Goal: Obtain resource: Download file/media

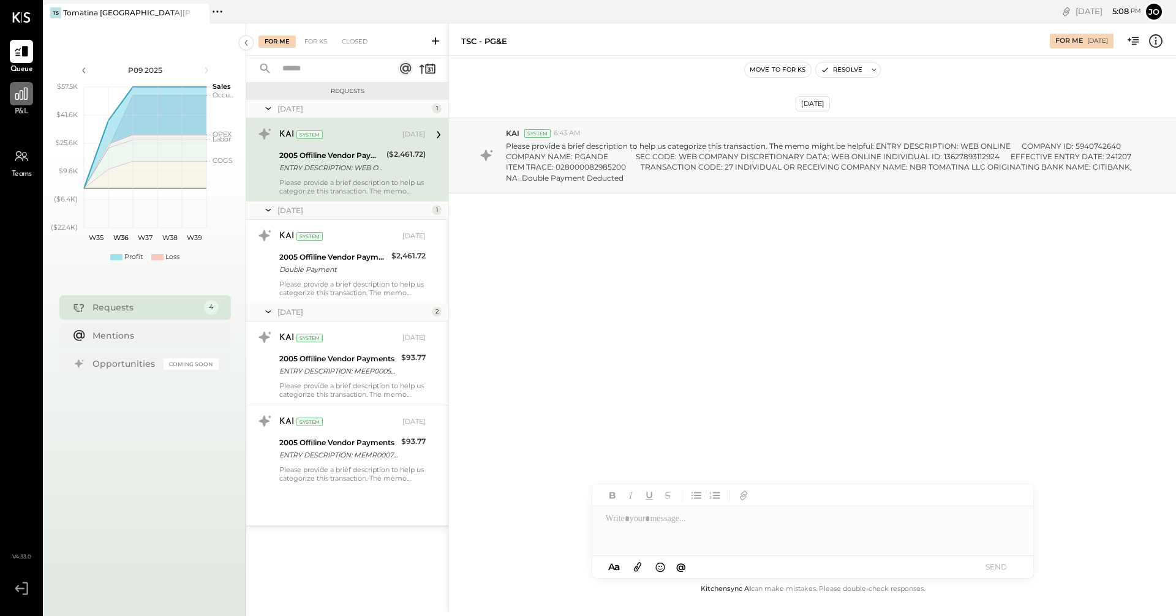
click at [18, 105] on div at bounding box center [21, 93] width 23 height 23
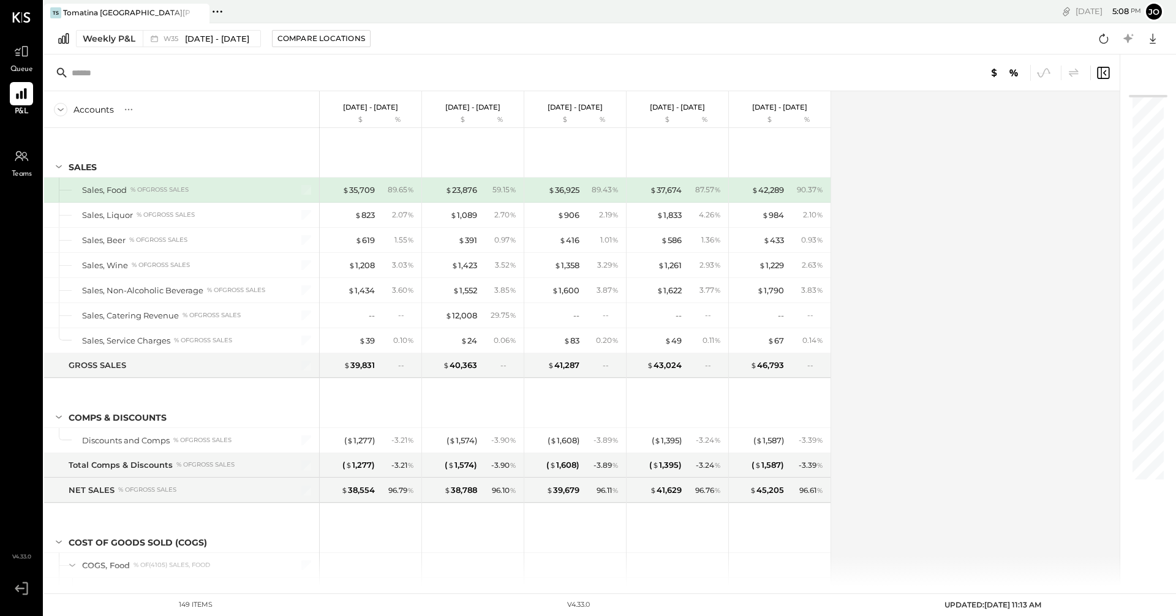
click at [959, 435] on div "Accounts S % GL Aug 25 - 31, 2025 $ % Aug 18 - 24, 2025 $ % Aug 11 - 17, 2025 $…" at bounding box center [582, 338] width 1077 height 495
click at [21, 98] on icon at bounding box center [21, 94] width 12 height 12
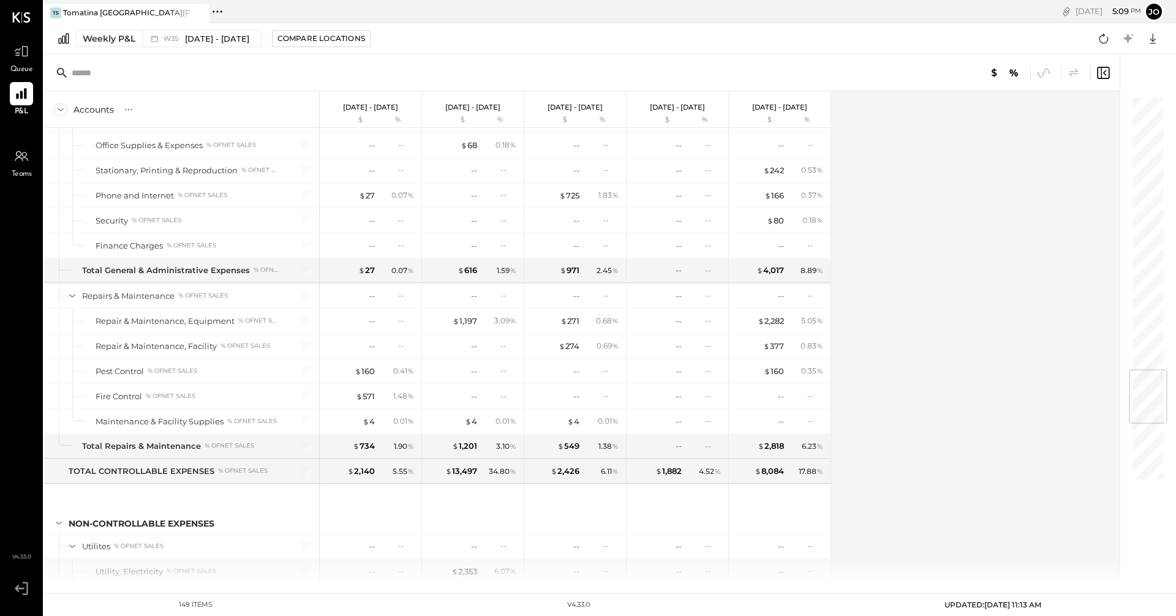
scroll to position [2388, 0]
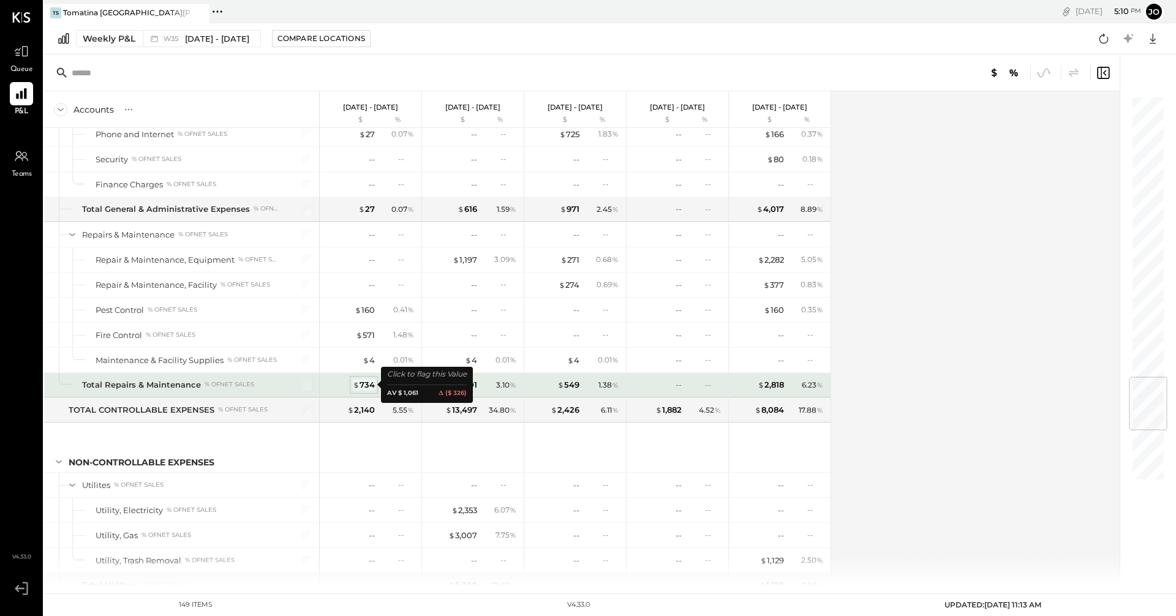
click at [369, 389] on div "$ 734" at bounding box center [364, 385] width 22 height 12
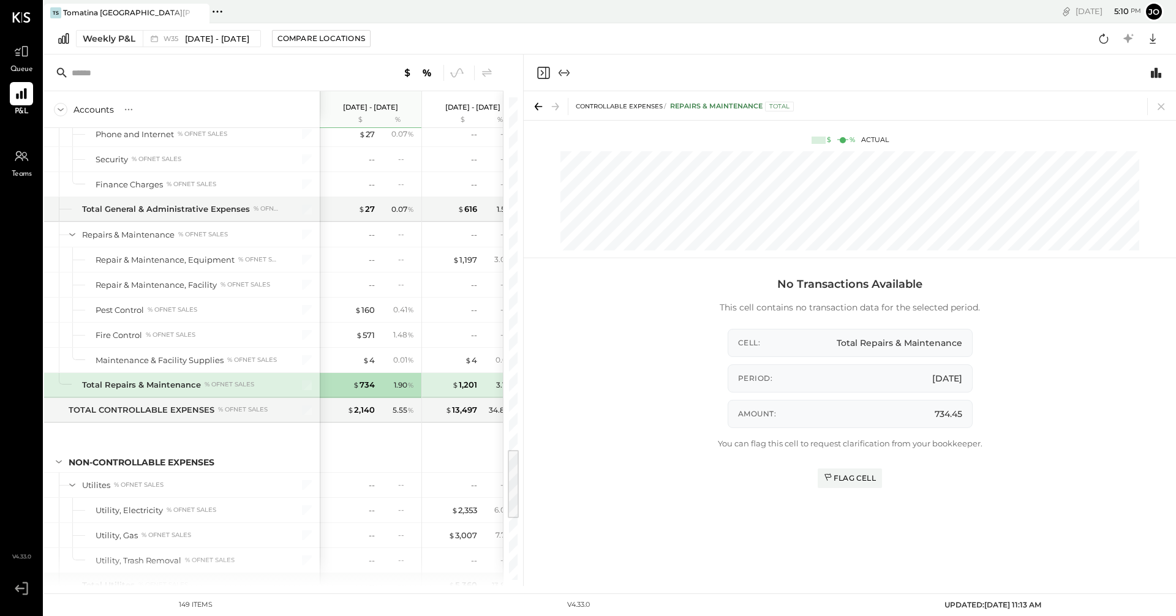
click at [24, 110] on span "P&L" at bounding box center [22, 112] width 14 height 11
click at [1163, 111] on icon at bounding box center [1160, 106] width 17 height 17
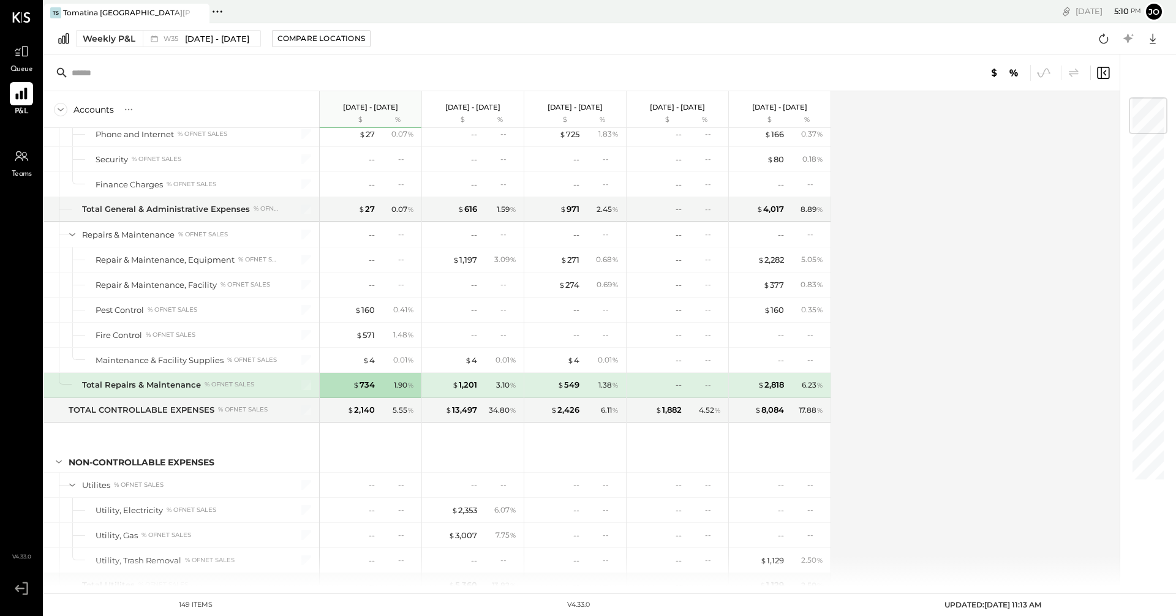
click at [16, 99] on icon at bounding box center [21, 94] width 12 height 12
click at [133, 40] on div "Weekly P&L" at bounding box center [109, 38] width 53 height 12
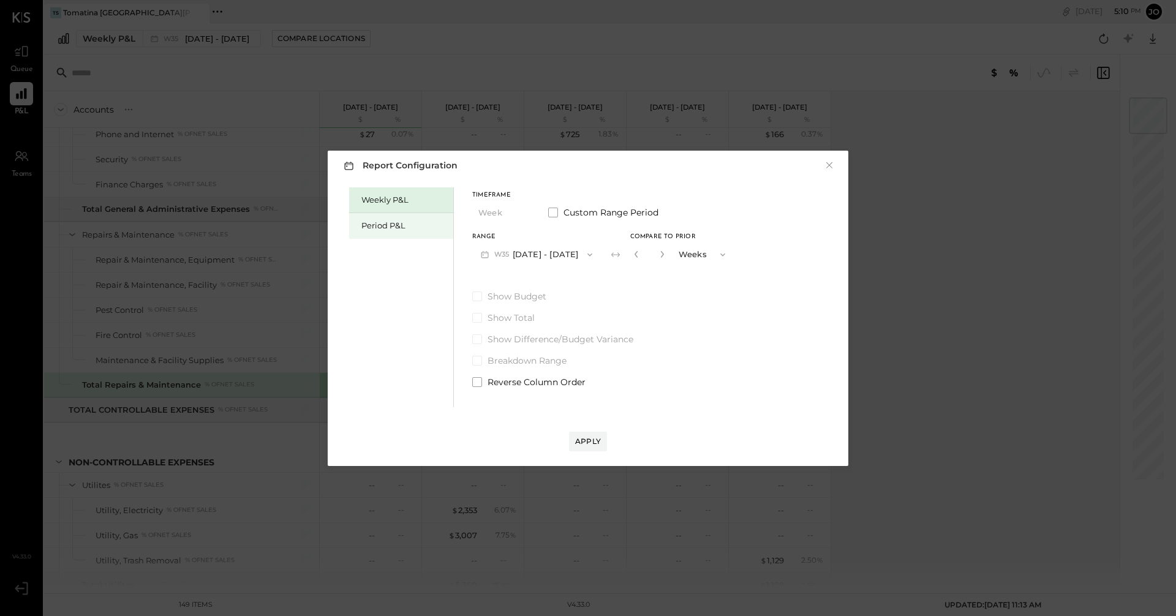
click at [384, 225] on div "Period P&L" at bounding box center [404, 226] width 86 height 12
click at [520, 214] on icon "button" at bounding box center [522, 213] width 10 height 10
click at [520, 214] on div "Period" at bounding box center [503, 213] width 60 height 22
click at [644, 257] on div "Compare" at bounding box center [634, 254] width 40 height 10
click at [588, 438] on div "Apply" at bounding box center [588, 441] width 26 height 10
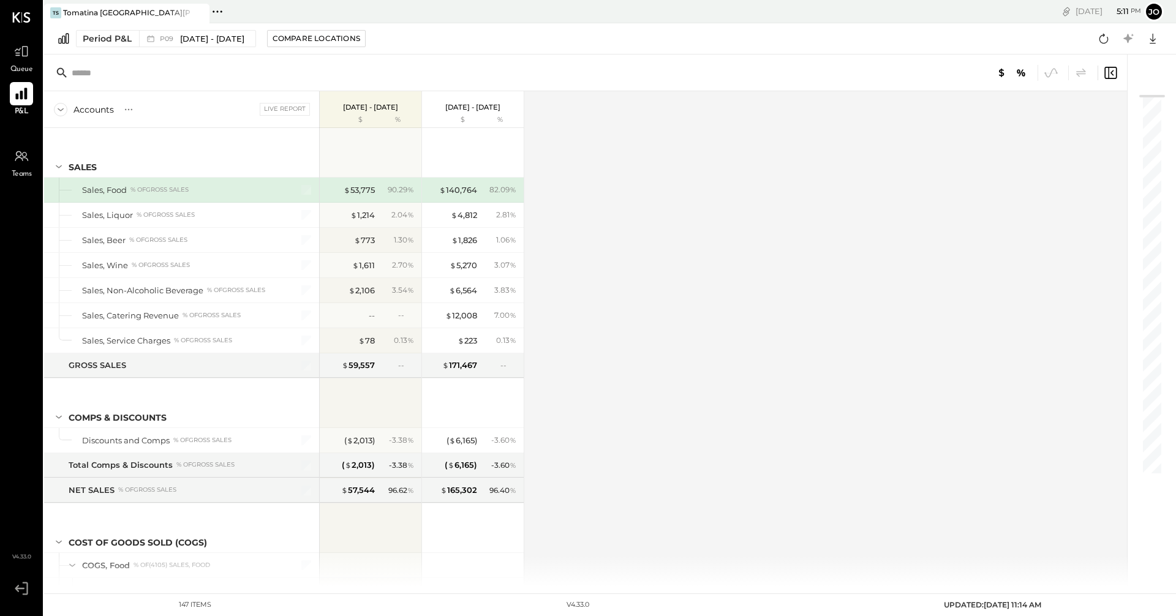
click at [23, 104] on div at bounding box center [21, 93] width 23 height 23
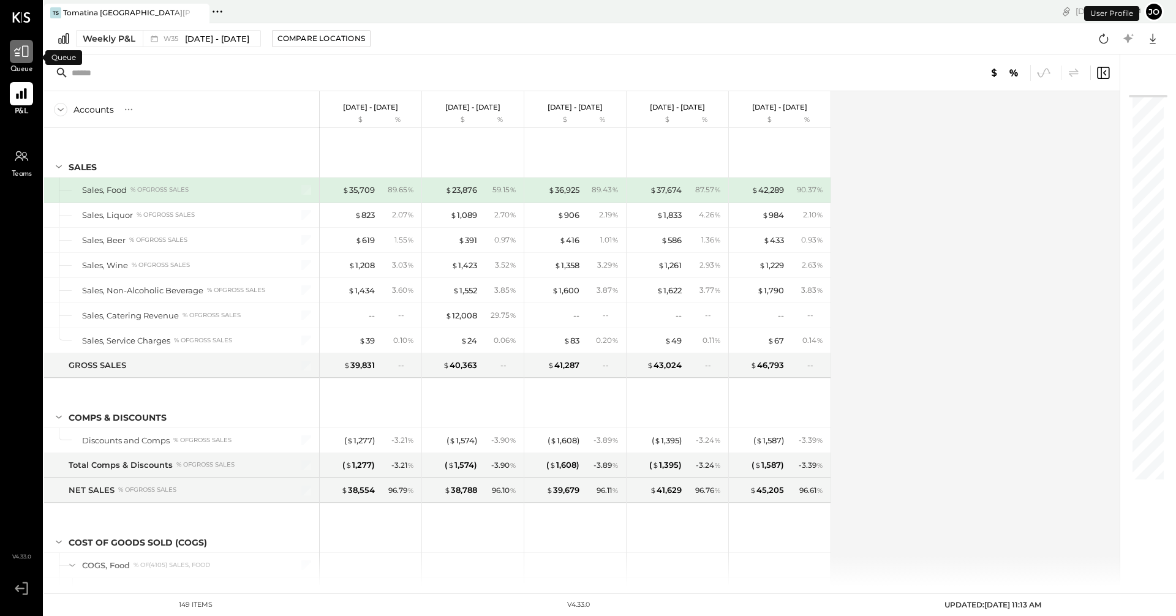
click at [17, 54] on icon at bounding box center [21, 51] width 16 height 16
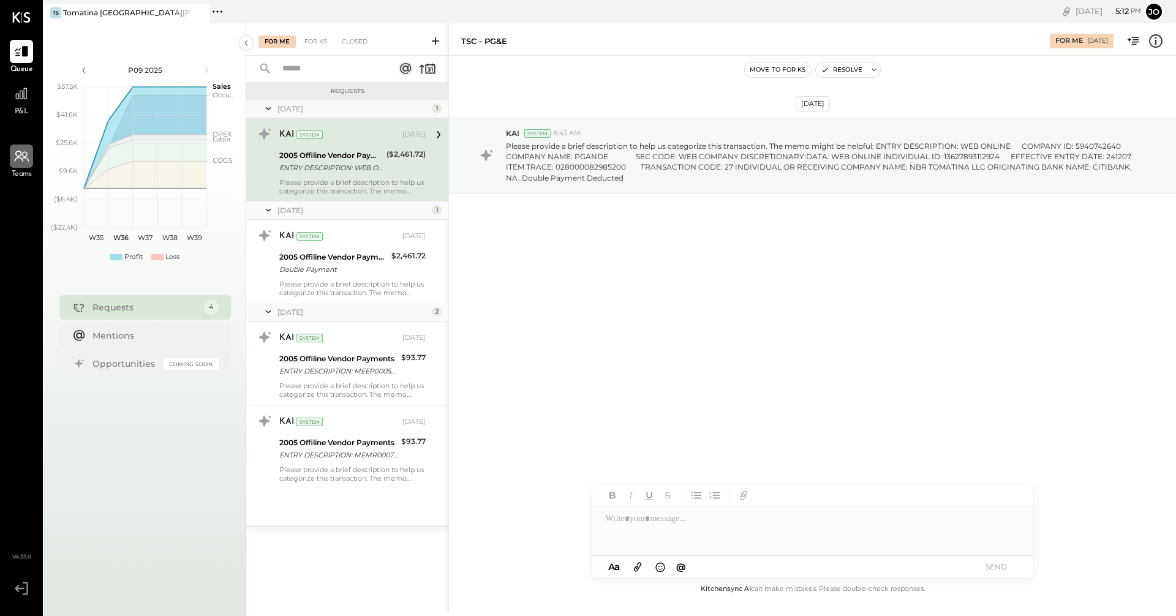
click at [13, 161] on icon at bounding box center [21, 156] width 16 height 16
click at [20, 92] on icon at bounding box center [21, 94] width 12 height 12
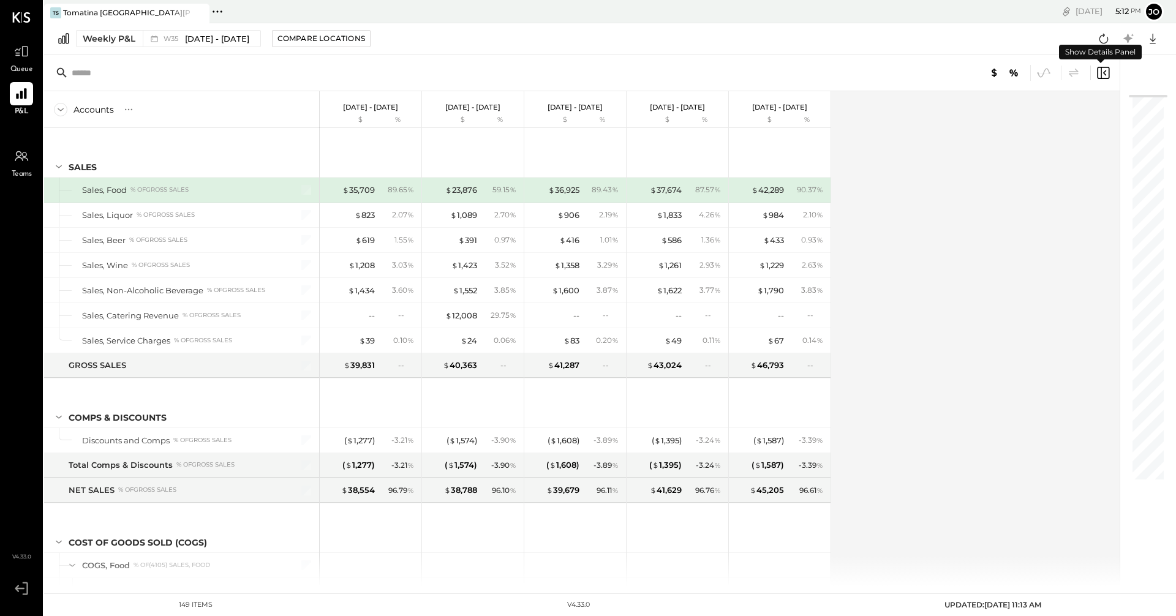
click at [1099, 73] on icon at bounding box center [1102, 73] width 15 height 15
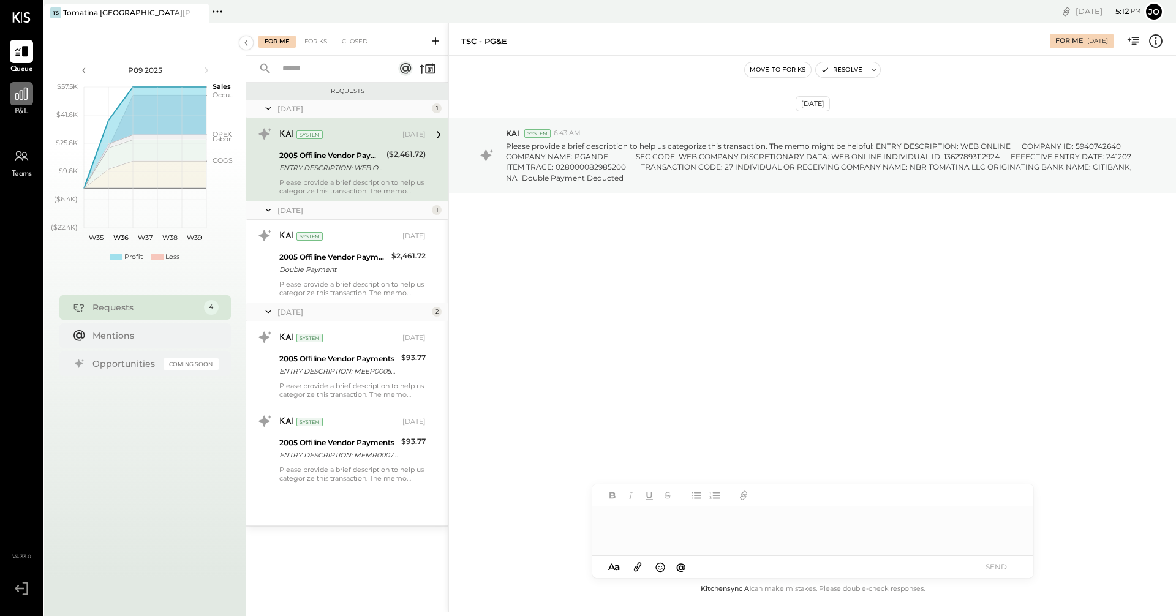
click at [21, 104] on div at bounding box center [21, 93] width 23 height 23
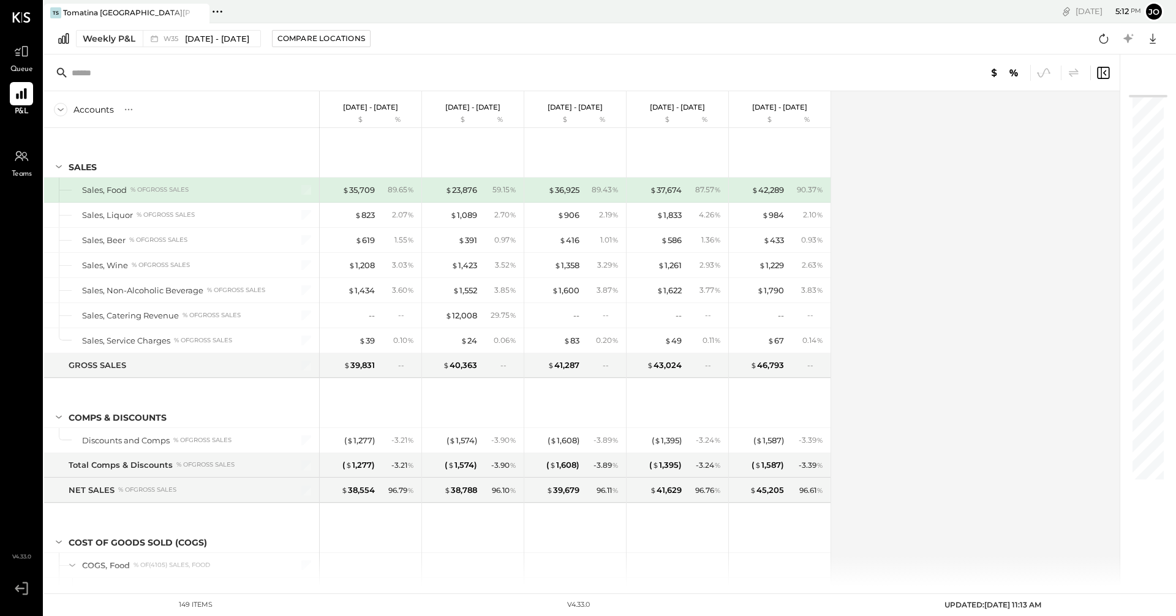
click at [58, 39] on icon at bounding box center [63, 38] width 15 height 13
click at [83, 33] on div "Weekly P&L" at bounding box center [109, 38] width 53 height 12
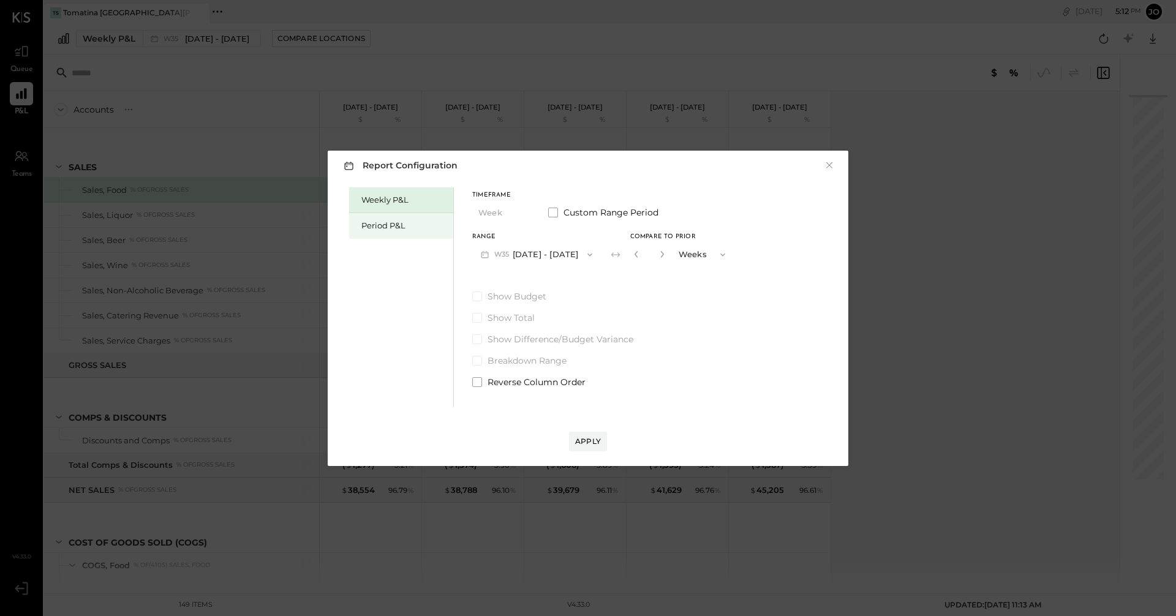
click at [372, 219] on div "Period P&L" at bounding box center [401, 226] width 104 height 26
click at [496, 252] on span "P09" at bounding box center [502, 255] width 17 height 10
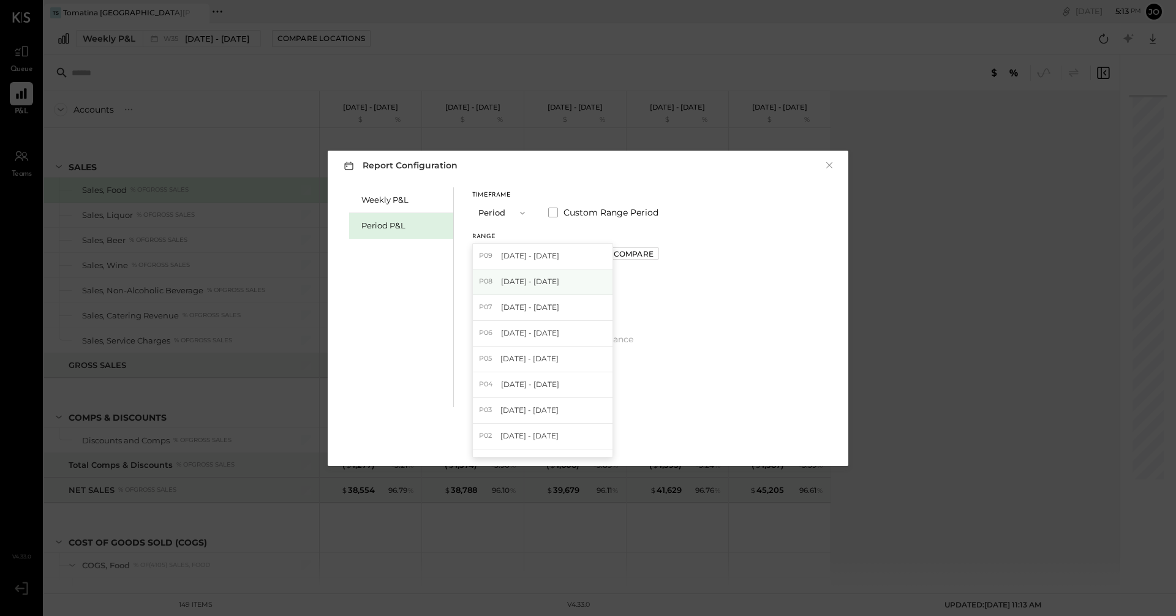
click at [517, 277] on span "Jul 28 - Aug 24, 2025" at bounding box center [530, 281] width 58 height 10
click at [478, 289] on div "Timeframe Period Custom Range Period Range P08 Jul 28 - Aug 24, 2025 Compare Sh…" at bounding box center [565, 287] width 187 height 201
click at [481, 295] on span at bounding box center [477, 296] width 10 height 10
click at [481, 340] on span at bounding box center [477, 339] width 10 height 10
click at [481, 319] on span at bounding box center [477, 318] width 10 height 10
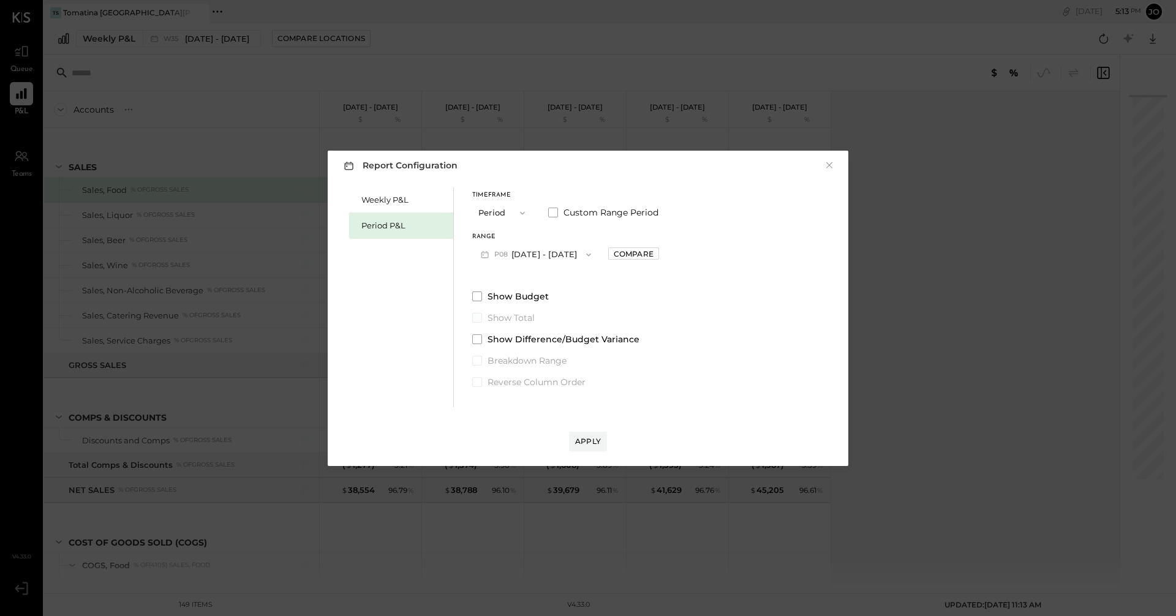
click at [478, 319] on span at bounding box center [477, 318] width 10 height 10
click at [476, 294] on span at bounding box center [477, 296] width 10 height 10
click at [477, 323] on label "Show Total" at bounding box center [565, 318] width 187 height 12
click at [475, 341] on span at bounding box center [477, 339] width 10 height 10
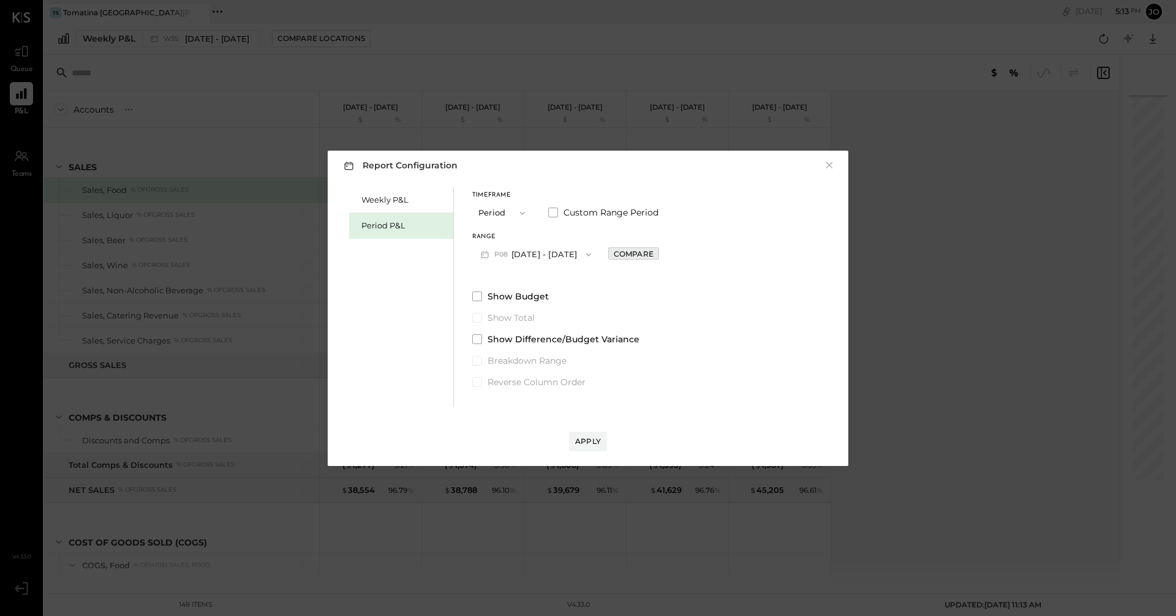
click at [648, 255] on div "Compare" at bounding box center [634, 254] width 40 height 10
click at [726, 253] on icon "button" at bounding box center [721, 255] width 10 height 10
click at [732, 253] on div "Periods" at bounding box center [702, 255] width 60 height 22
click at [639, 253] on icon "button" at bounding box center [634, 253] width 7 height 7
click at [652, 253] on div "Compare" at bounding box center [634, 254] width 40 height 10
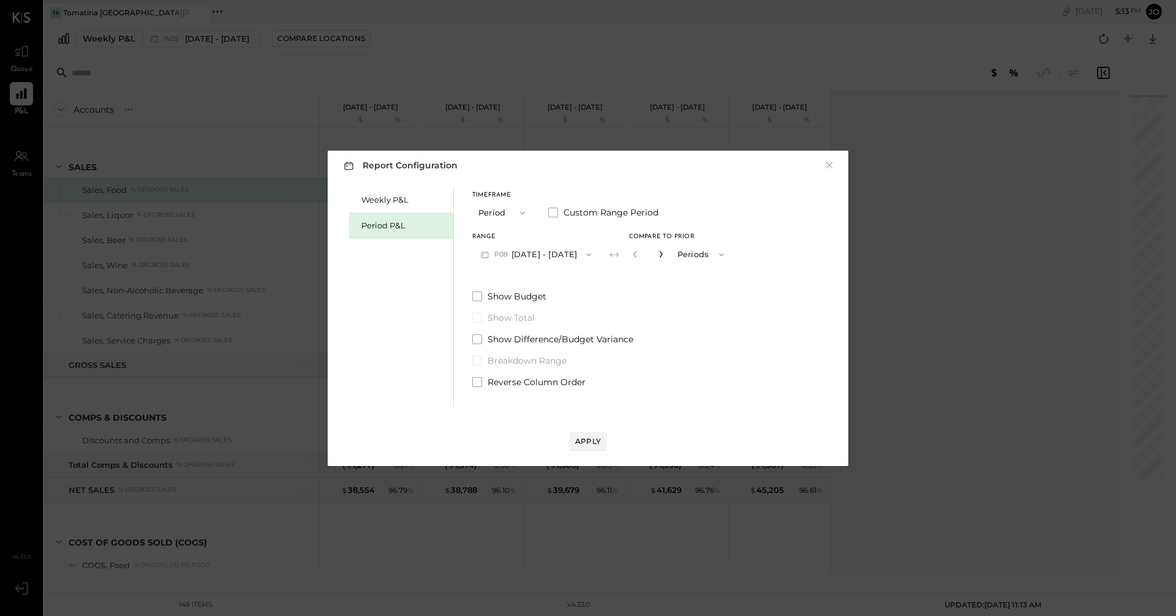
click at [664, 256] on icon "button" at bounding box center [660, 253] width 7 height 7
click at [639, 256] on icon "button" at bounding box center [634, 253] width 7 height 7
click at [662, 257] on icon "button" at bounding box center [660, 254] width 3 height 7
click at [636, 254] on icon "button" at bounding box center [634, 254] width 3 height 7
type input "*"
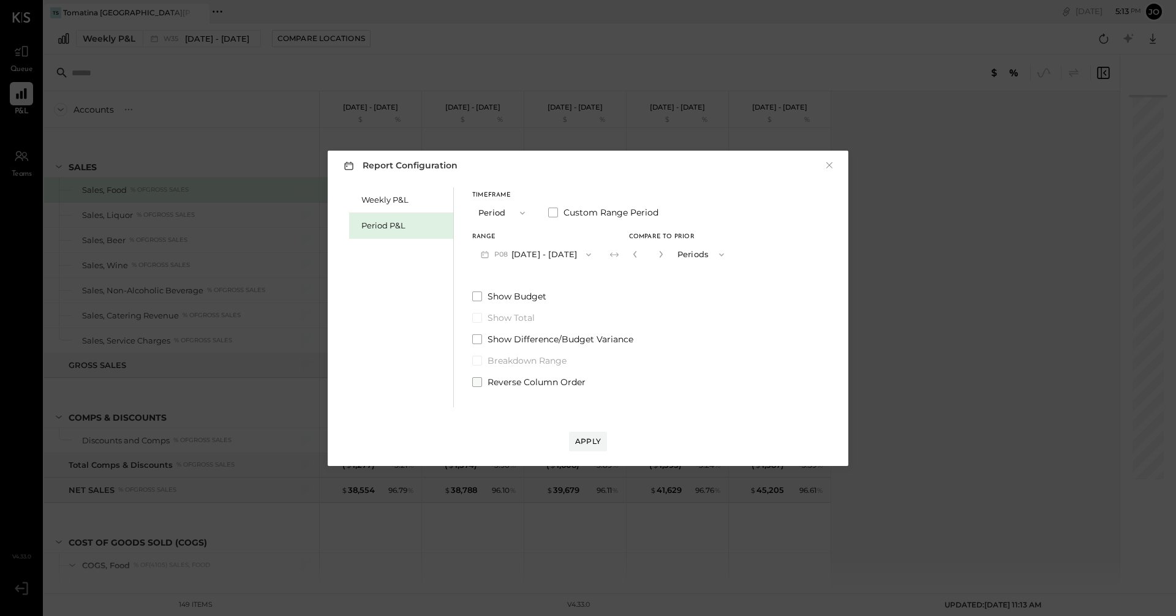
click at [479, 380] on span at bounding box center [477, 382] width 10 height 10
click at [476, 339] on span at bounding box center [477, 339] width 10 height 10
click at [478, 296] on span at bounding box center [477, 296] width 10 height 10
click at [580, 439] on div "Apply" at bounding box center [588, 441] width 26 height 10
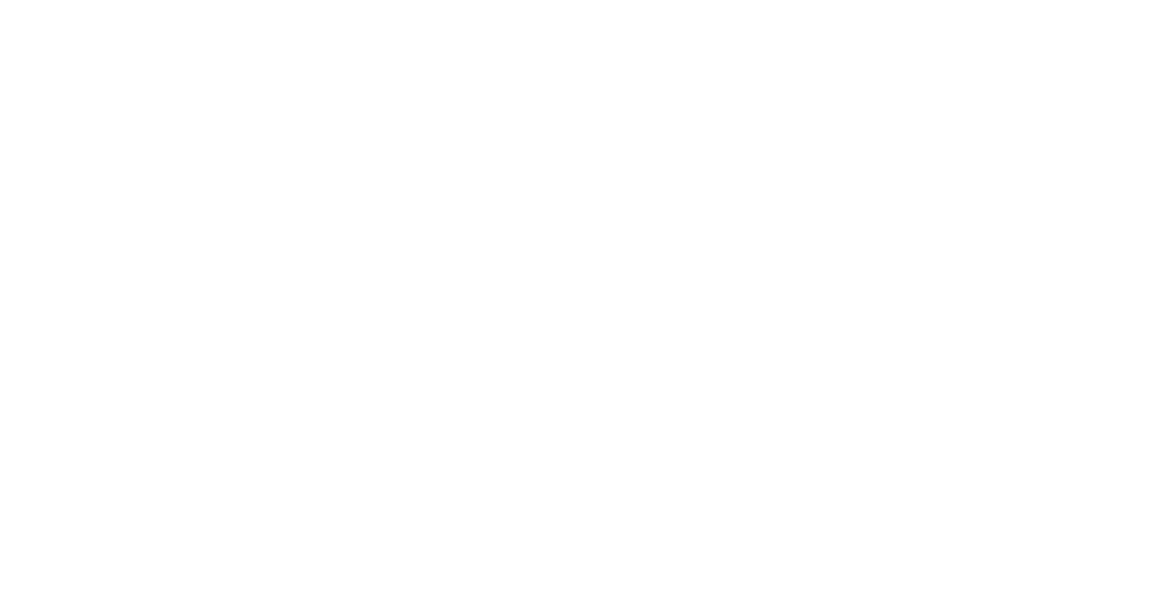
click at [588, 0] on html at bounding box center [588, 0] width 1176 height 0
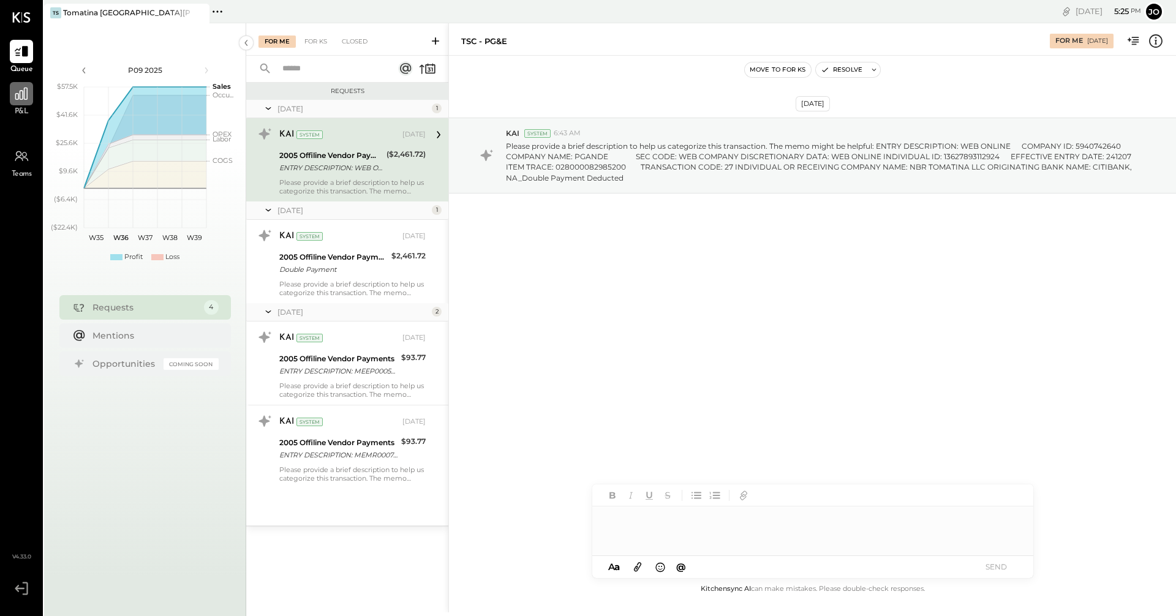
click at [13, 97] on icon at bounding box center [21, 94] width 16 height 16
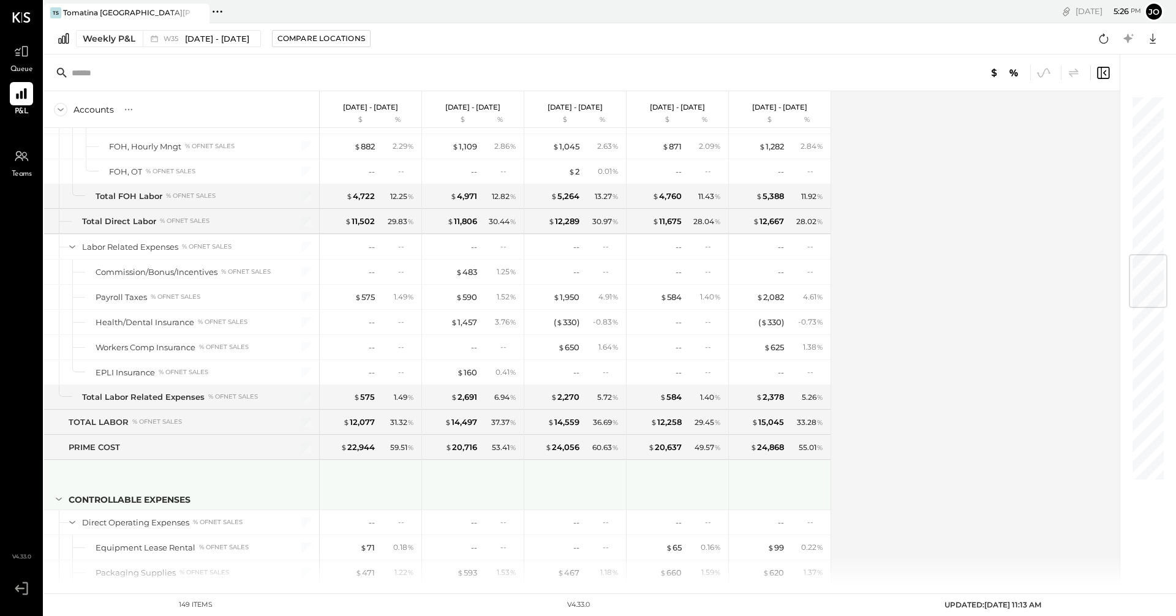
scroll to position [1470, 0]
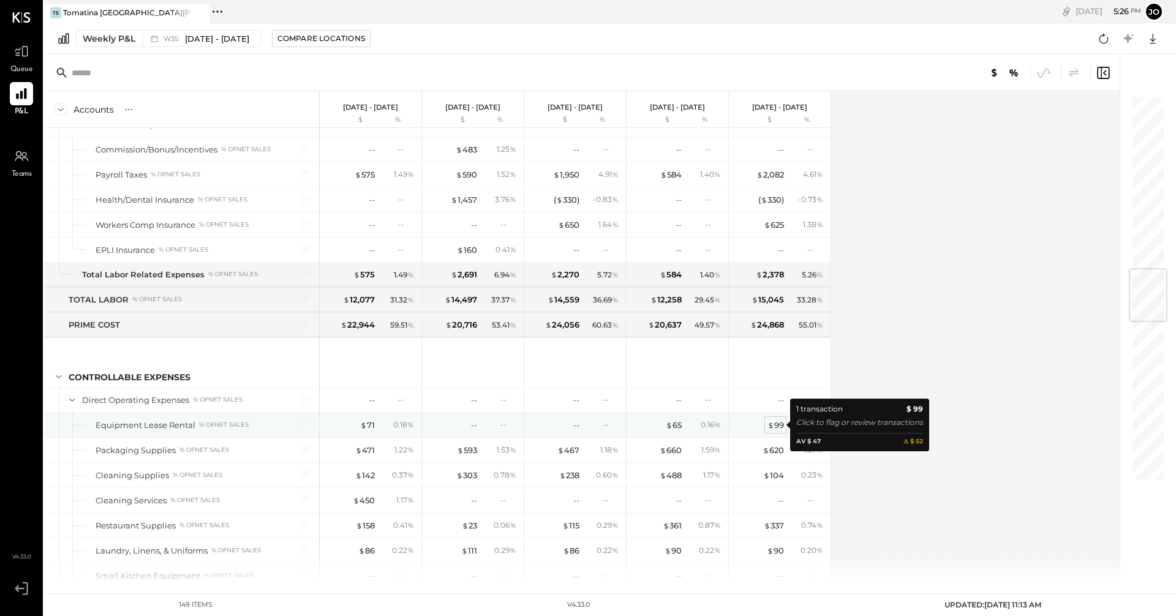
click at [773, 422] on span "$" at bounding box center [770, 425] width 7 height 10
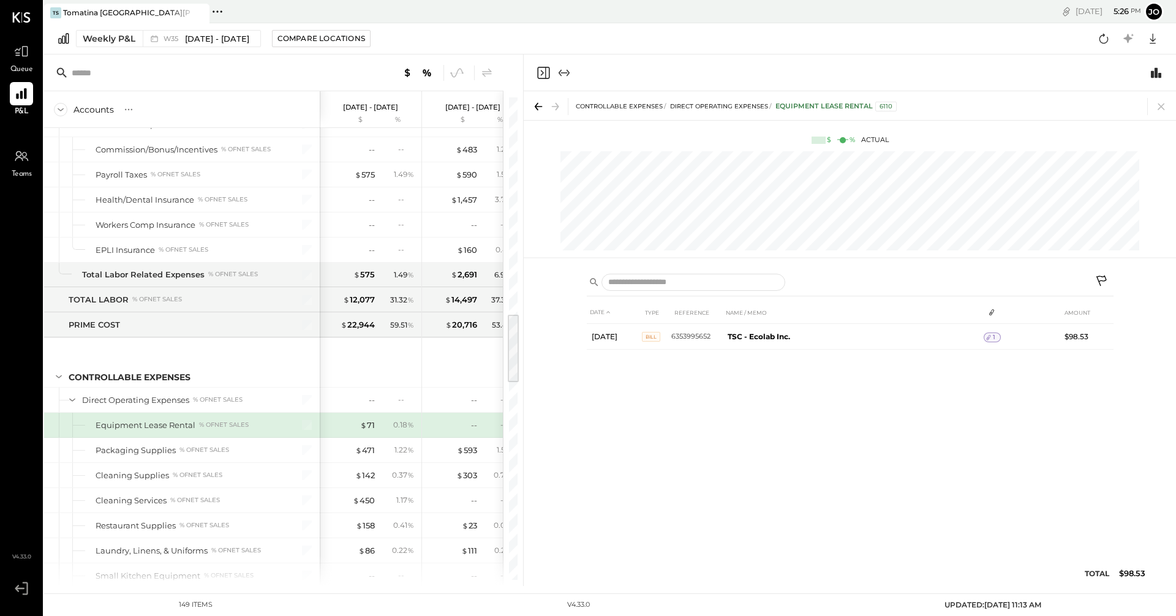
click at [530, 103] on icon at bounding box center [538, 106] width 17 height 17
click at [537, 105] on icon at bounding box center [537, 106] width 4 height 7
click at [1162, 111] on icon at bounding box center [1160, 106] width 17 height 17
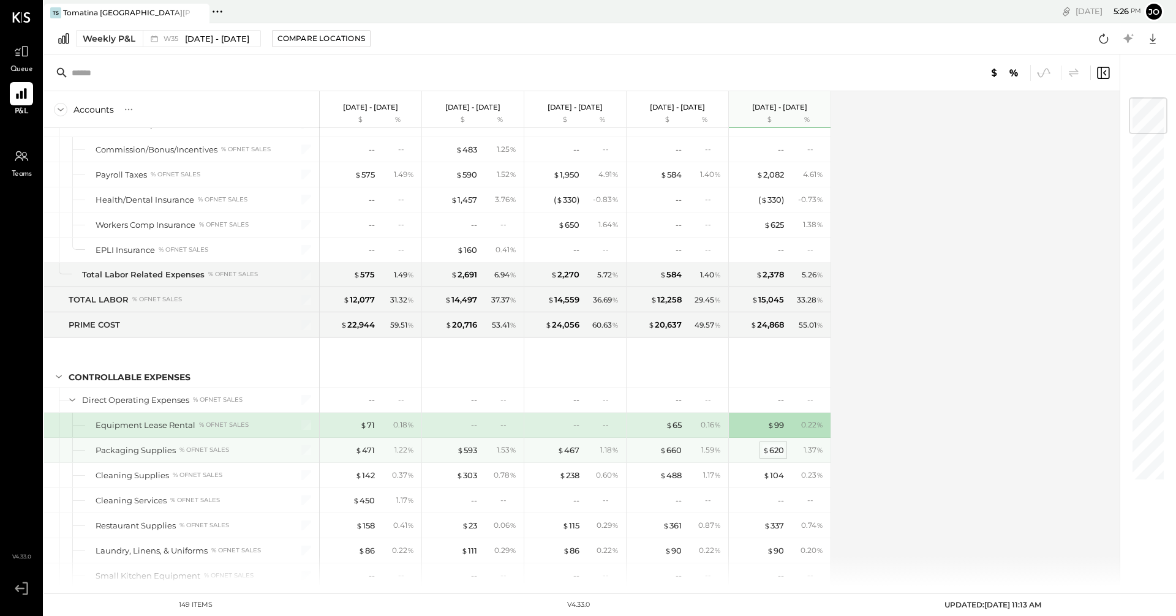
click at [772, 448] on div "$ 620" at bounding box center [772, 451] width 21 height 12
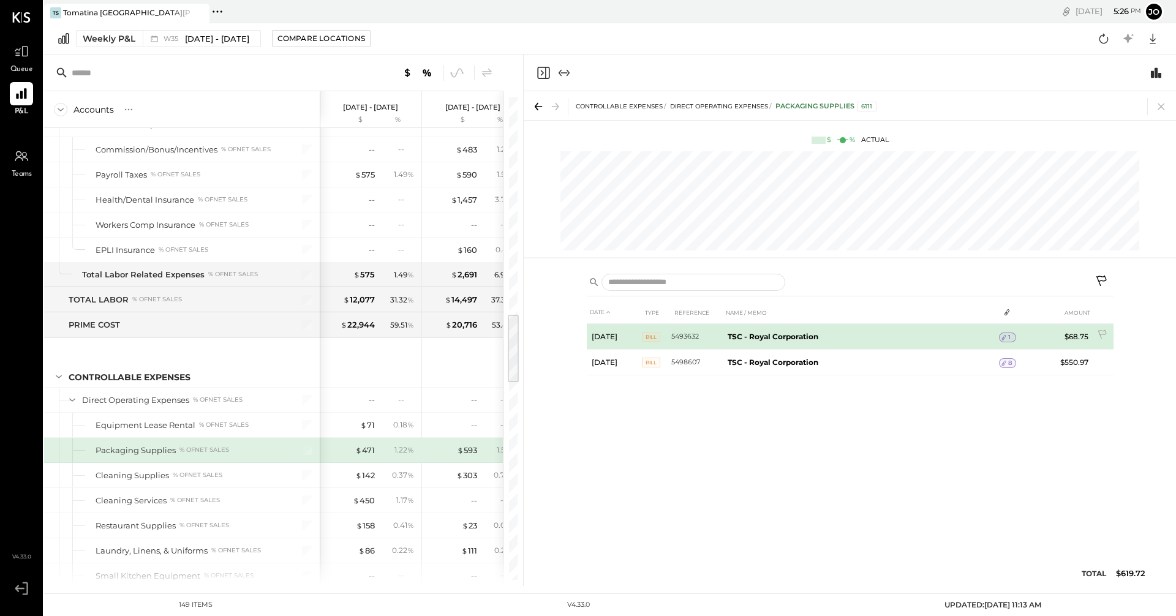
click at [791, 340] on b "TSC - Royal Corporation" at bounding box center [772, 336] width 91 height 9
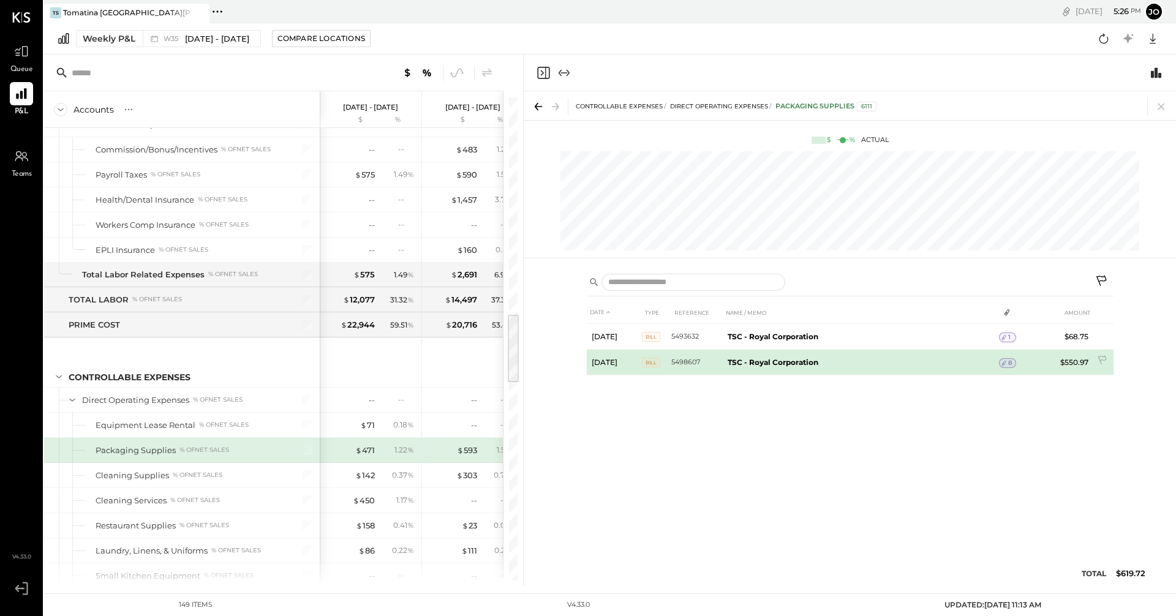
click at [776, 367] on td "TSC - Royal Corporation" at bounding box center [861, 363] width 276 height 26
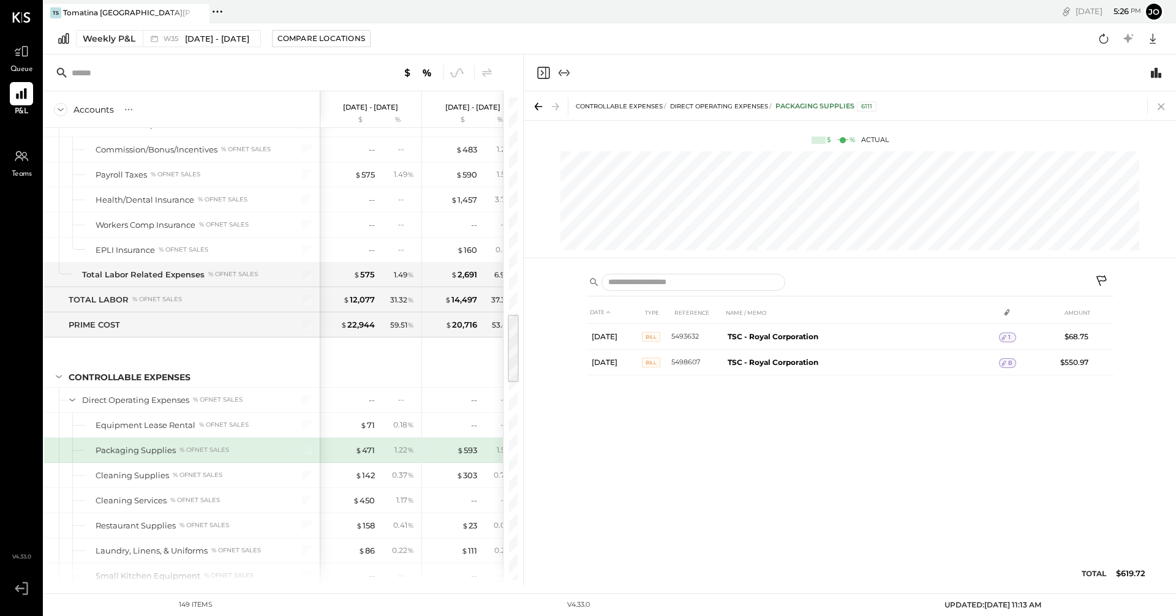
click at [1154, 113] on icon at bounding box center [1160, 106] width 17 height 17
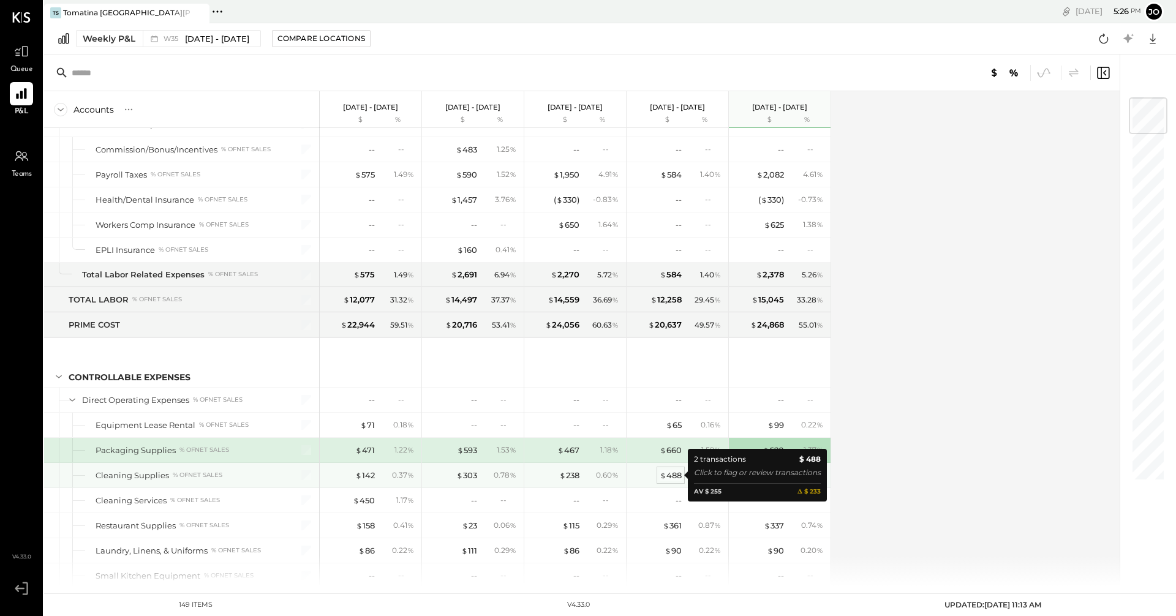
click at [659, 475] on span "$" at bounding box center [662, 475] width 7 height 10
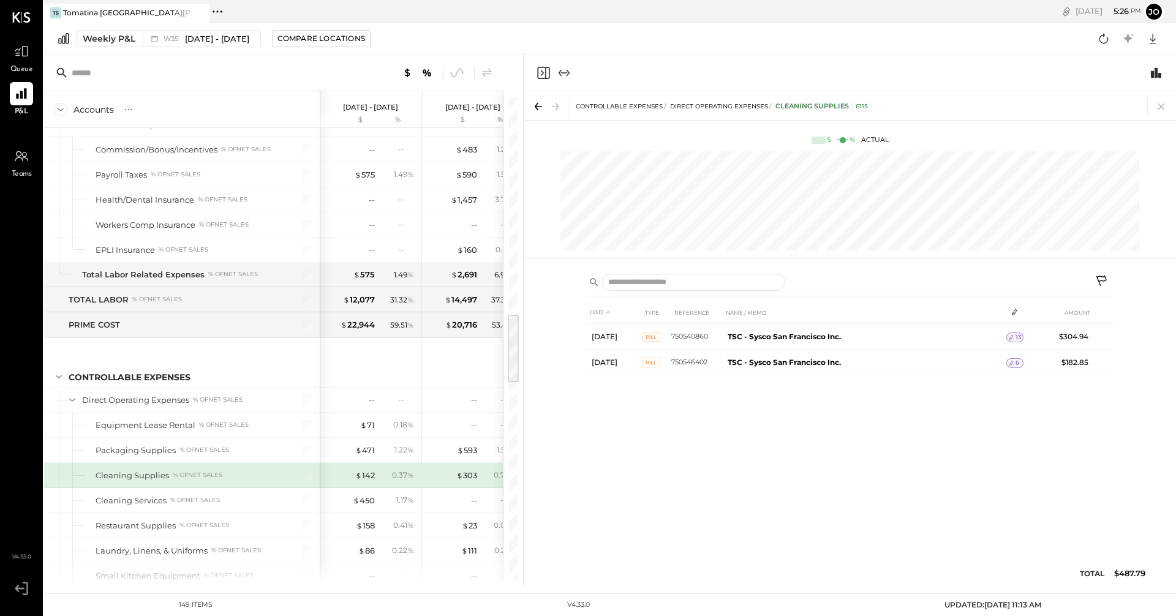
click at [1170, 115] on div "CONTROLLABLE EXPENSES Direct Operating Expenses Cleaning Supplies 6115" at bounding box center [850, 105] width 652 height 29
click at [1160, 108] on icon at bounding box center [1160, 106] width 7 height 7
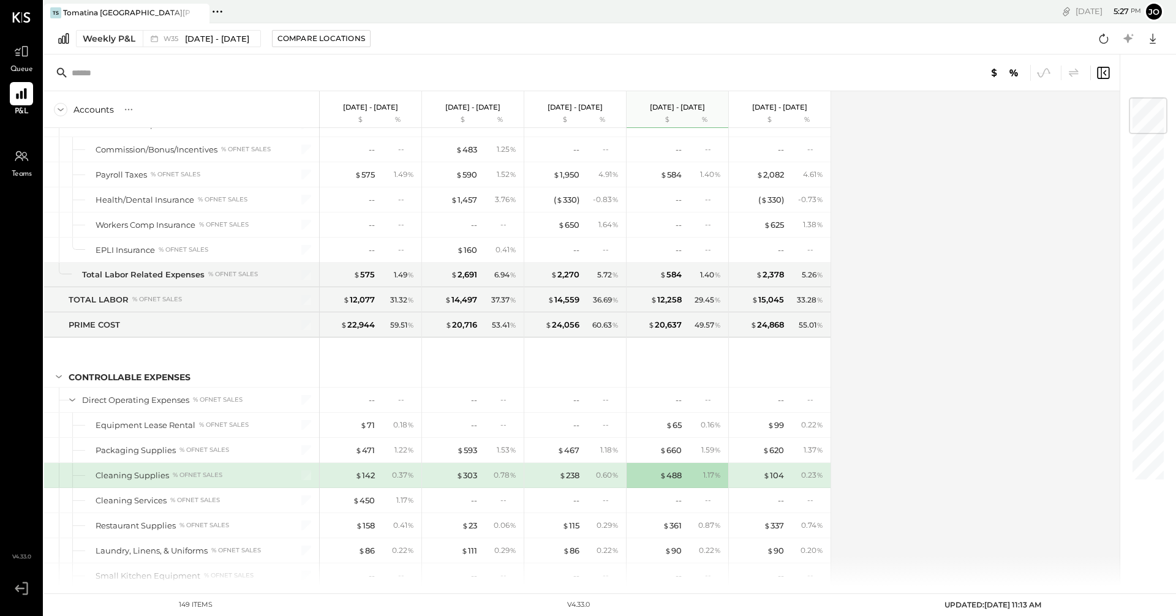
click at [694, 116] on div "%" at bounding box center [705, 120] width 40 height 10
click at [358, 500] on span "$" at bounding box center [356, 500] width 7 height 10
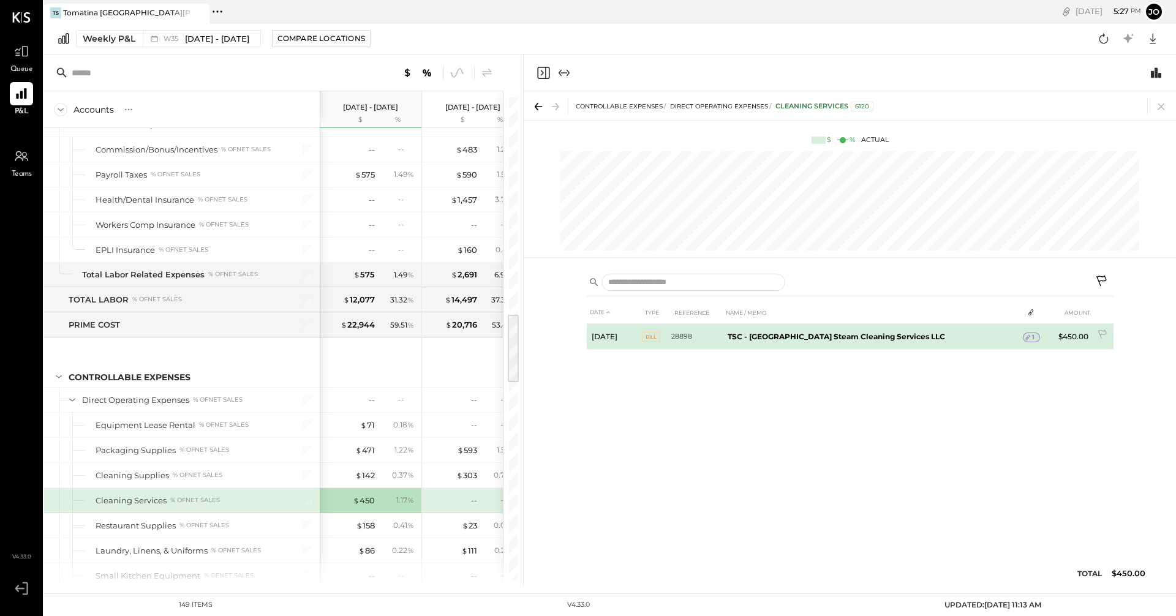
click at [832, 336] on b "TSC - USA Steam Cleaning Services LLC" at bounding box center [835, 336] width 217 height 9
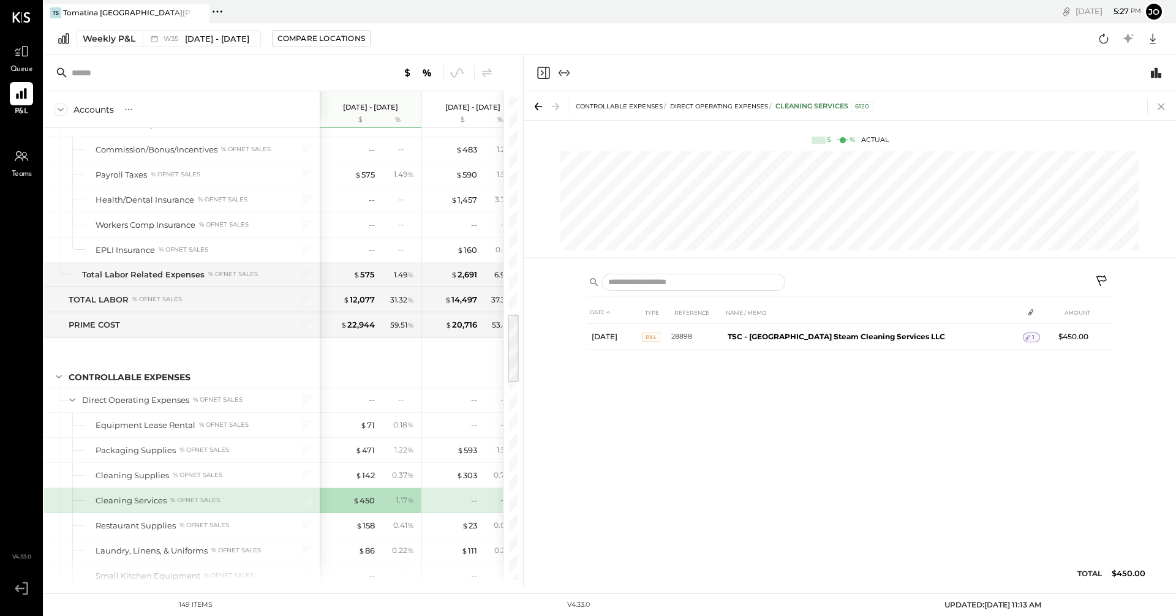
click at [1160, 110] on icon at bounding box center [1160, 106] width 17 height 17
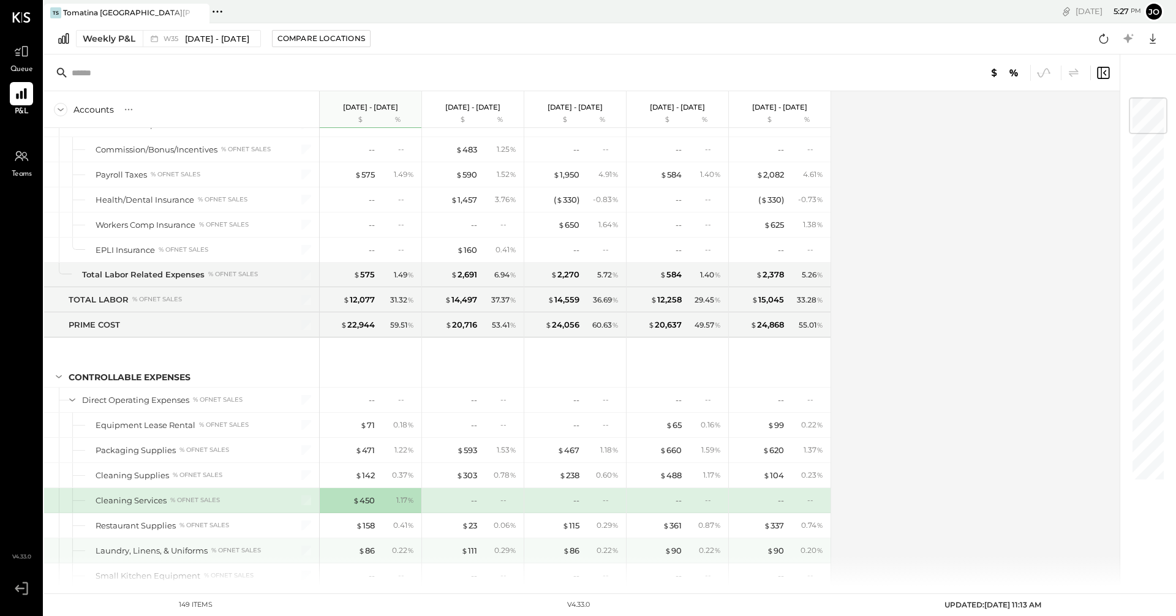
scroll to position [1531, 0]
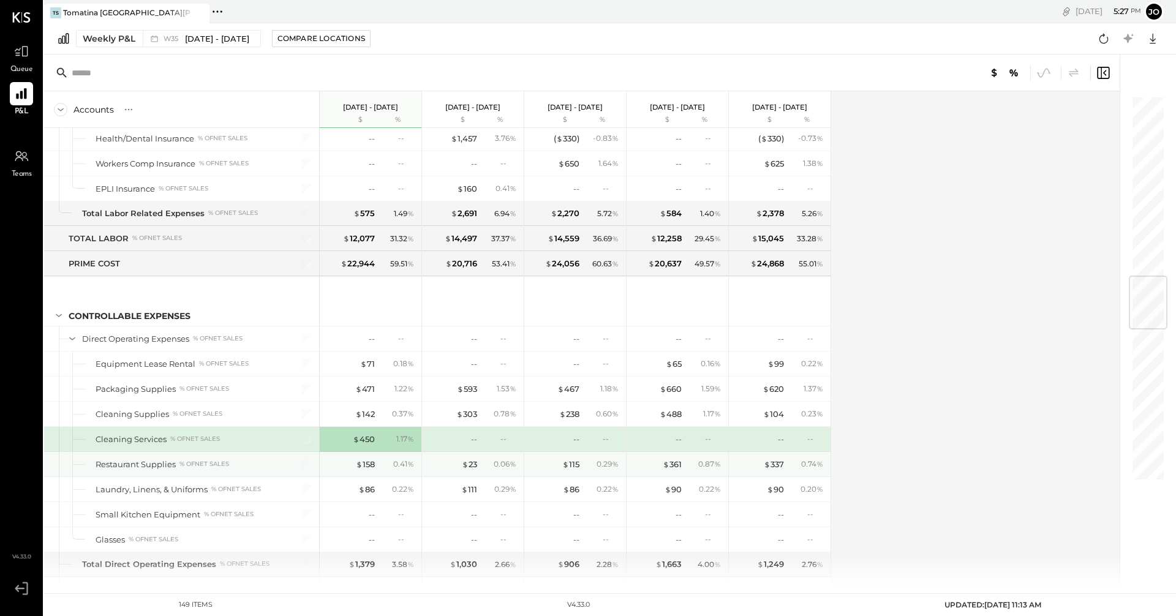
click at [777, 471] on div "$ 337 0.74 %" at bounding box center [781, 464] width 92 height 24
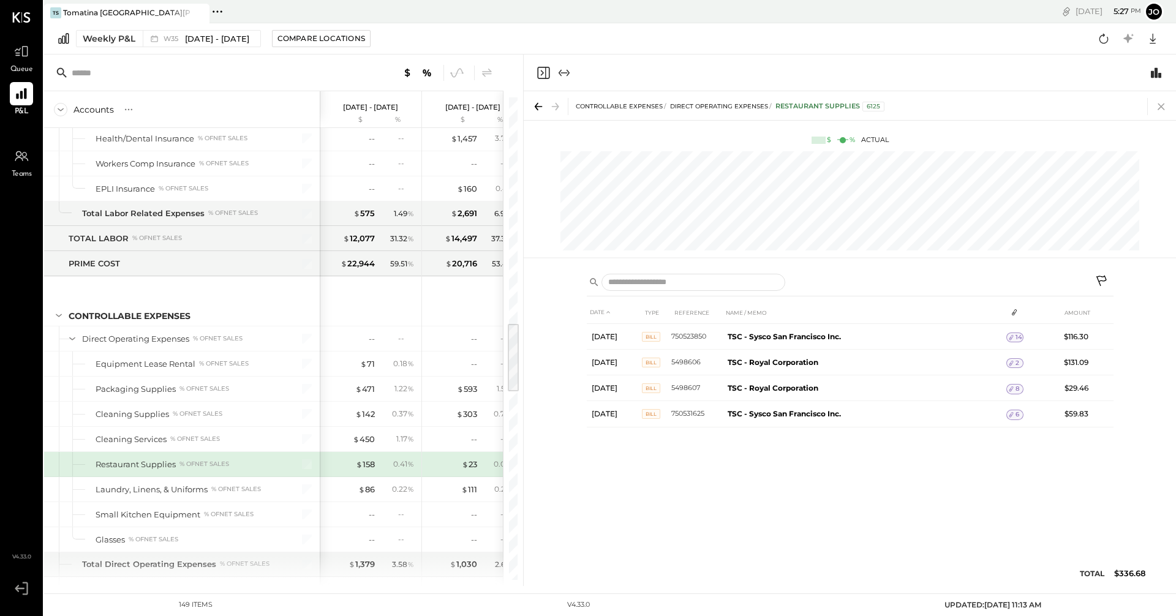
click at [1165, 104] on icon at bounding box center [1160, 106] width 17 height 17
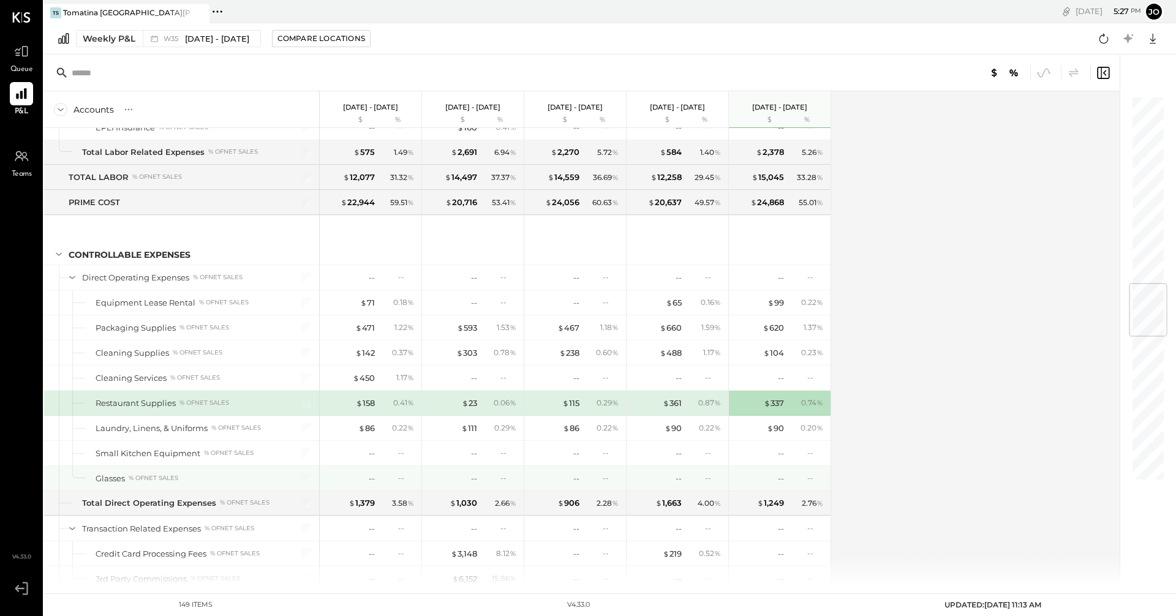
scroll to position [1531, 0]
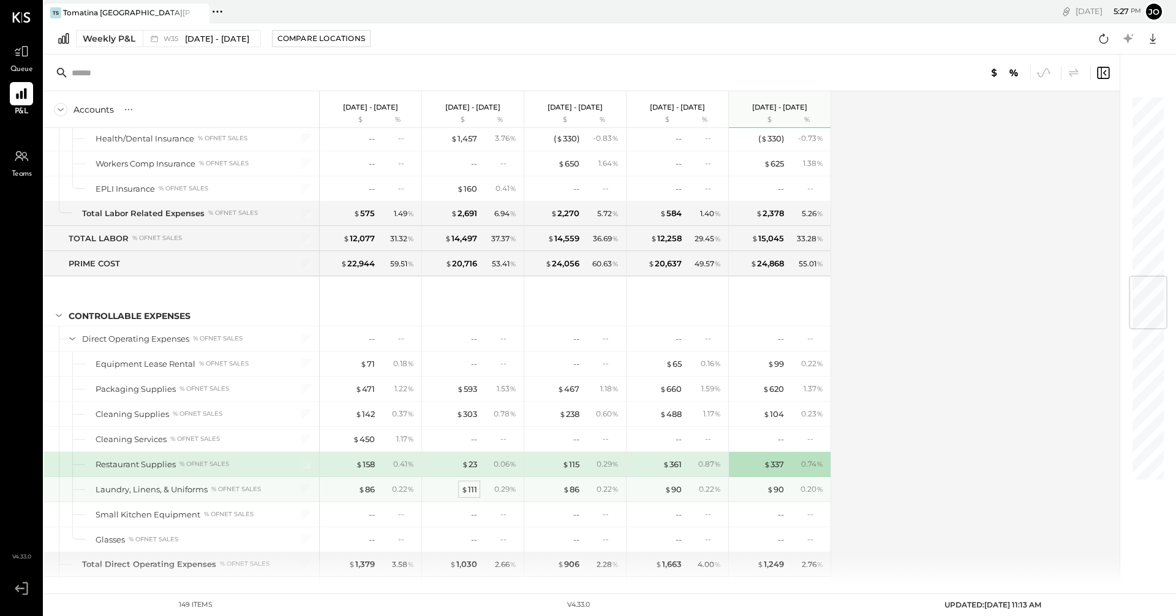
click at [473, 484] on div "$ 111" at bounding box center [469, 490] width 16 height 12
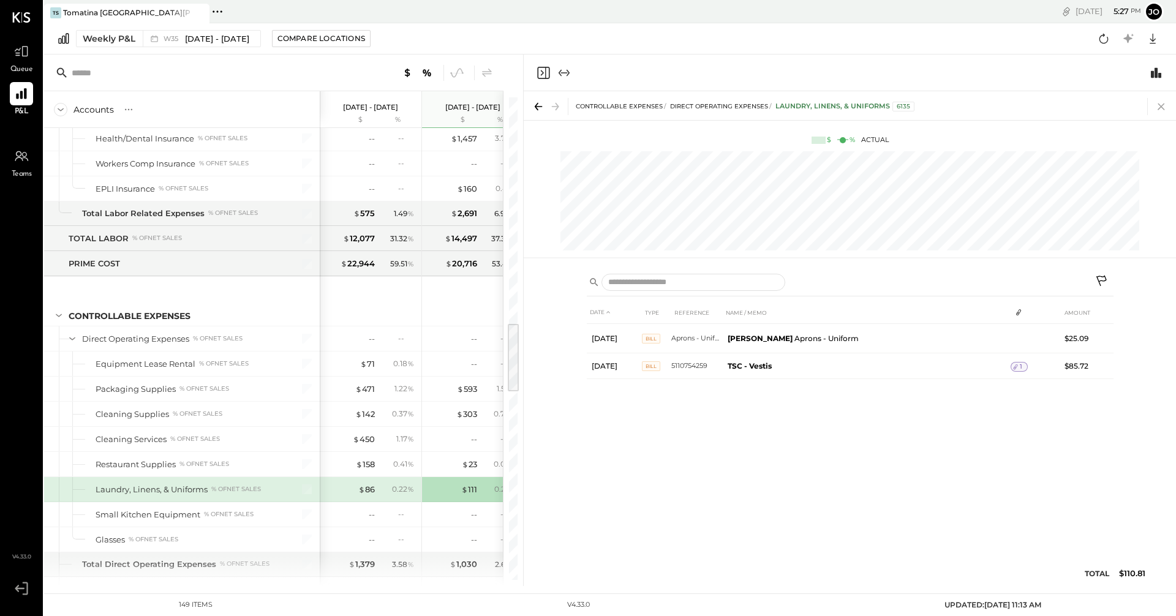
click at [1160, 99] on icon at bounding box center [1160, 106] width 17 height 17
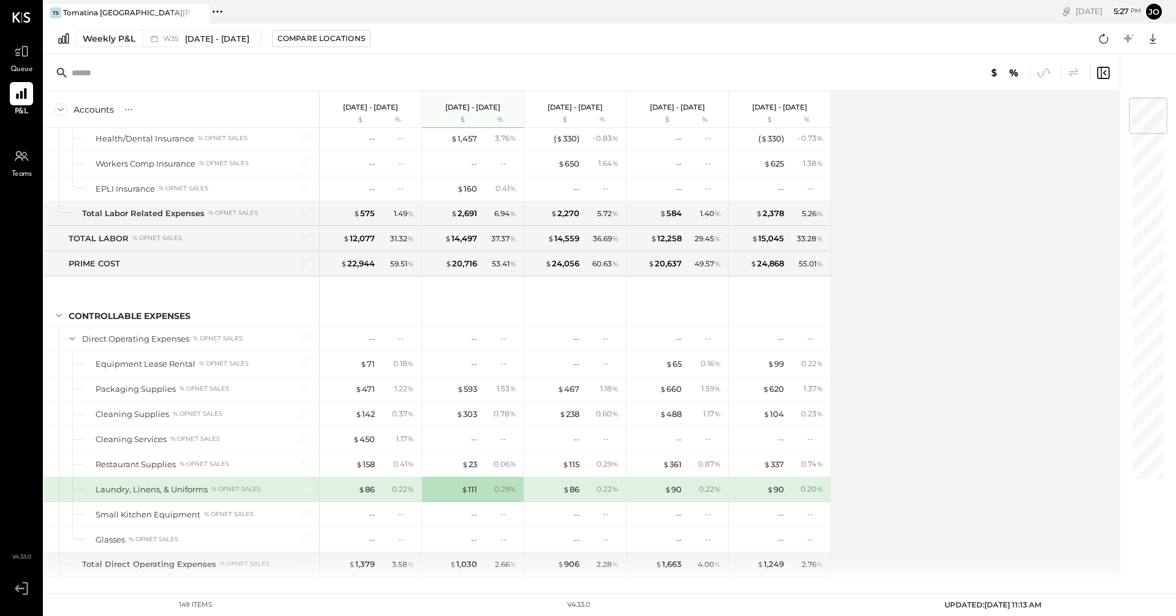
click at [689, 492] on div "0.22 %" at bounding box center [705, 489] width 40 height 11
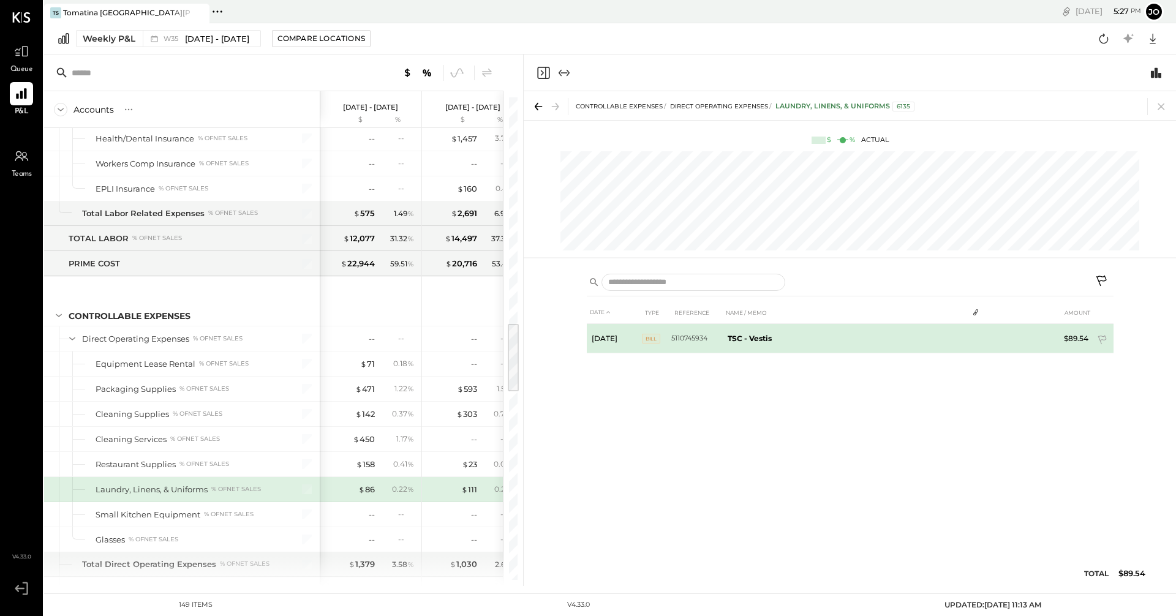
click at [742, 338] on b "TSC - Vestis" at bounding box center [749, 338] width 44 height 9
click at [648, 333] on span "Bill" at bounding box center [651, 337] width 18 height 10
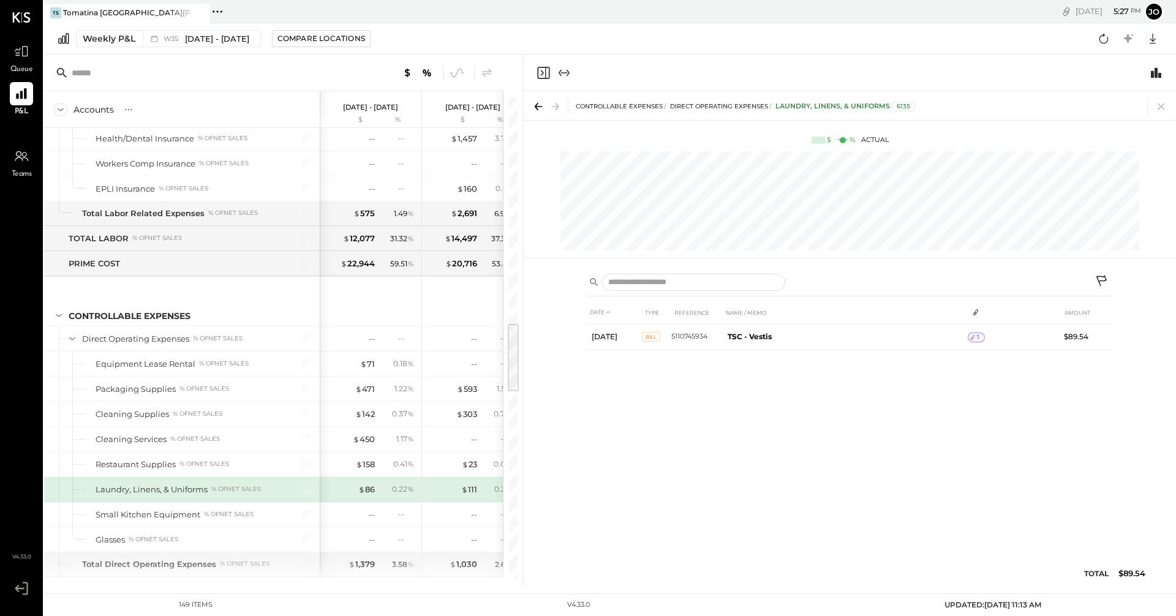
click at [719, 484] on div "DATE TYPE REFERENCE NAME / MEMO AMOUNT Aug 8, 25 Bill 5110745934 TSC - Vestis 1…" at bounding box center [850, 446] width 527 height 291
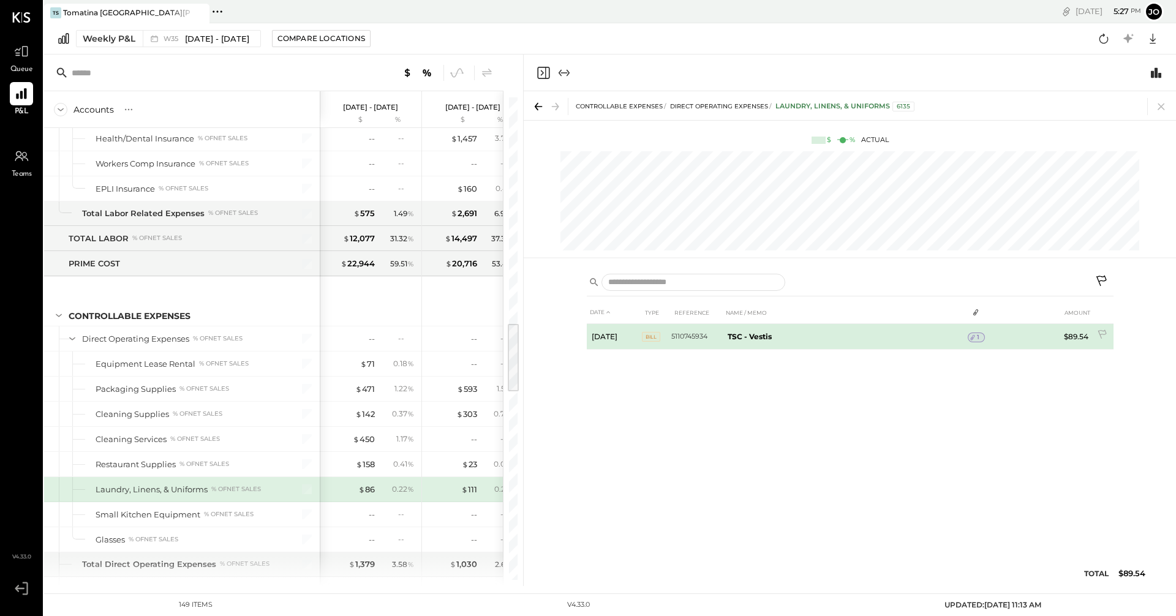
click at [978, 336] on span "1" at bounding box center [978, 337] width 2 height 9
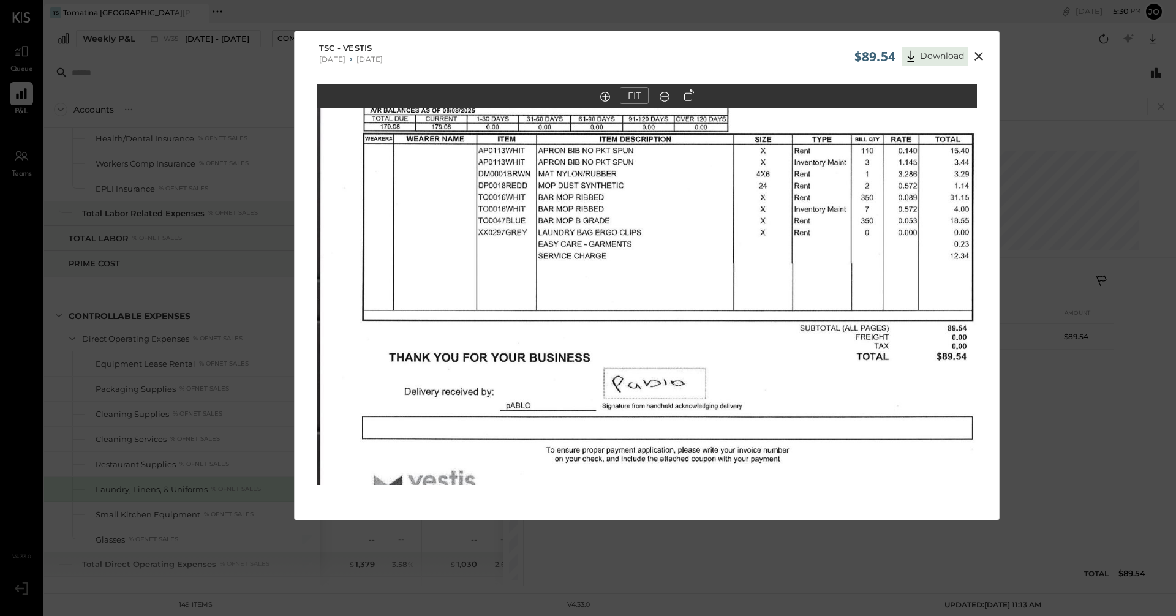
click at [979, 54] on icon at bounding box center [978, 56] width 9 height 9
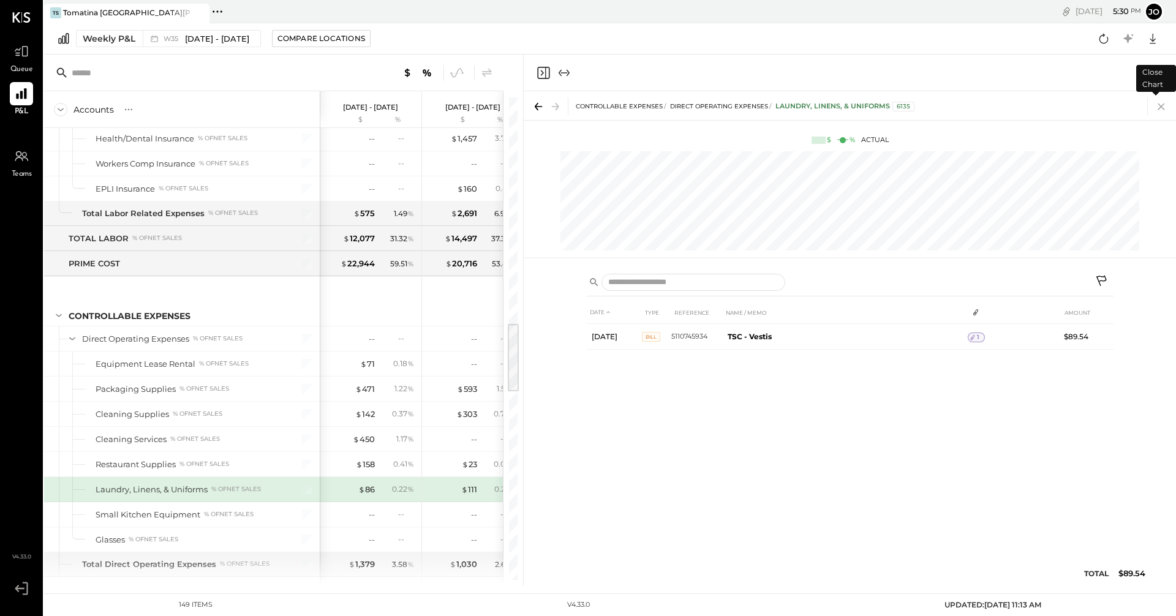
click at [1163, 107] on icon at bounding box center [1160, 106] width 17 height 17
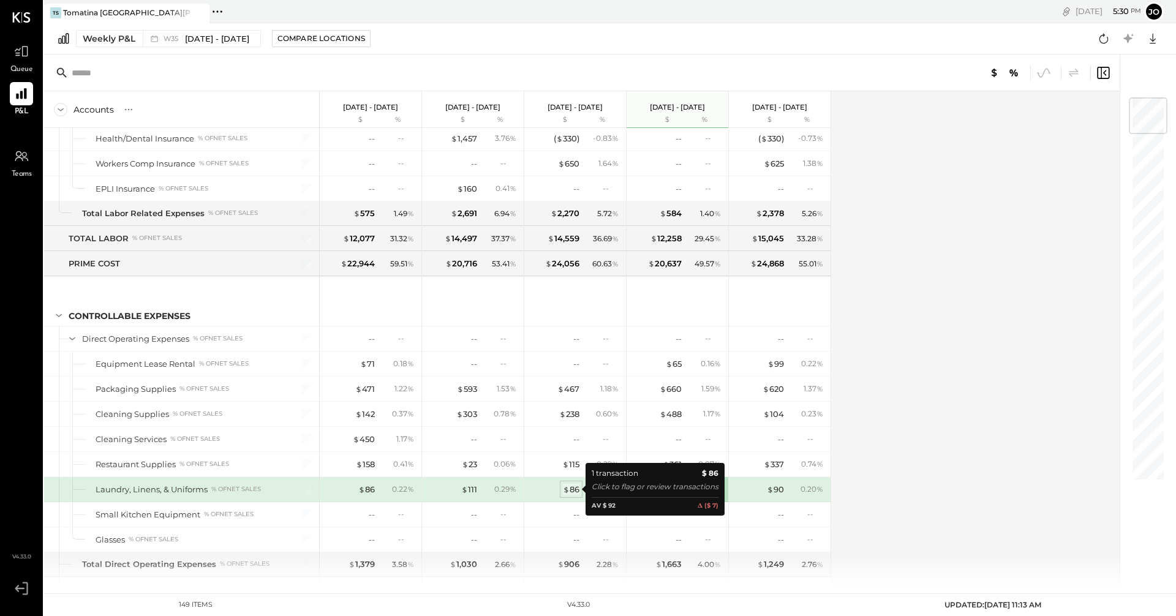
click at [565, 493] on span "$" at bounding box center [566, 489] width 7 height 10
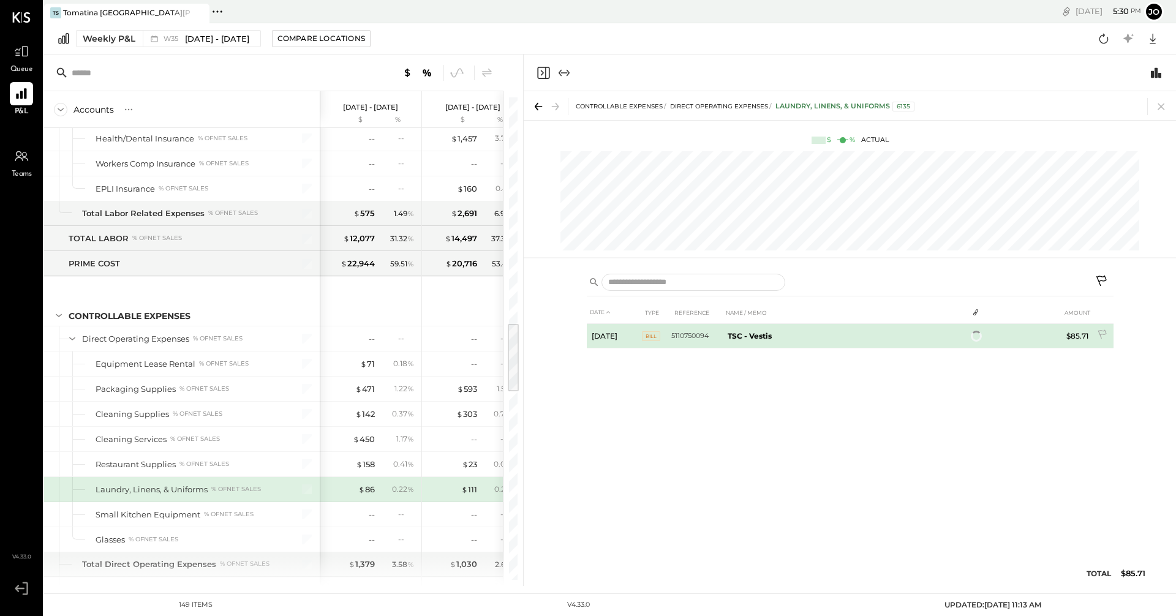
click at [766, 337] on b "TSC - Vestis" at bounding box center [749, 335] width 44 height 9
click at [980, 336] on div "1" at bounding box center [975, 337] width 17 height 10
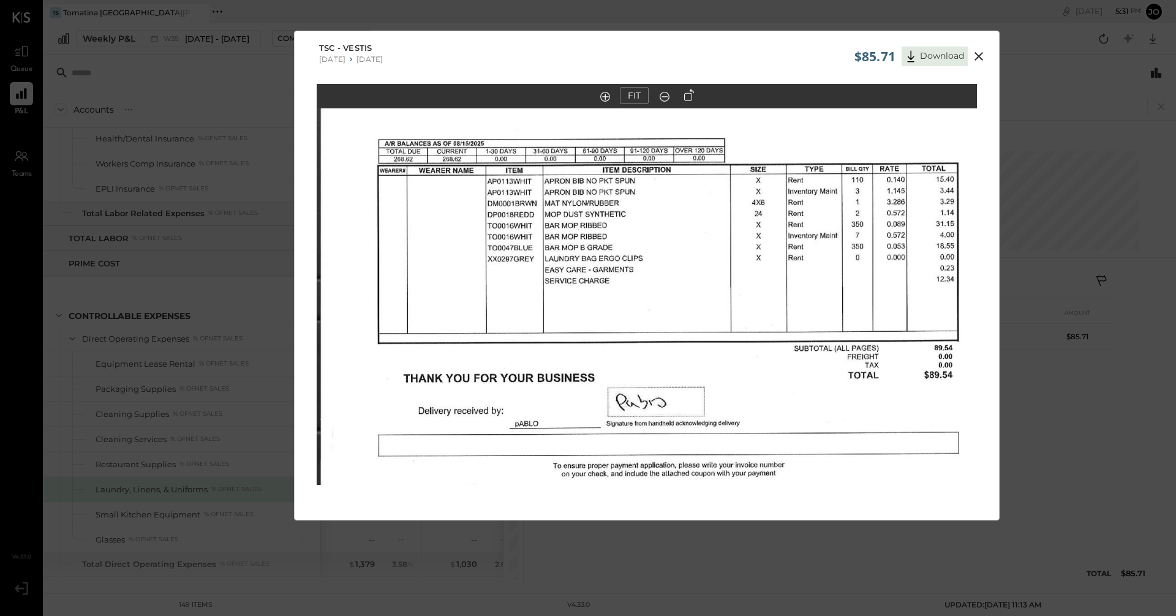
click at [971, 57] on icon at bounding box center [978, 56] width 15 height 15
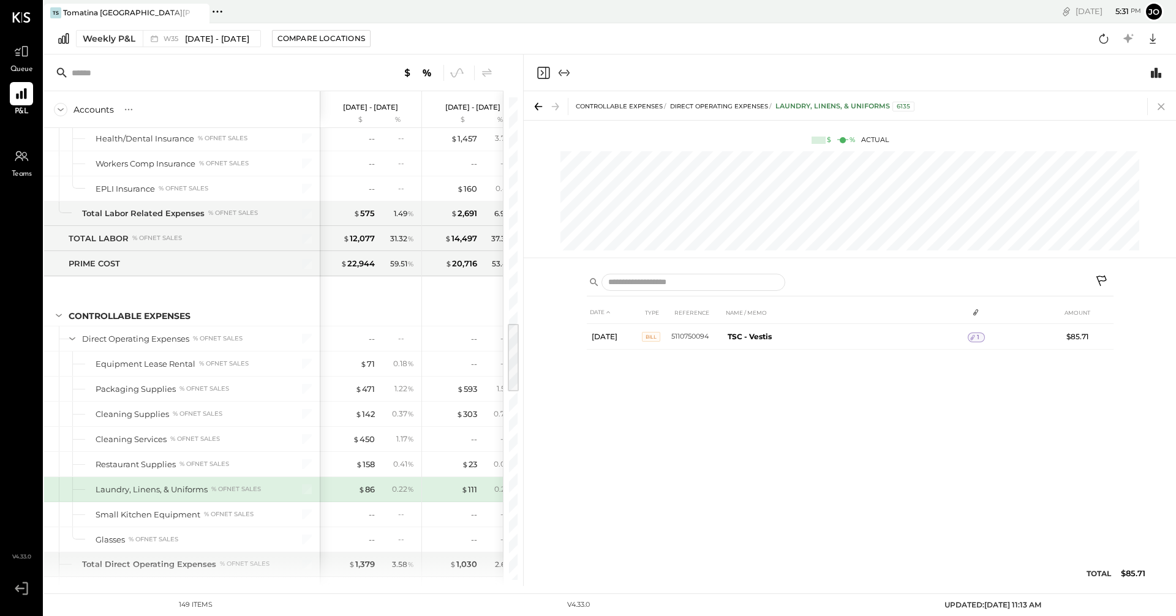
click at [1159, 108] on icon at bounding box center [1160, 106] width 7 height 7
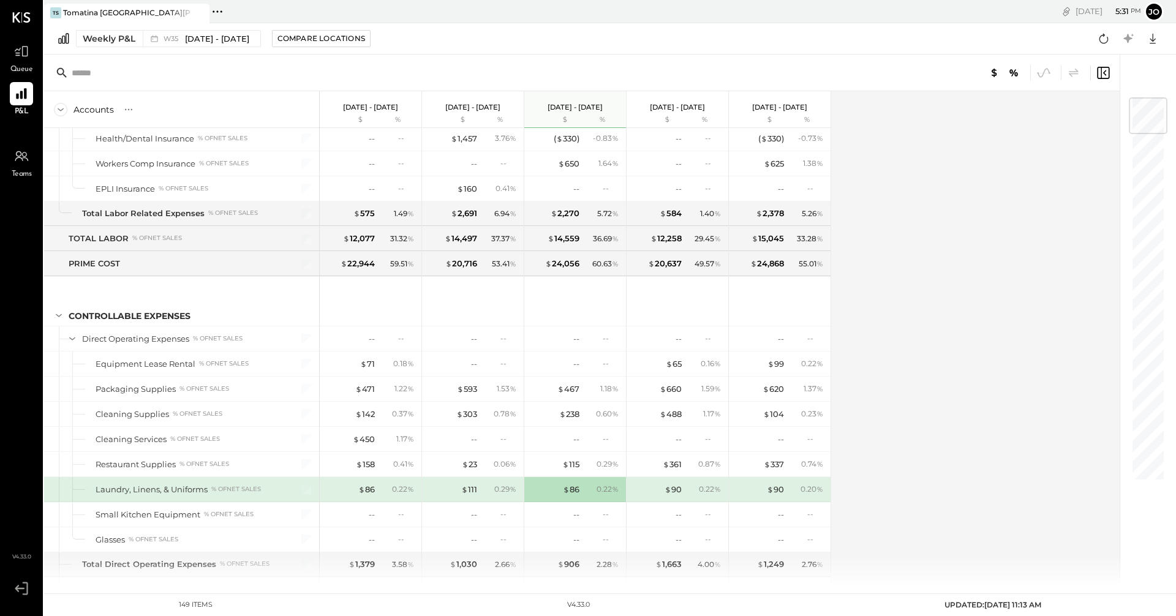
click at [377, 488] on div "$ 86 0.22 %" at bounding box center [372, 489] width 92 height 24
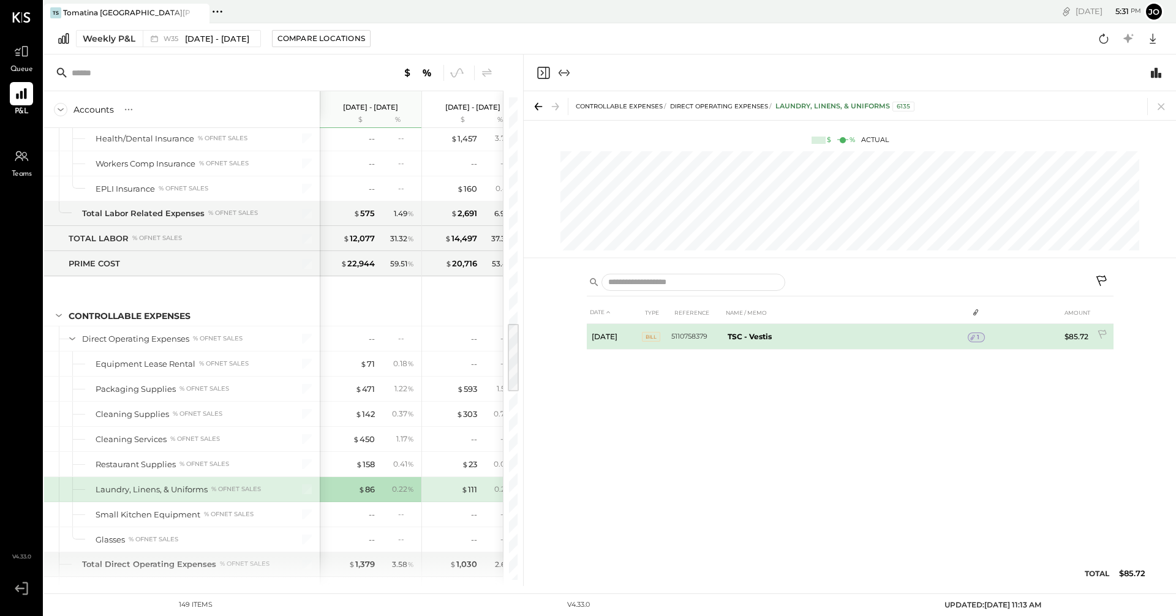
click at [980, 339] on div "1" at bounding box center [975, 337] width 17 height 10
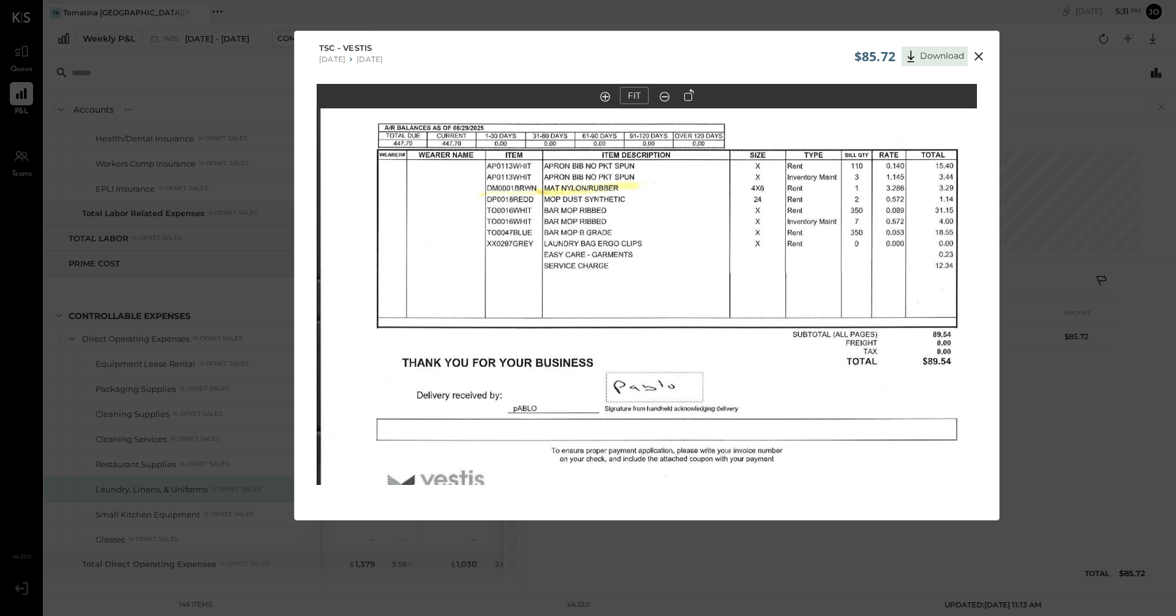
click at [978, 54] on icon at bounding box center [978, 56] width 15 height 15
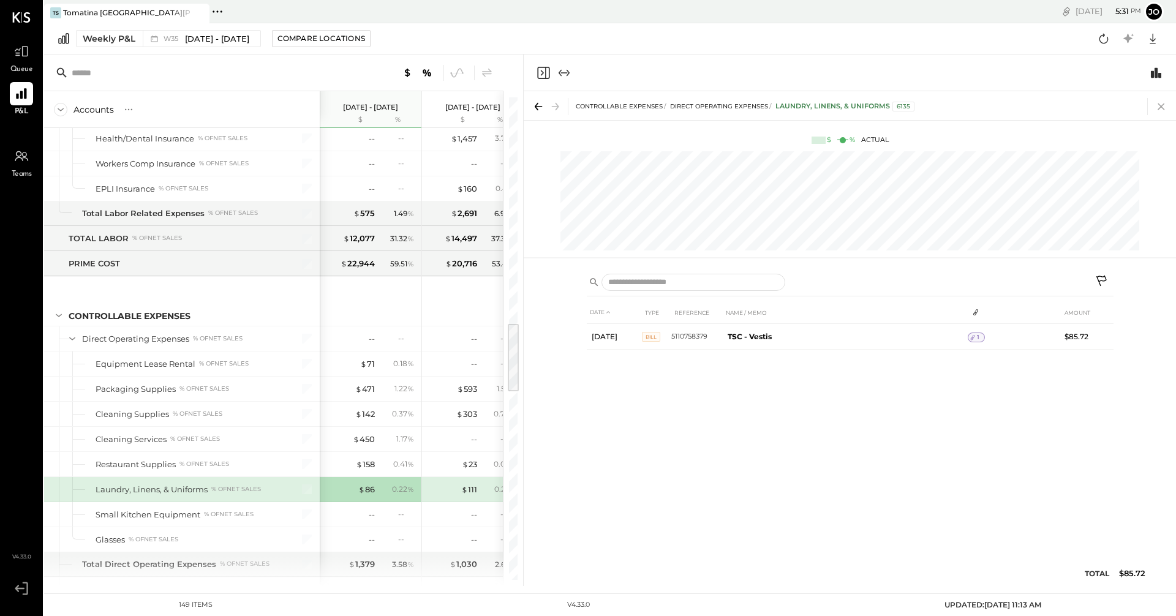
click at [1162, 103] on icon at bounding box center [1160, 106] width 17 height 17
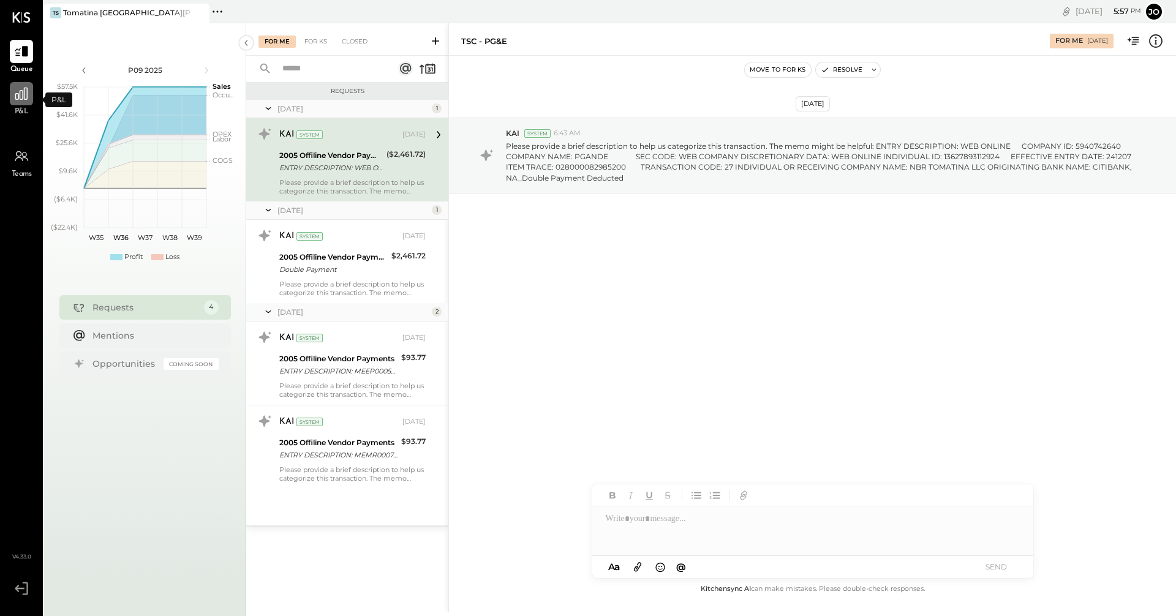
click at [21, 98] on icon at bounding box center [21, 94] width 16 height 16
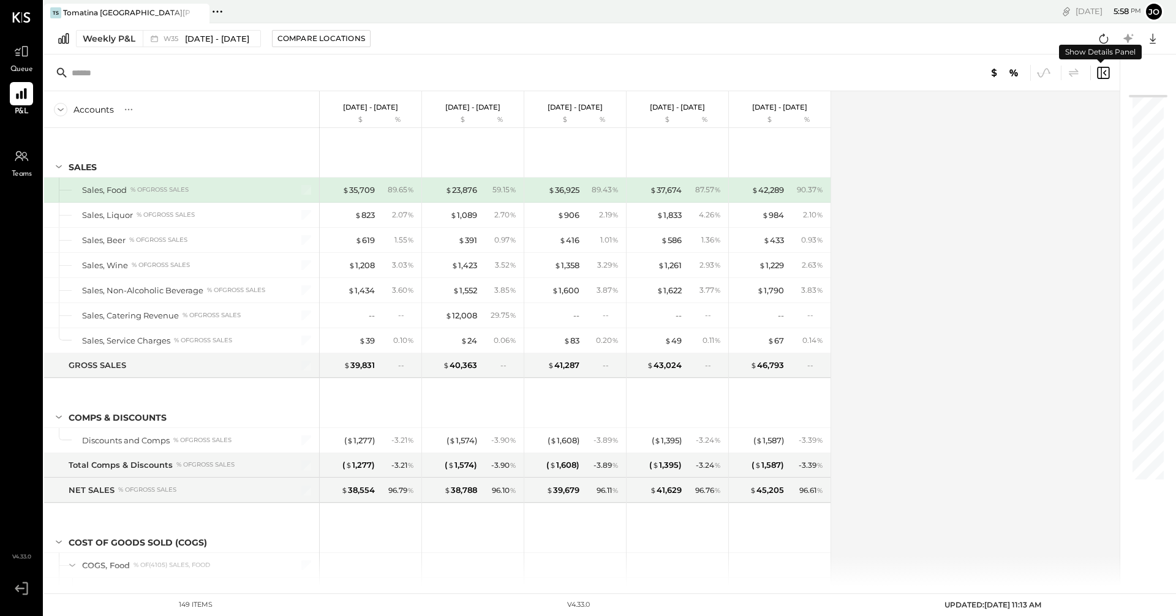
click at [1100, 73] on icon at bounding box center [1102, 73] width 15 height 15
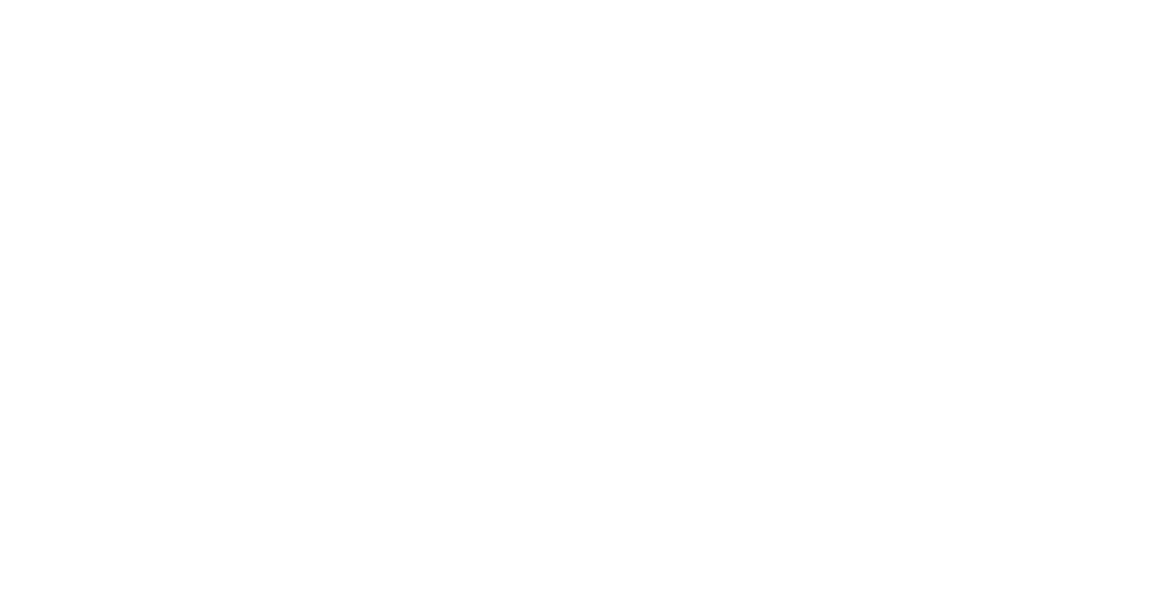
click at [1165, 0] on html at bounding box center [588, 0] width 1176 height 0
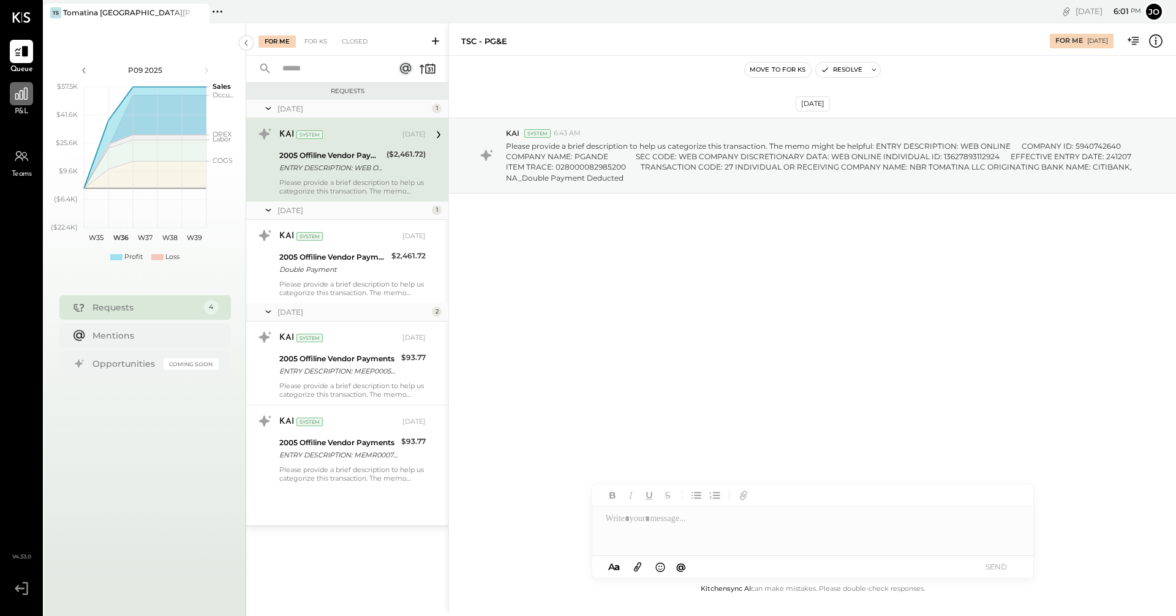
click at [21, 105] on div at bounding box center [21, 93] width 23 height 23
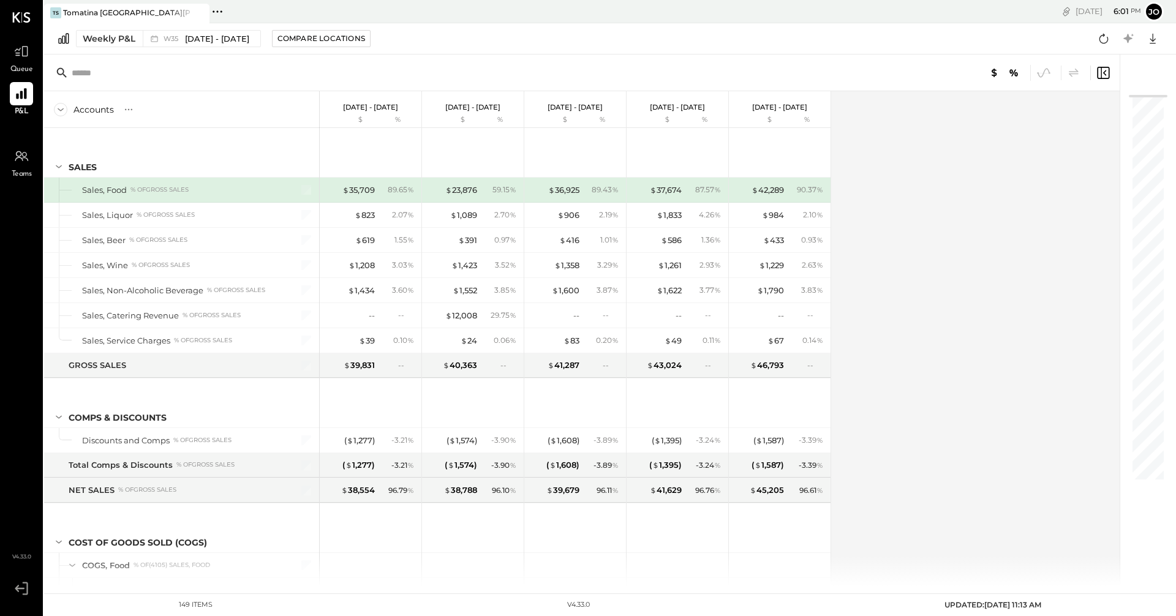
scroll to position [560, 0]
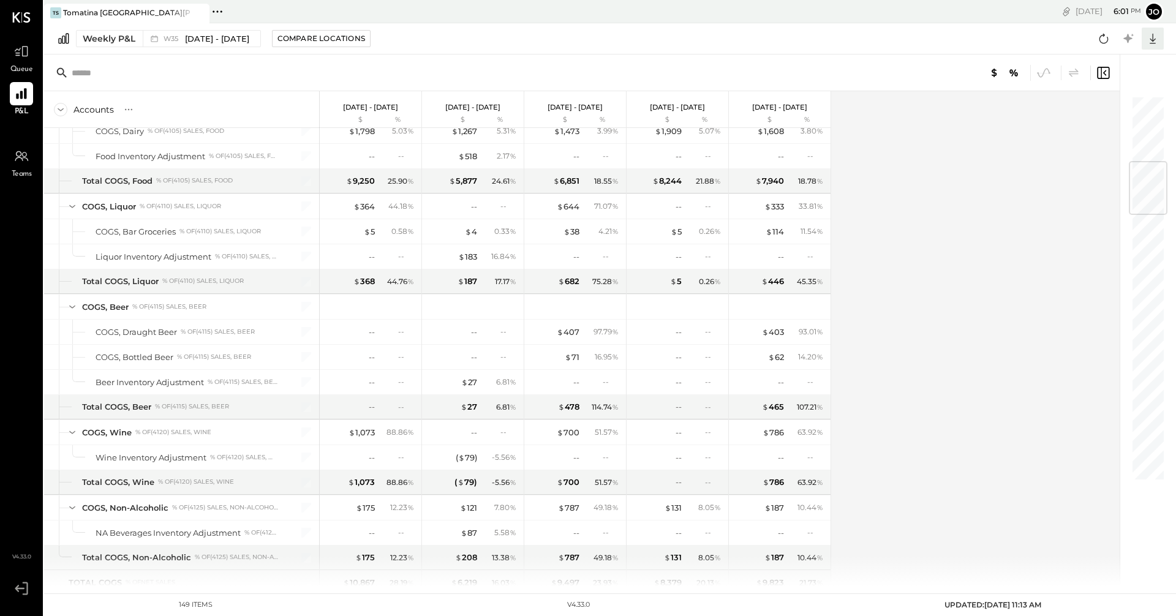
click at [1154, 42] on icon at bounding box center [1152, 39] width 16 height 16
click at [1105, 113] on div "Excel" at bounding box center [1114, 110] width 98 height 26
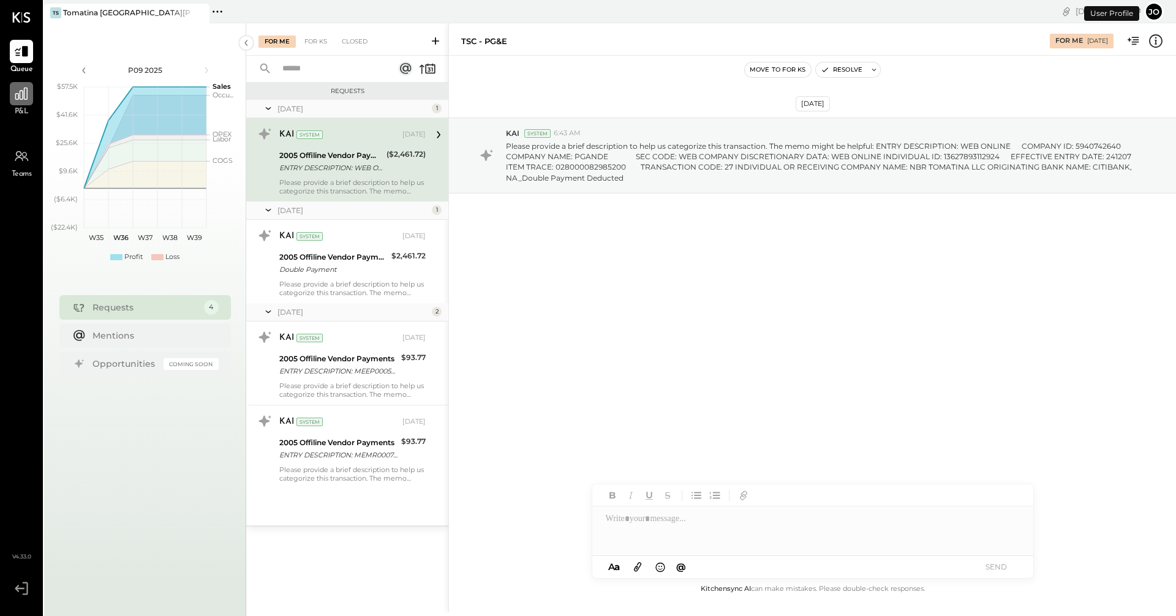
click at [23, 98] on icon at bounding box center [21, 94] width 16 height 16
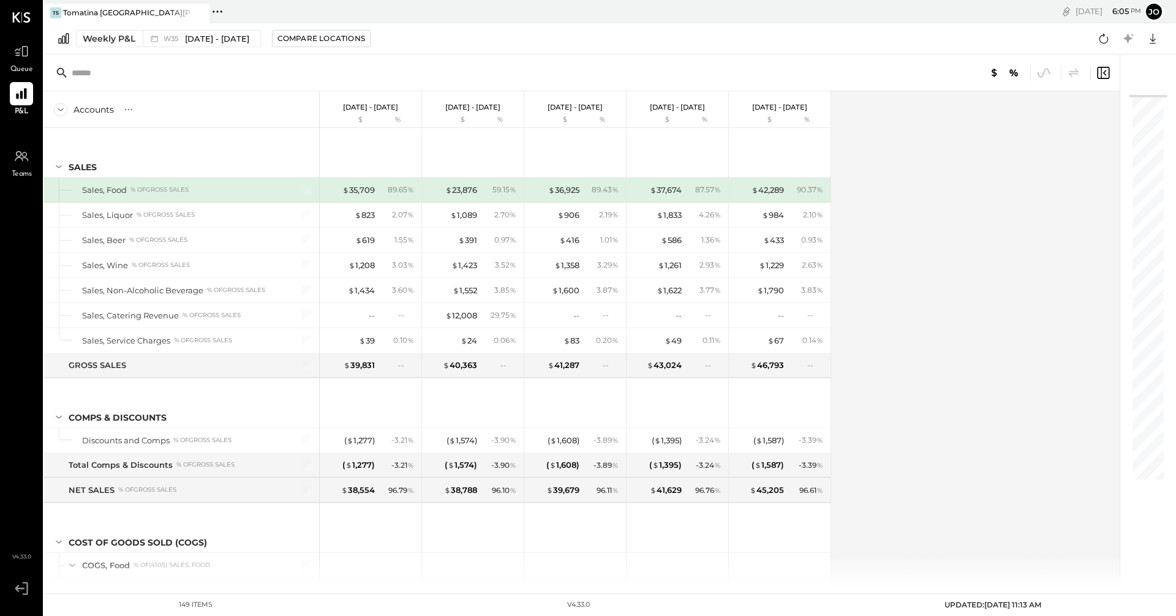
click at [1100, 72] on icon at bounding box center [1102, 73] width 15 height 15
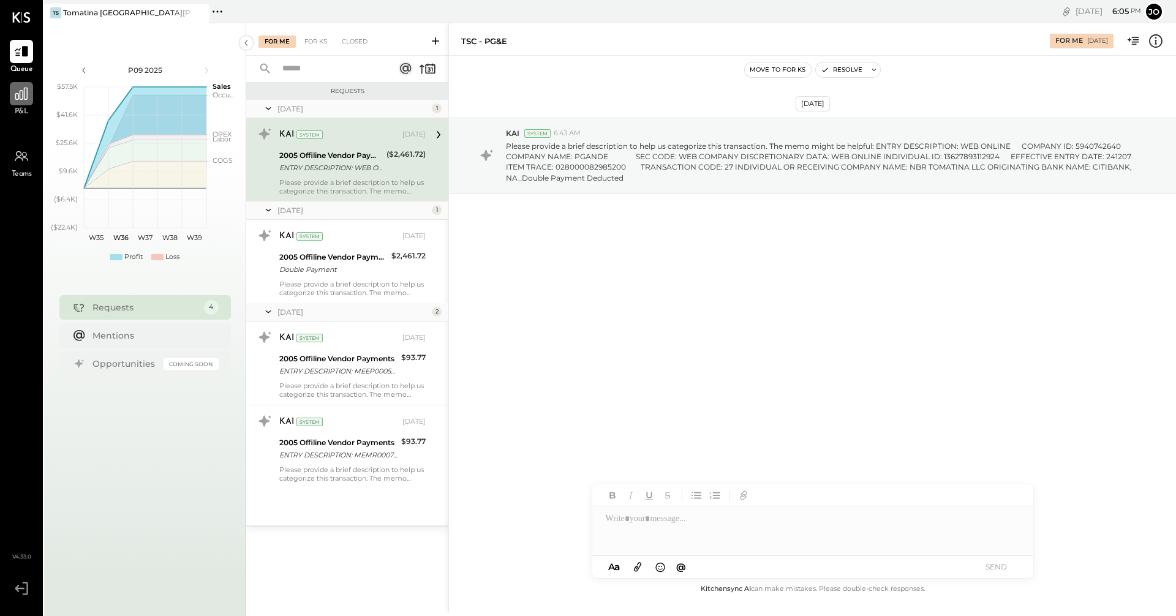
click at [29, 104] on div at bounding box center [21, 93] width 23 height 23
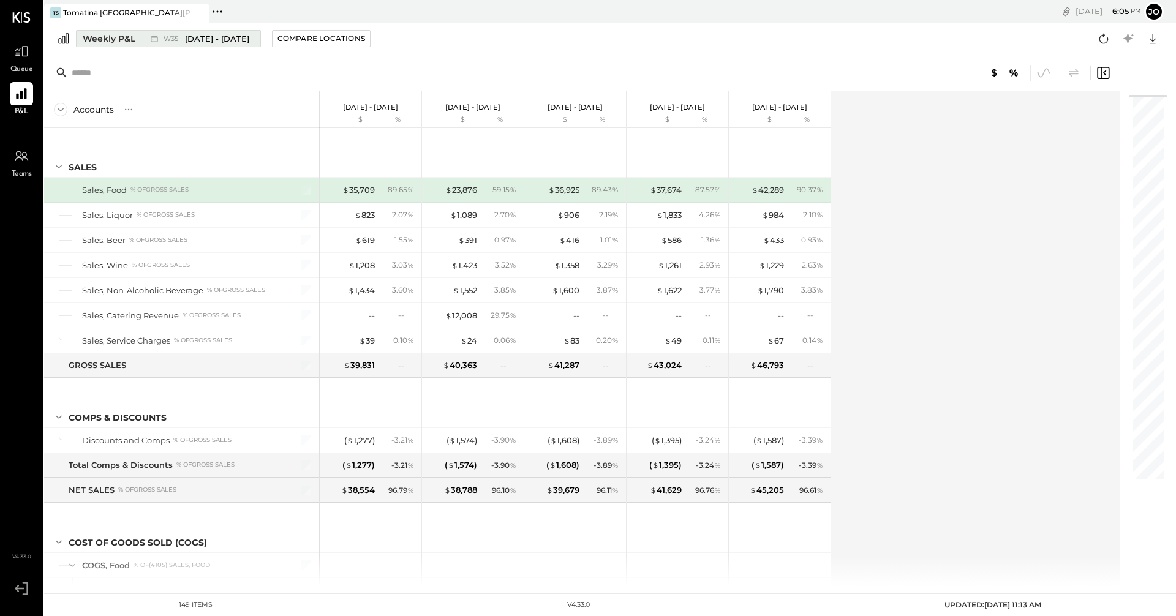
click at [157, 43] on icon at bounding box center [154, 38] width 12 height 12
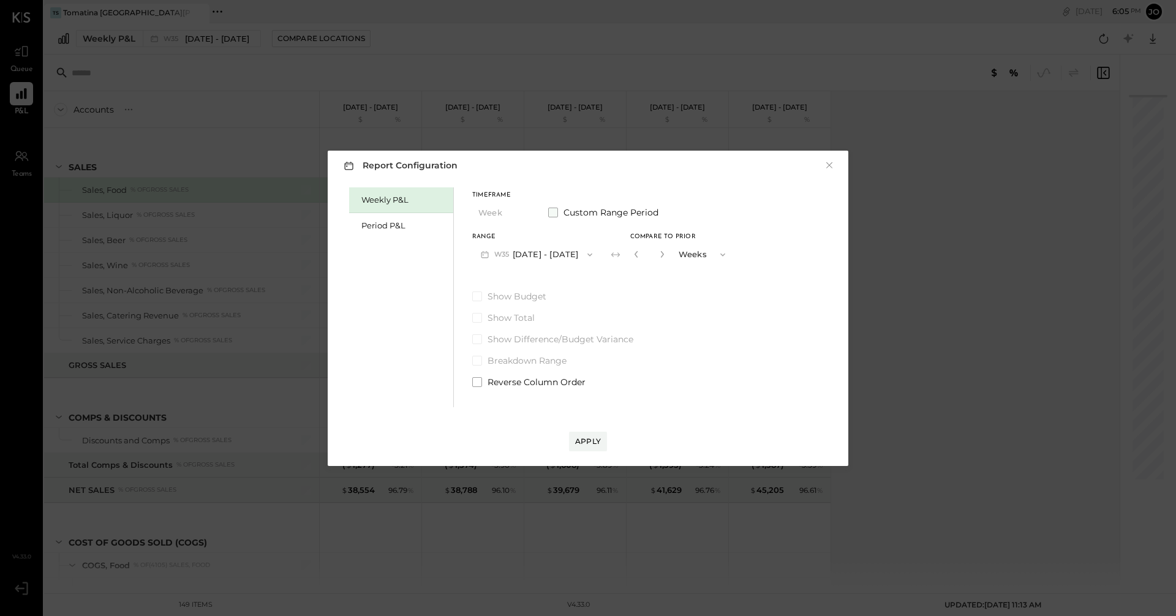
click at [554, 213] on span at bounding box center [553, 213] width 10 height 10
click at [557, 214] on span at bounding box center [553, 213] width 10 height 10
click at [392, 227] on div "Period P&L" at bounding box center [404, 226] width 86 height 12
click at [521, 208] on icon "button" at bounding box center [522, 213] width 10 height 10
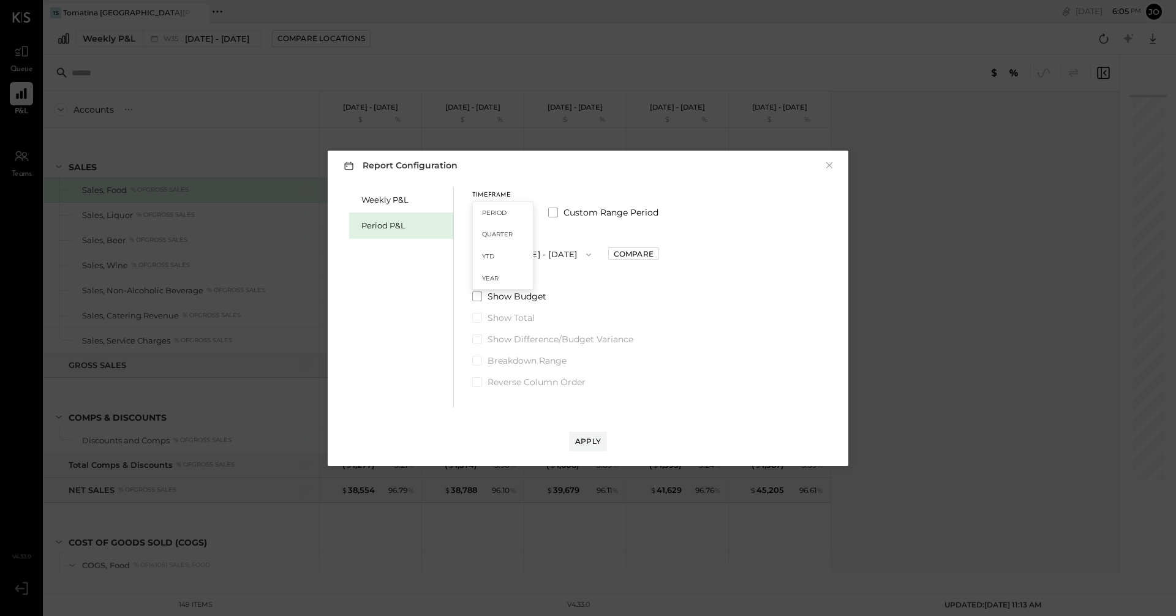
click at [521, 208] on div "Period" at bounding box center [503, 213] width 60 height 22
click at [493, 252] on button "P09 [DATE] - [DATE]" at bounding box center [535, 254] width 127 height 23
click at [557, 282] on span "[DATE] - [DATE]" at bounding box center [530, 281] width 58 height 10
click at [481, 295] on span at bounding box center [477, 296] width 10 height 10
click at [519, 320] on span "Show Total" at bounding box center [510, 318] width 47 height 12
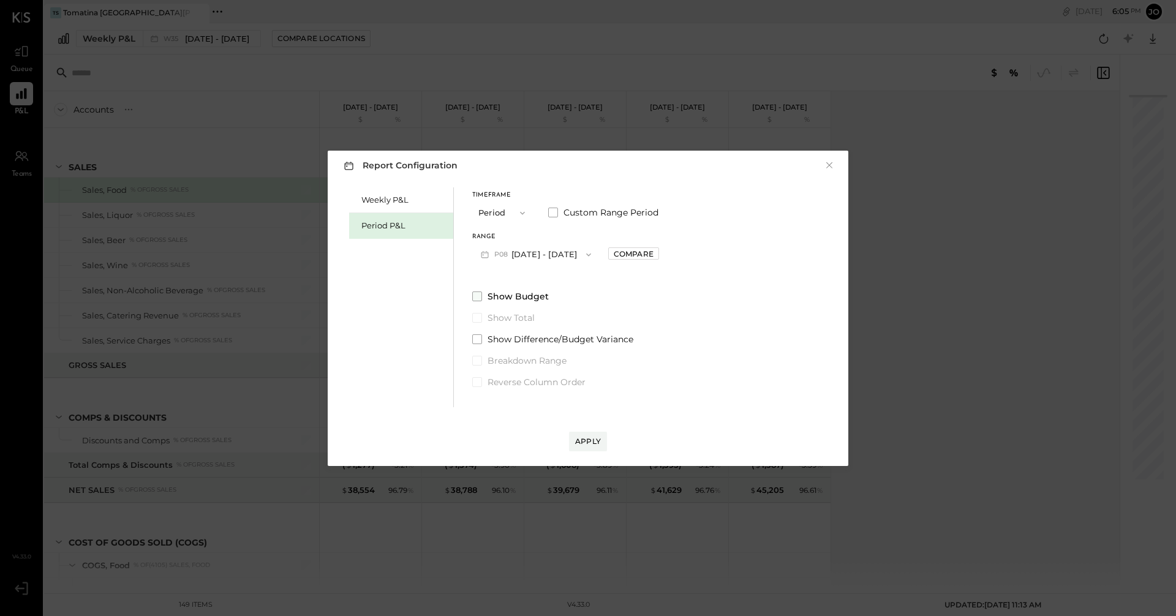
click at [481, 298] on span at bounding box center [477, 296] width 10 height 10
click at [475, 315] on span at bounding box center [477, 318] width 10 height 10
click at [475, 318] on span at bounding box center [477, 318] width 10 height 10
click at [478, 293] on span at bounding box center [477, 296] width 10 height 10
click at [555, 214] on span at bounding box center [553, 213] width 10 height 10
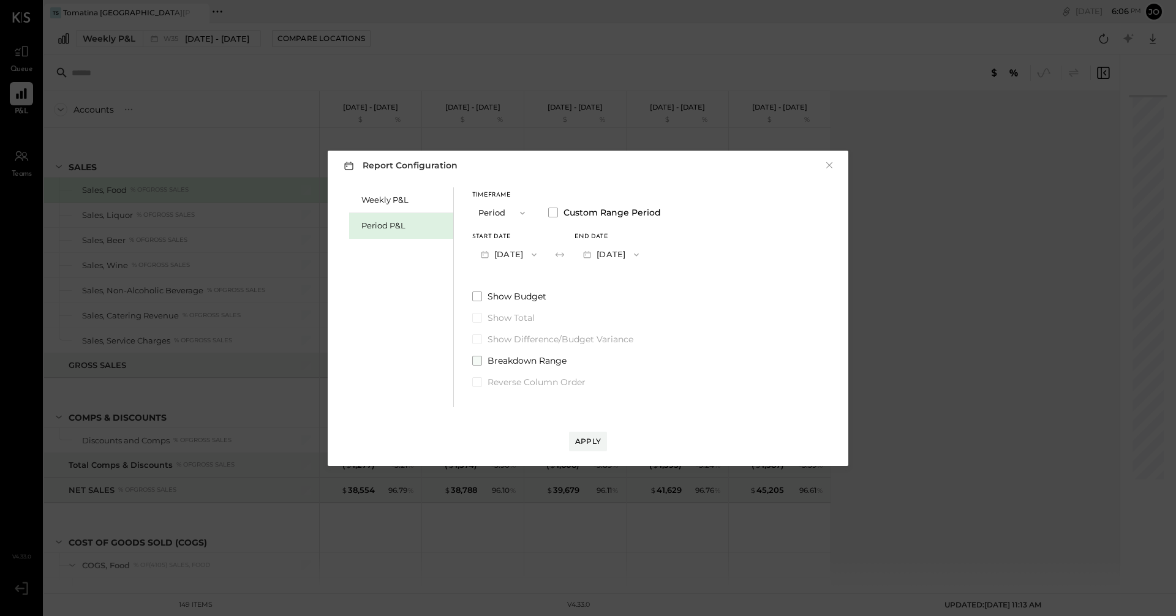
click at [480, 364] on span at bounding box center [477, 361] width 10 height 10
click at [484, 294] on label "Show Budget" at bounding box center [566, 296] width 189 height 12
click at [475, 317] on span at bounding box center [477, 318] width 10 height 10
click at [476, 296] on span at bounding box center [477, 296] width 10 height 10
click at [483, 318] on label "Show Total" at bounding box center [566, 318] width 189 height 12
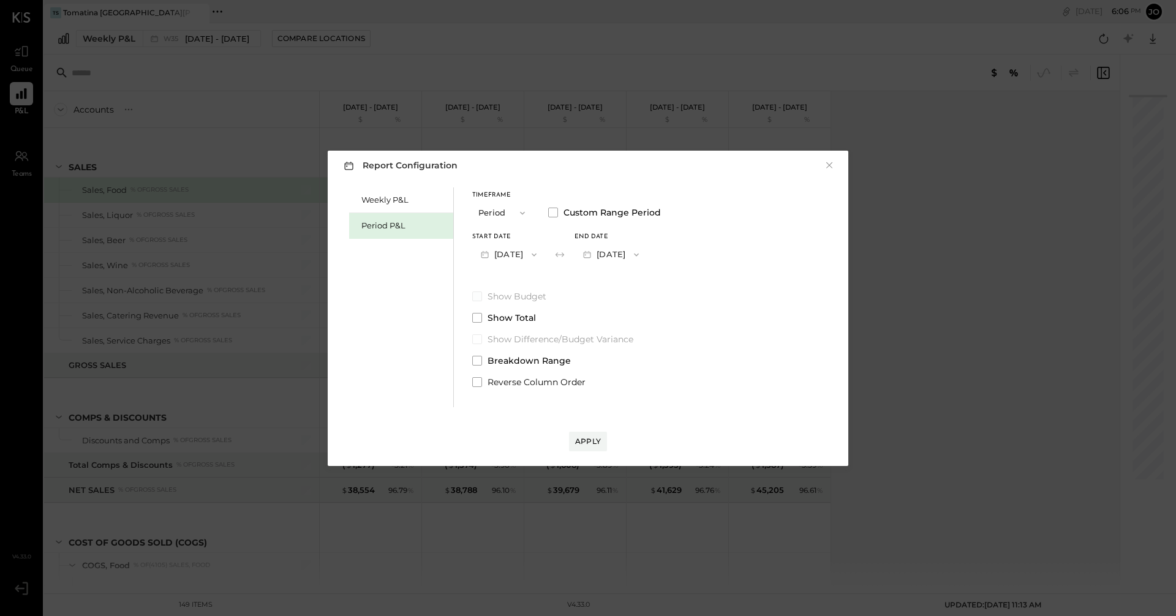
click at [482, 294] on label "Show Budget" at bounding box center [566, 296] width 189 height 12
click at [476, 299] on span at bounding box center [477, 296] width 10 height 10
click at [475, 315] on span at bounding box center [477, 318] width 10 height 10
click at [590, 440] on div "Apply" at bounding box center [588, 441] width 26 height 10
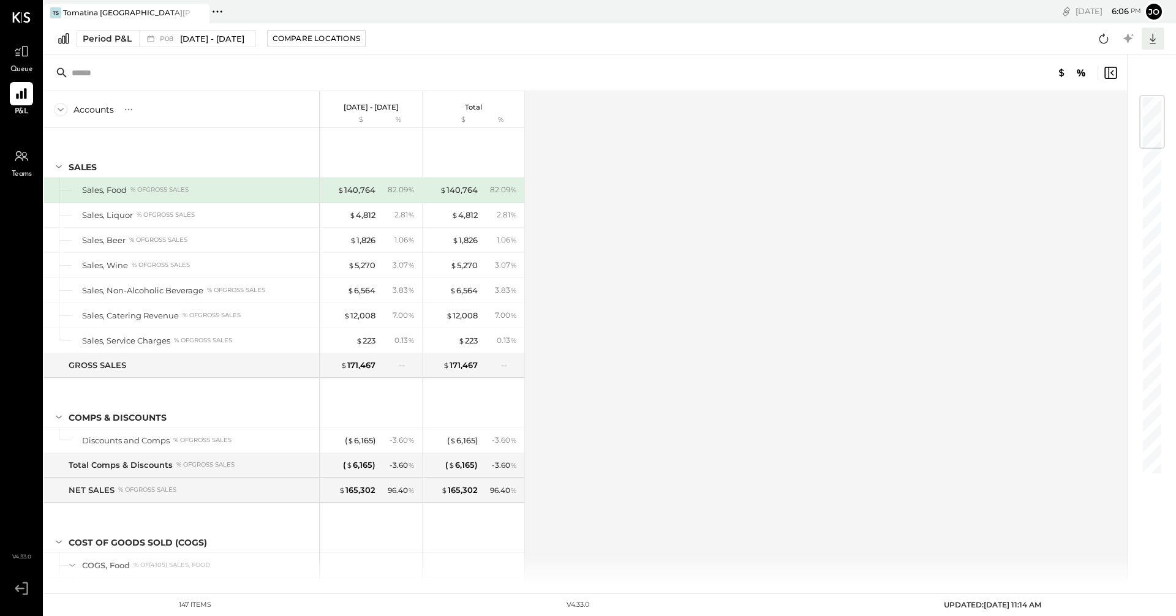
click at [1151, 36] on icon at bounding box center [1152, 39] width 16 height 16
click at [1102, 108] on div "Excel" at bounding box center [1114, 110] width 98 height 26
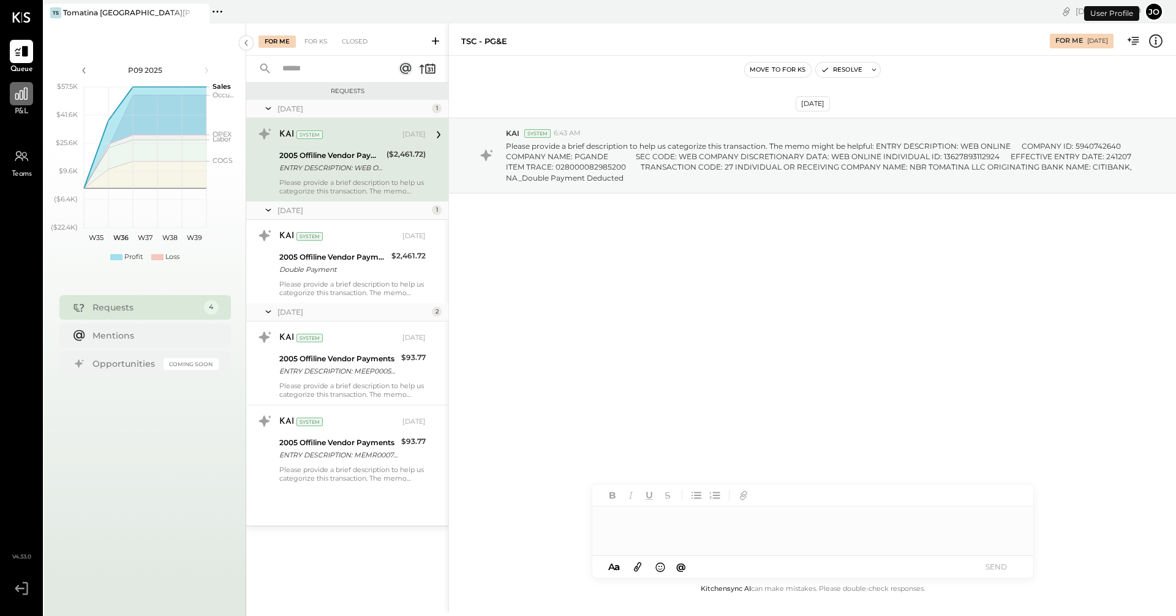
click at [21, 102] on div at bounding box center [21, 93] width 23 height 23
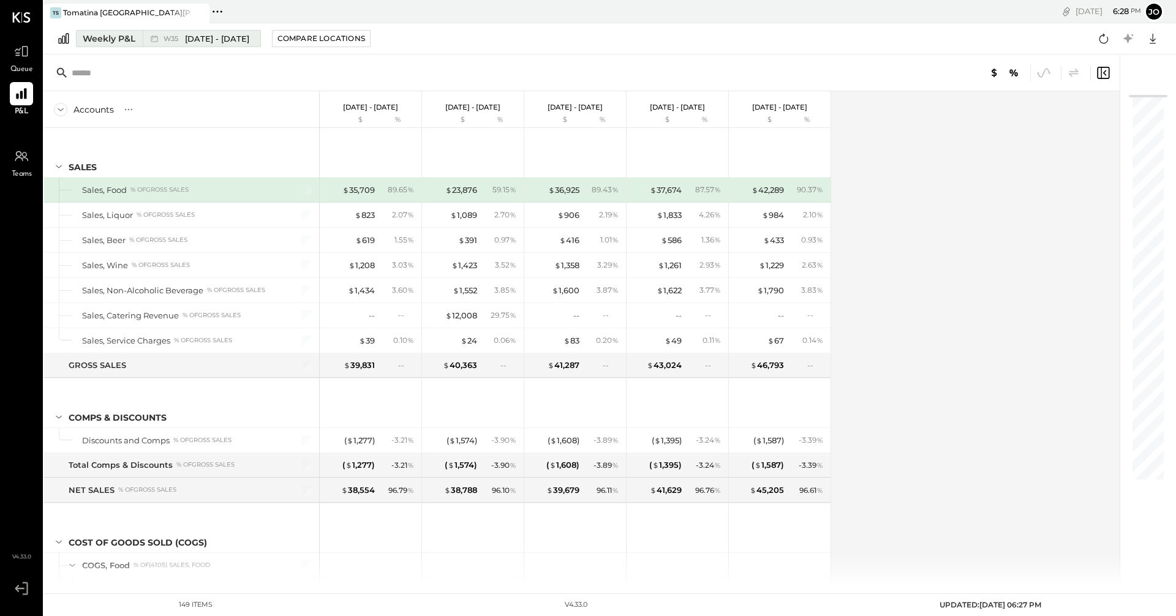
click at [127, 39] on div "Weekly P&L" at bounding box center [109, 38] width 53 height 12
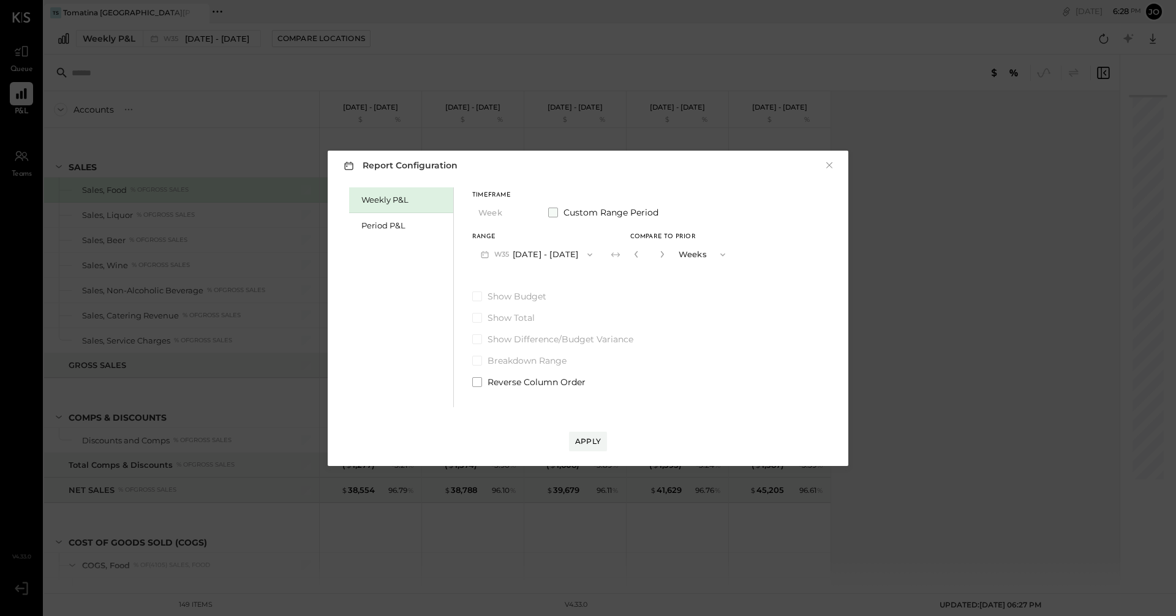
click at [554, 210] on span at bounding box center [553, 213] width 10 height 10
click at [484, 254] on icon "button" at bounding box center [484, 254] width 13 height 13
click at [558, 215] on label "Custom Range Period" at bounding box center [603, 212] width 110 height 12
click at [558, 215] on label "Custom Range Period" at bounding box center [604, 212] width 113 height 12
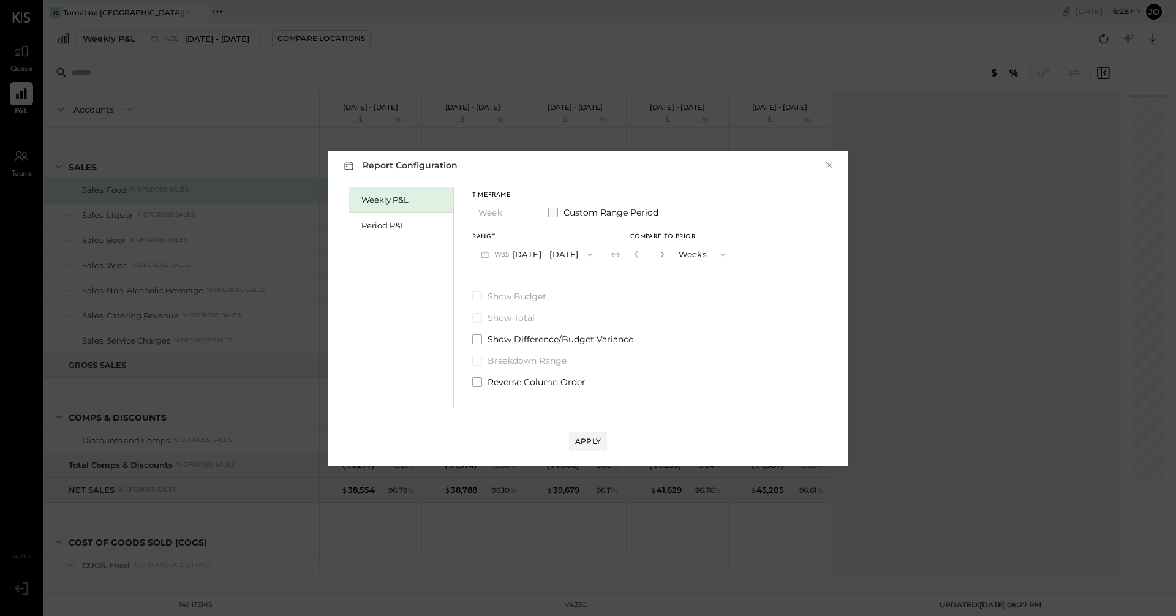
click at [558, 215] on label "Custom Range Period" at bounding box center [603, 212] width 110 height 12
click at [391, 226] on div "Period P&L" at bounding box center [404, 226] width 86 height 12
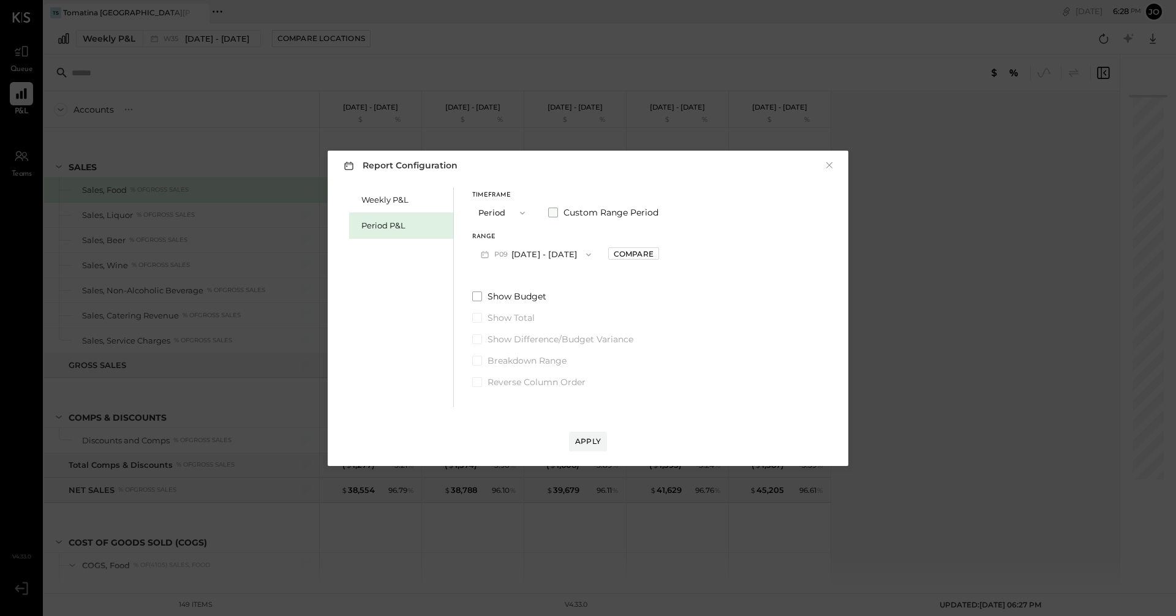
click at [558, 215] on label "Custom Range Period" at bounding box center [603, 212] width 110 height 12
click at [536, 255] on icon "button" at bounding box center [533, 254] width 5 height 3
click at [513, 280] on span "[DATE]" at bounding box center [500, 281] width 26 height 10
click at [474, 295] on span at bounding box center [477, 296] width 10 height 10
click at [580, 442] on div "Apply" at bounding box center [588, 441] width 26 height 10
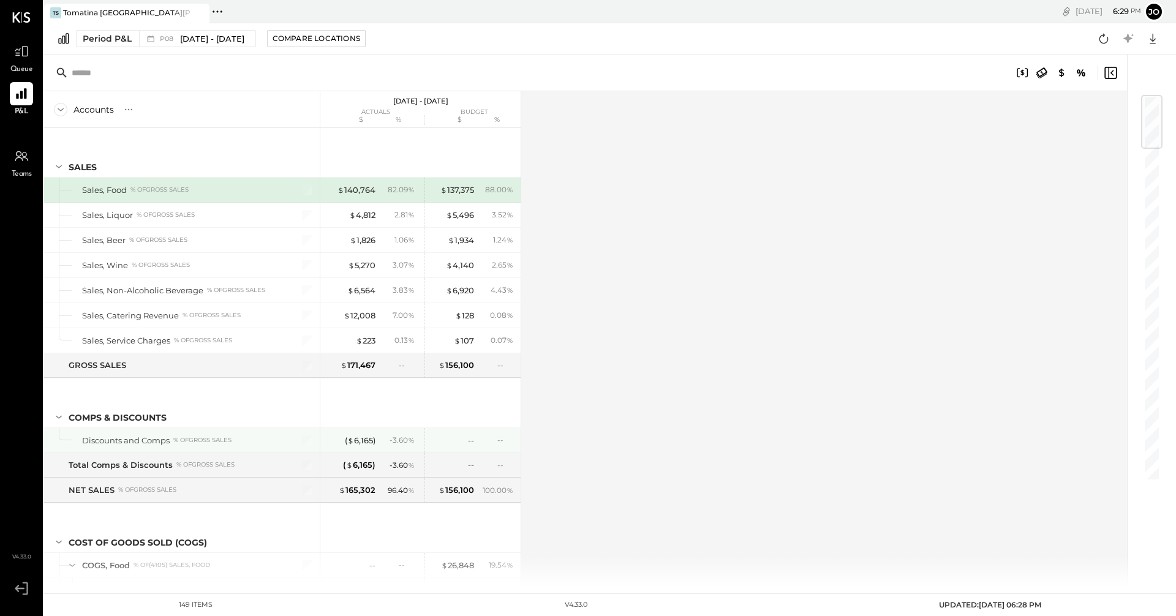
scroll to position [306, 0]
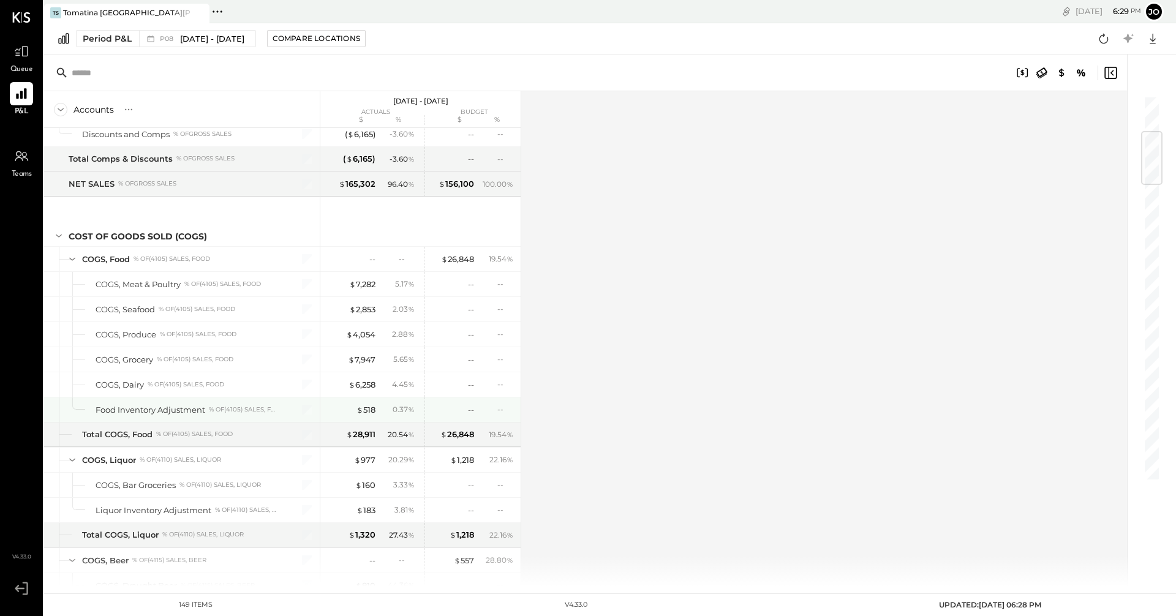
click at [475, 411] on div "-- --" at bounding box center [470, 409] width 92 height 24
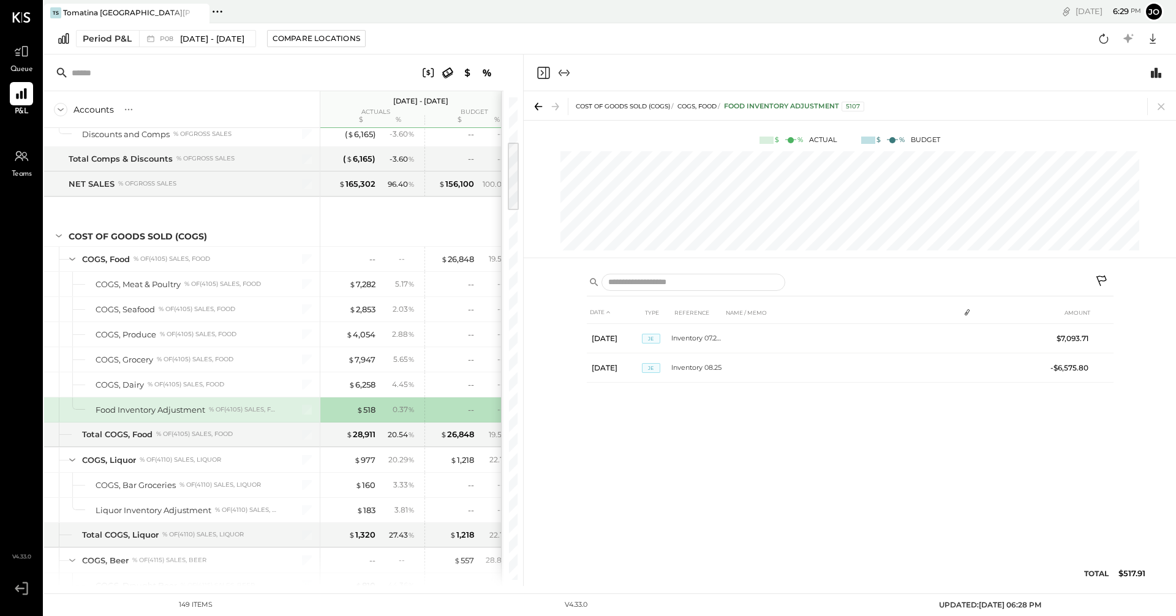
click at [682, 453] on div "DATE TYPE REFERENCE NAME / MEMO AMOUNT Aug 24, 25 JE Inventory 07.25R $7,093.71…" at bounding box center [850, 446] width 527 height 291
click at [1163, 112] on icon at bounding box center [1160, 106] width 17 height 17
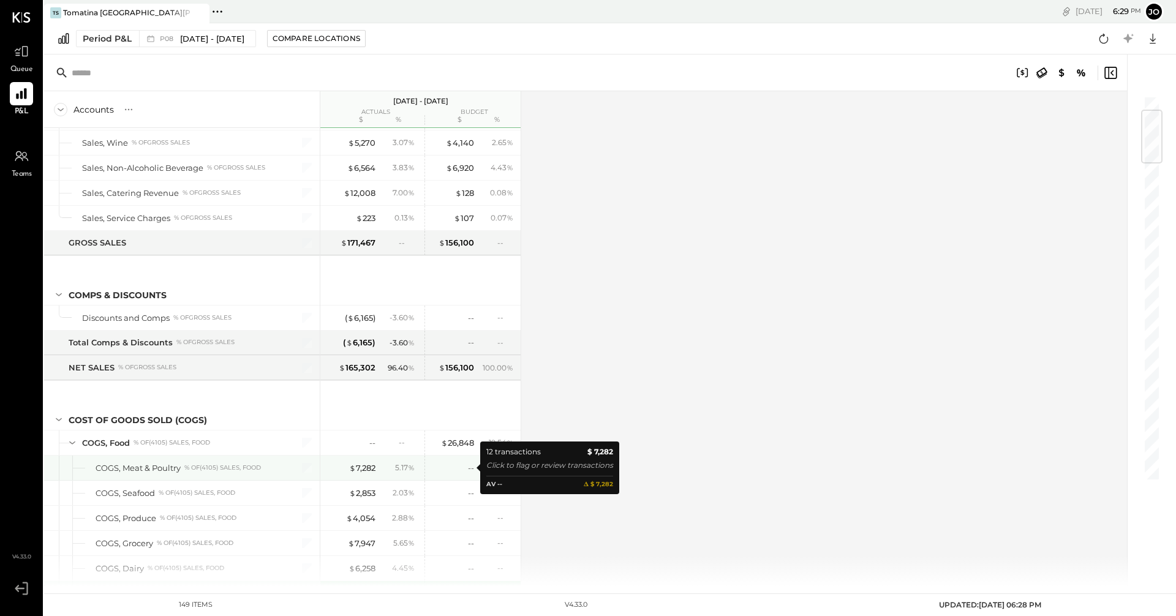
scroll to position [429, 0]
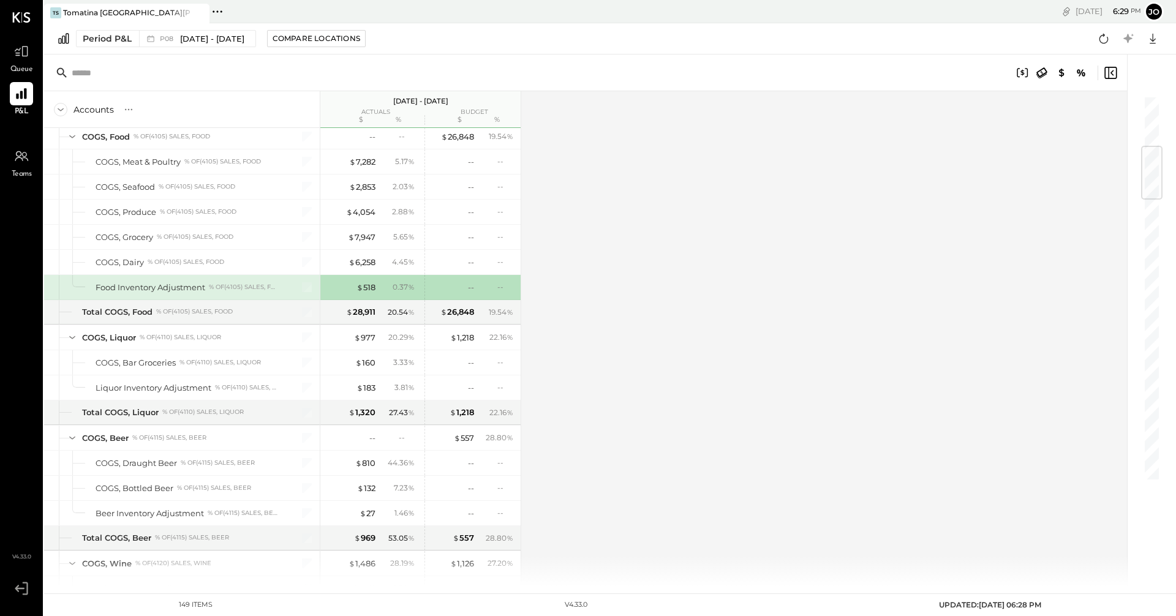
click at [549, 414] on div "Accounts S % GL Jul 28 - Aug 24, 2025 actuals budget $ % $ % SALES Sales, Food …" at bounding box center [586, 338] width 1084 height 495
click at [526, 421] on div "Accounts S % GL Jul 28 - Aug 24, 2025 actuals budget $ % $ % SALES Sales, Food …" at bounding box center [586, 338] width 1084 height 495
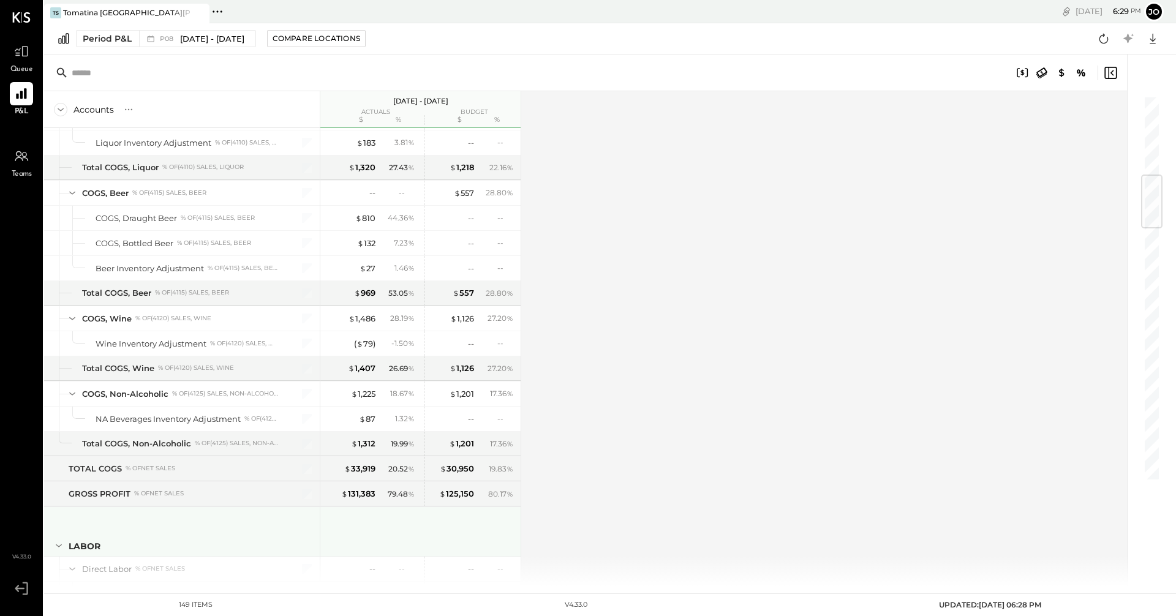
scroll to position [1041, 0]
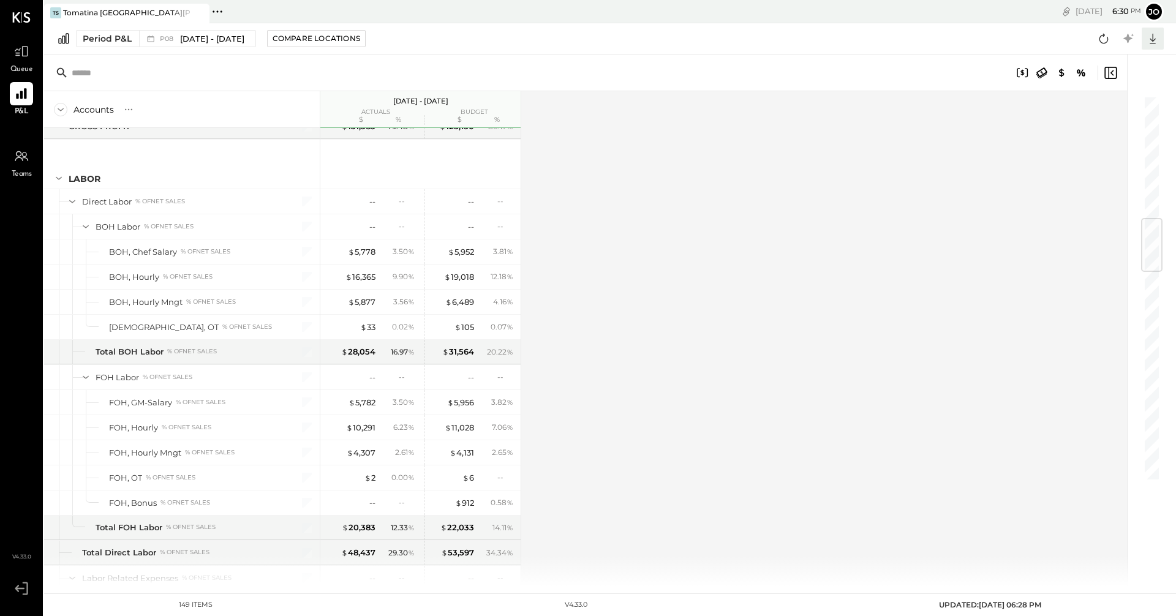
click at [1148, 42] on icon at bounding box center [1152, 39] width 16 height 16
click at [1100, 112] on div "Excel" at bounding box center [1114, 110] width 98 height 26
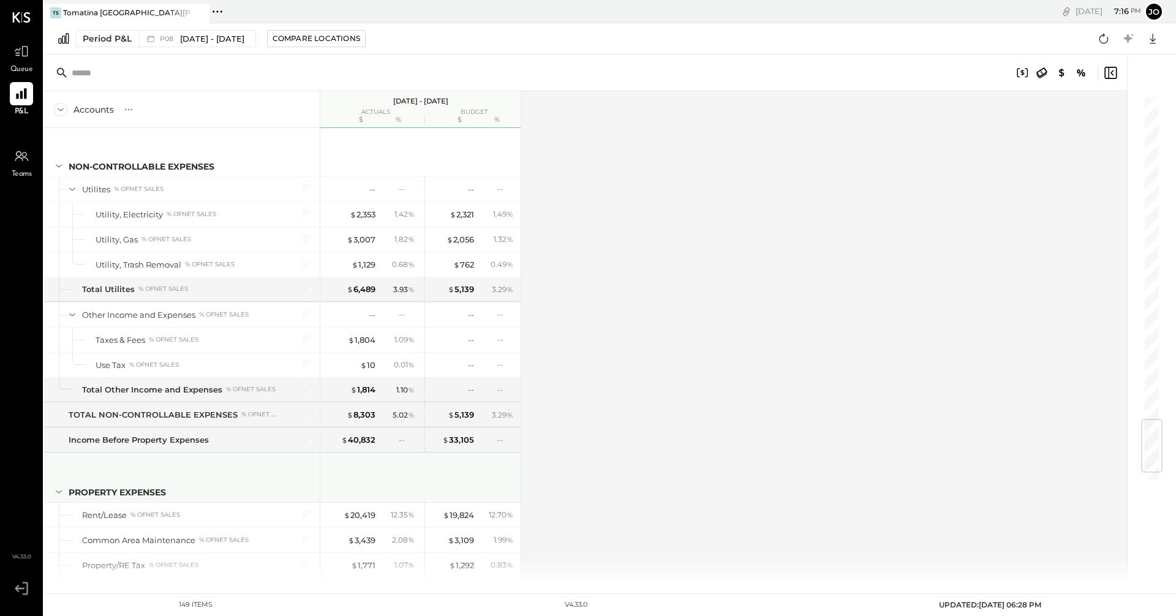
scroll to position [2806, 0]
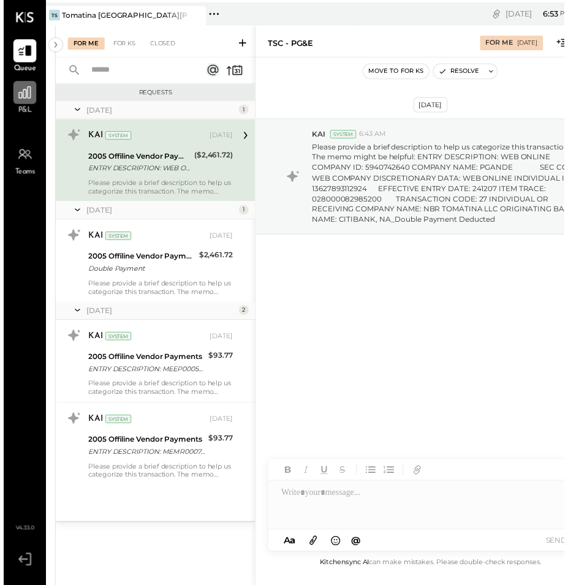
click at [16, 95] on icon at bounding box center [21, 94] width 12 height 12
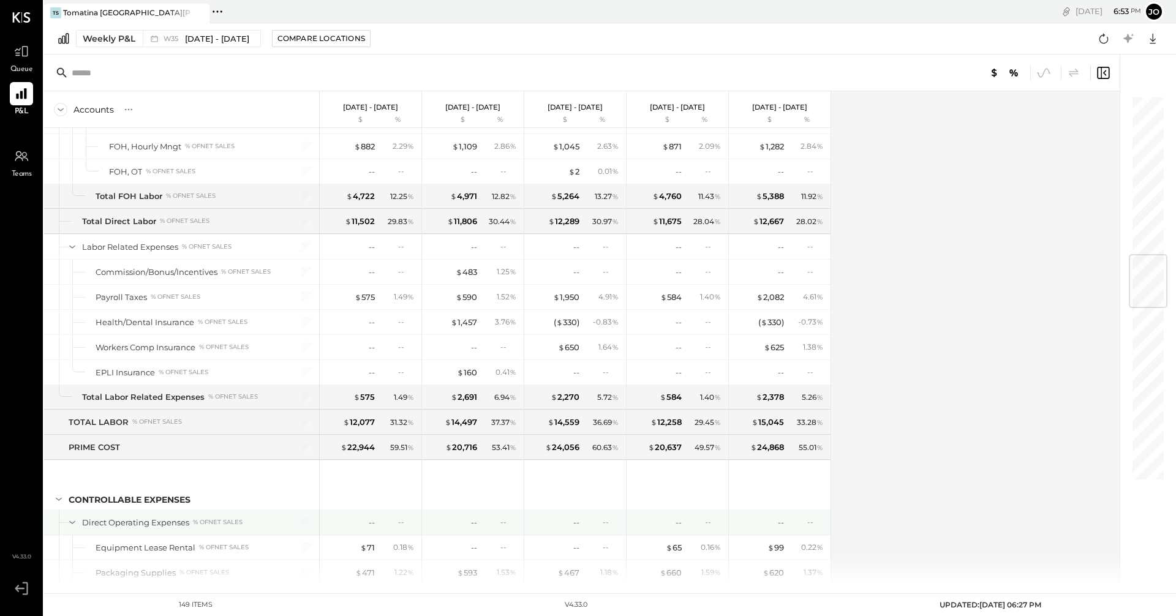
scroll to position [1653, 0]
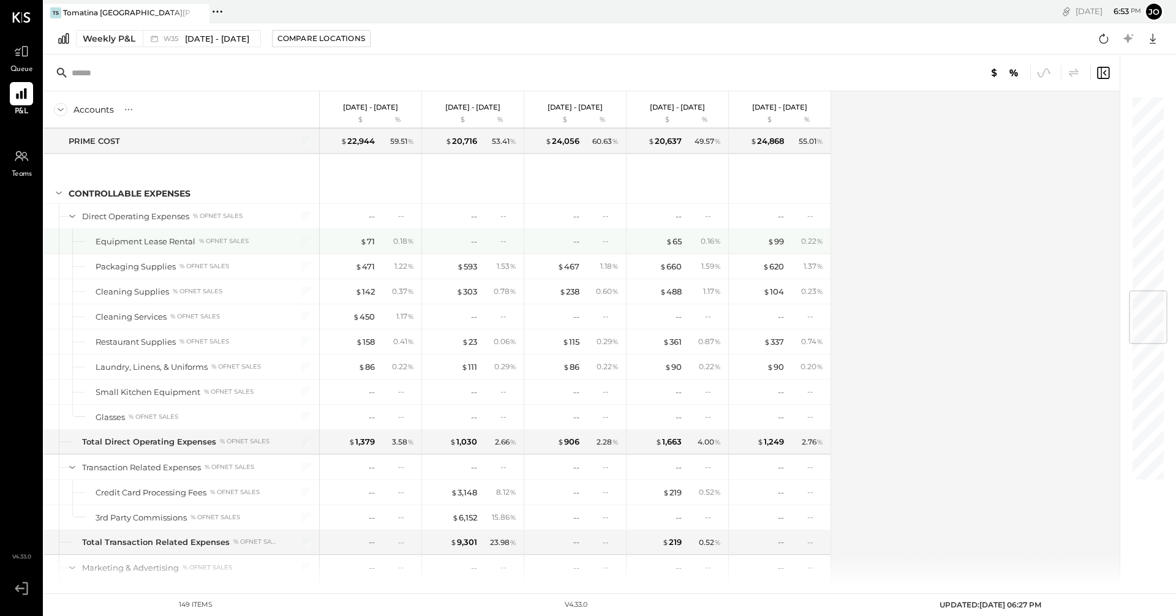
click at [248, 244] on div "% of NET SALES" at bounding box center [224, 241] width 50 height 9
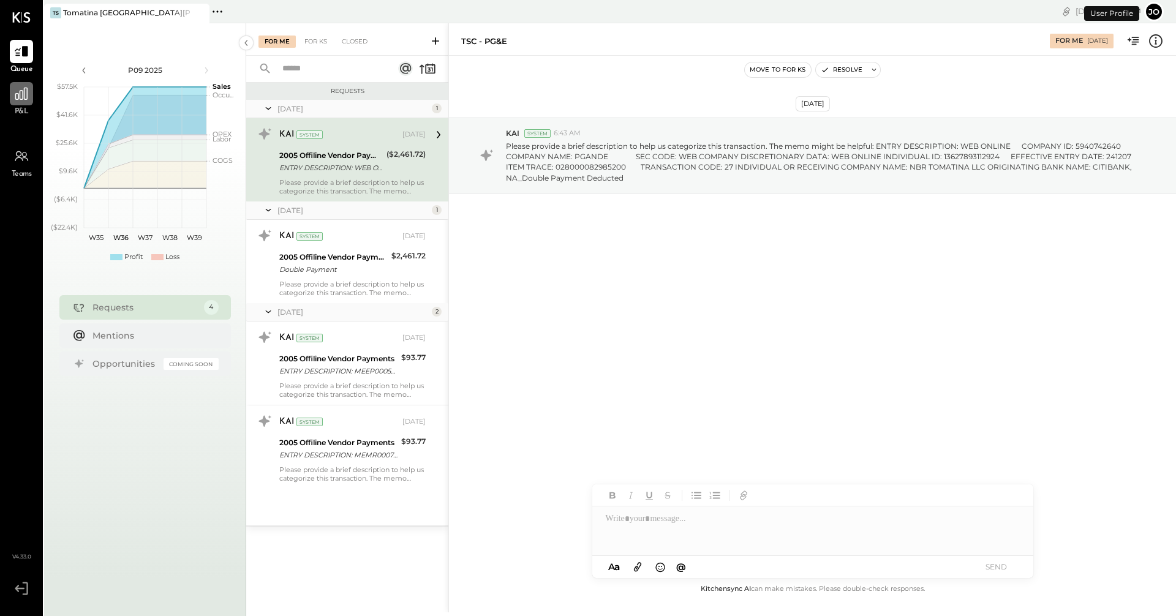
click at [19, 101] on icon at bounding box center [21, 94] width 16 height 16
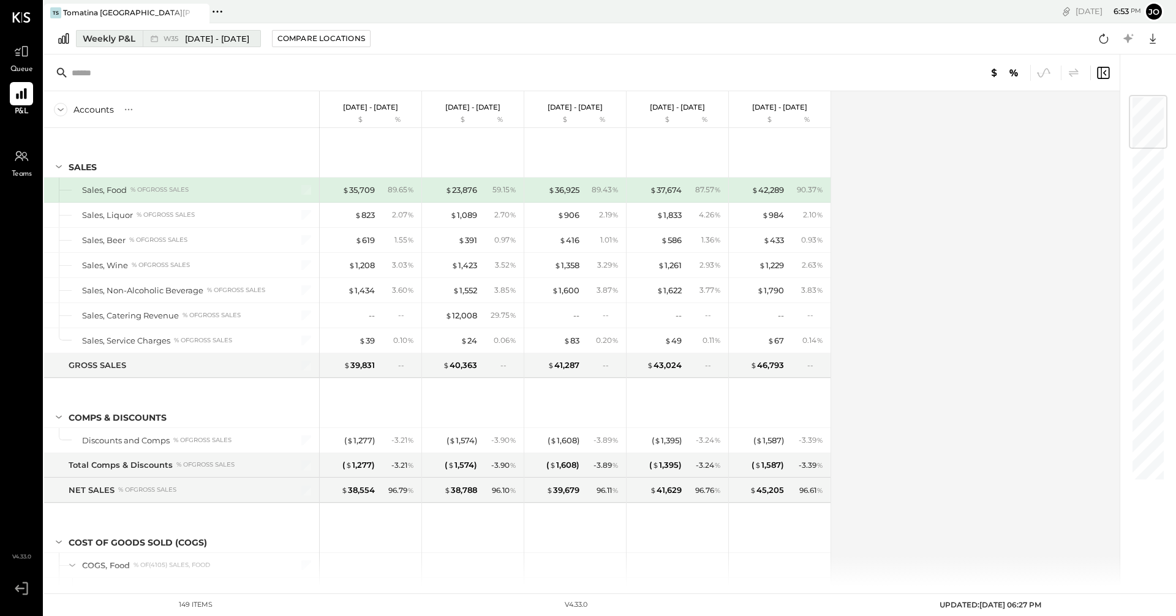
click at [171, 36] on span "W35" at bounding box center [172, 39] width 18 height 7
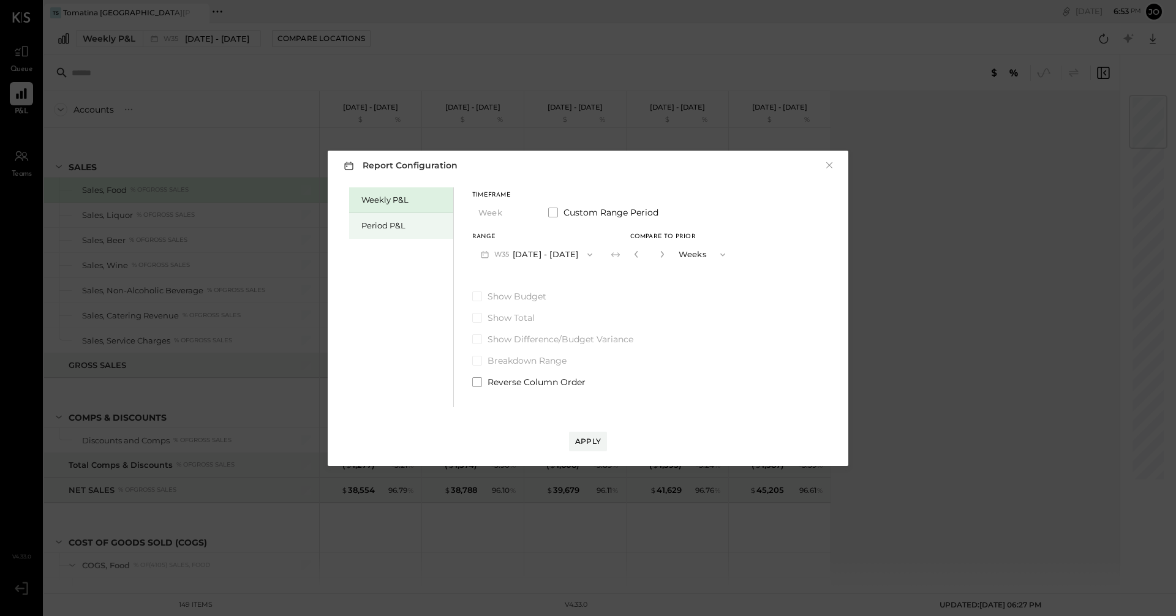
click at [399, 221] on div "Period P&L" at bounding box center [404, 226] width 86 height 12
click at [550, 211] on span at bounding box center [553, 213] width 10 height 10
click at [486, 252] on icon "button" at bounding box center [484, 254] width 7 height 7
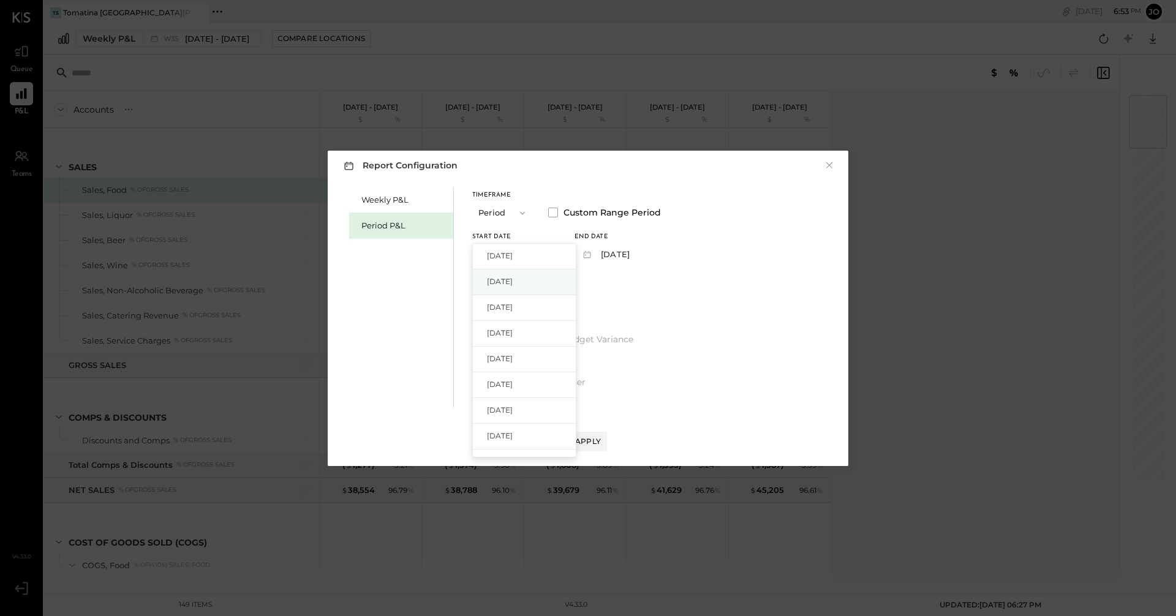
click at [491, 283] on span "[DATE]" at bounding box center [500, 281] width 26 height 10
click at [478, 360] on span at bounding box center [477, 361] width 10 height 10
click at [568, 442] on div "Apply" at bounding box center [588, 441] width 26 height 10
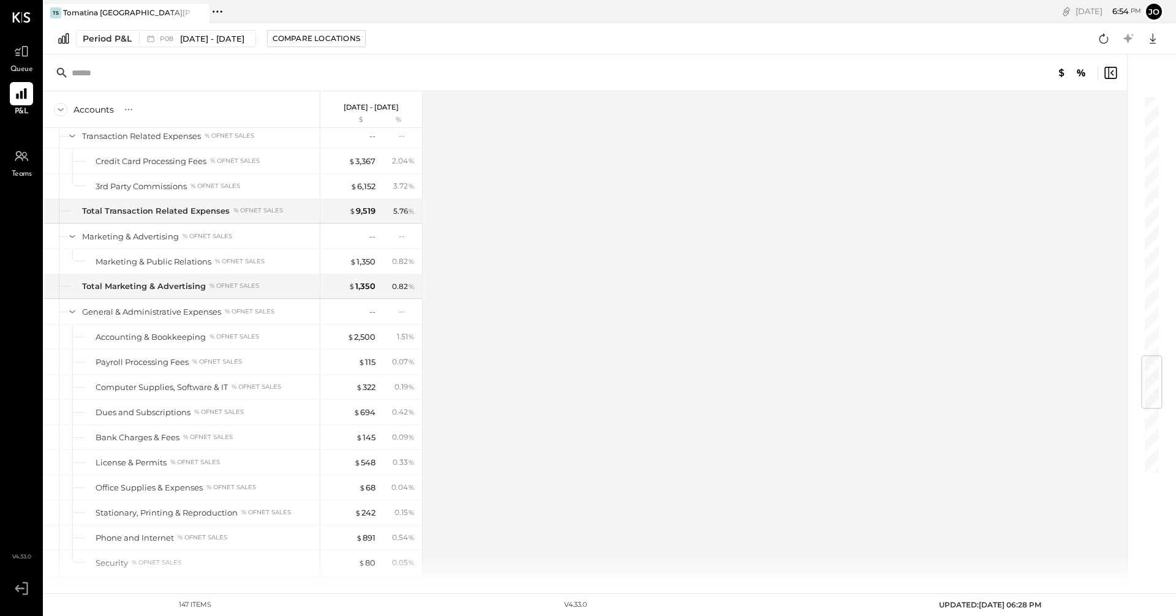
scroll to position [2204, 0]
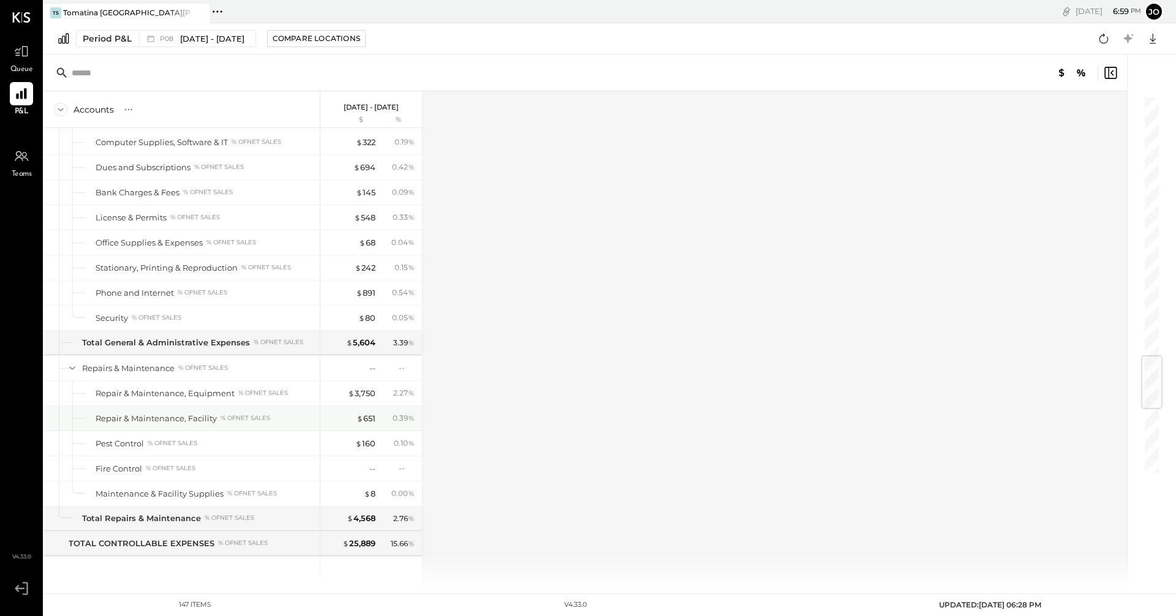
click at [200, 416] on div "Repair & Maintenance, Facility" at bounding box center [156, 419] width 121 height 12
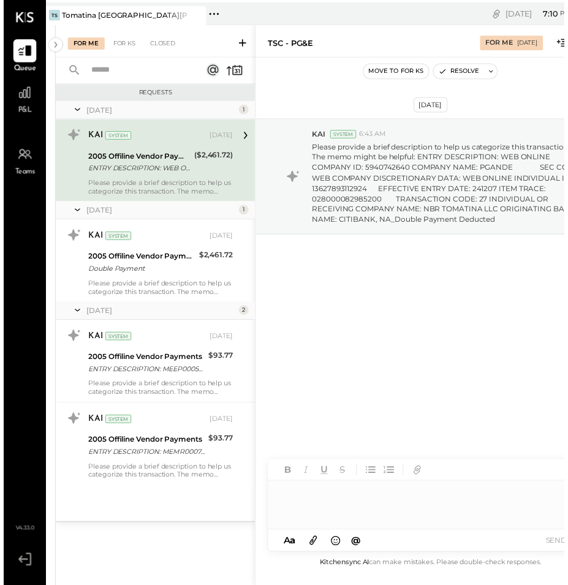
click at [29, 110] on div "P&L" at bounding box center [21, 100] width 23 height 36
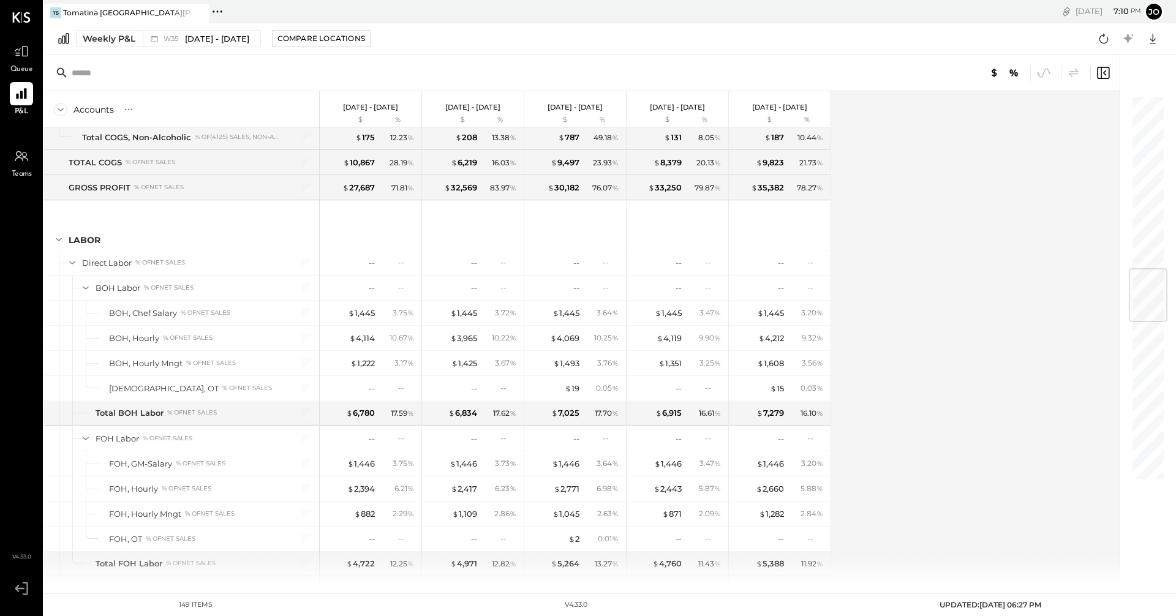
scroll to position [1470, 0]
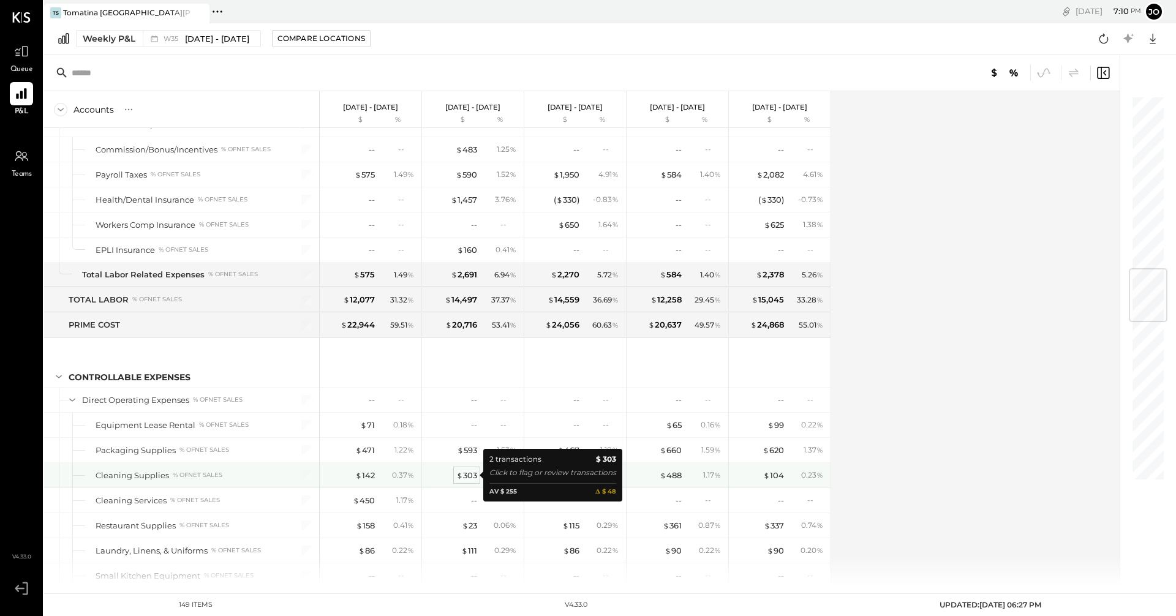
click at [459, 475] on span "$" at bounding box center [459, 475] width 7 height 10
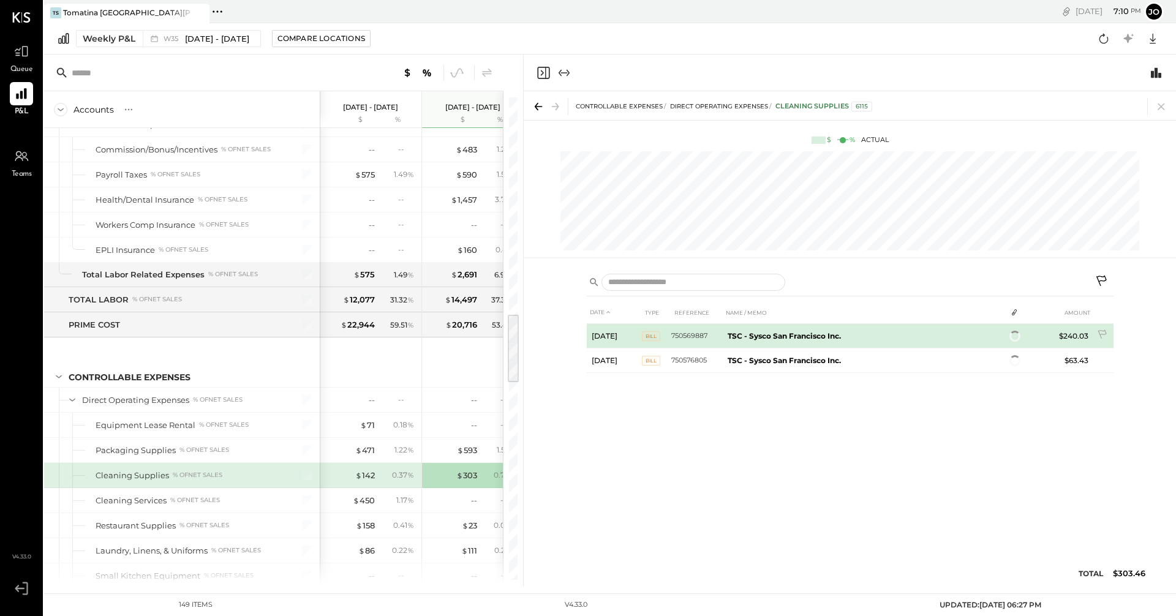
click at [568, 333] on b "TSC - Sysco San Francisco Inc." at bounding box center [783, 335] width 113 height 9
click at [568, 334] on span "11" at bounding box center [1017, 337] width 5 height 9
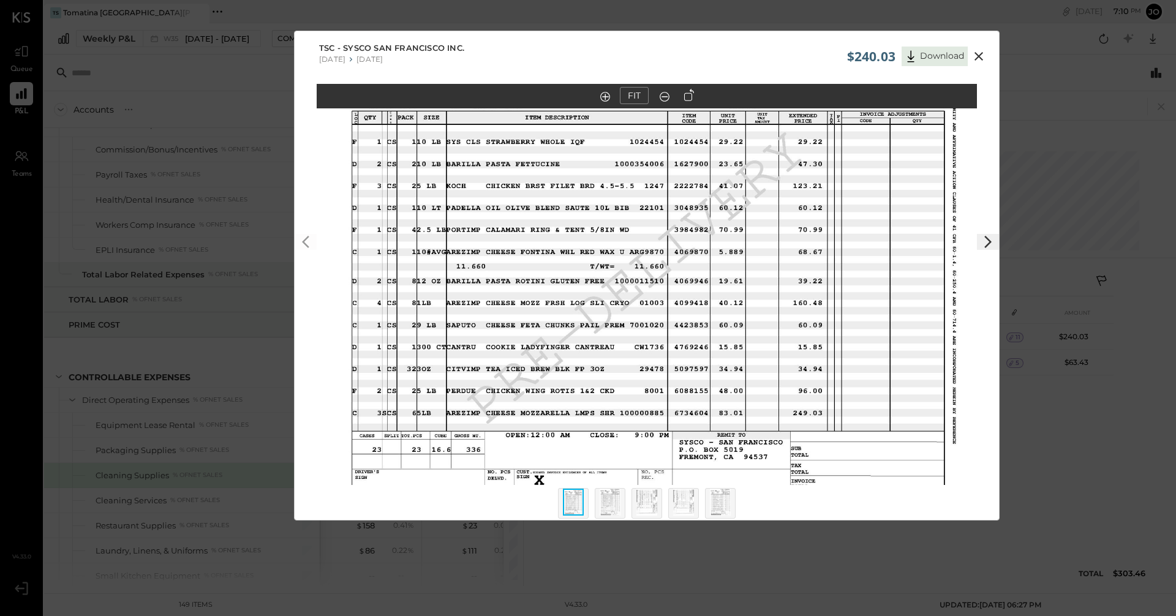
click at [568, 244] on icon at bounding box center [987, 242] width 15 height 15
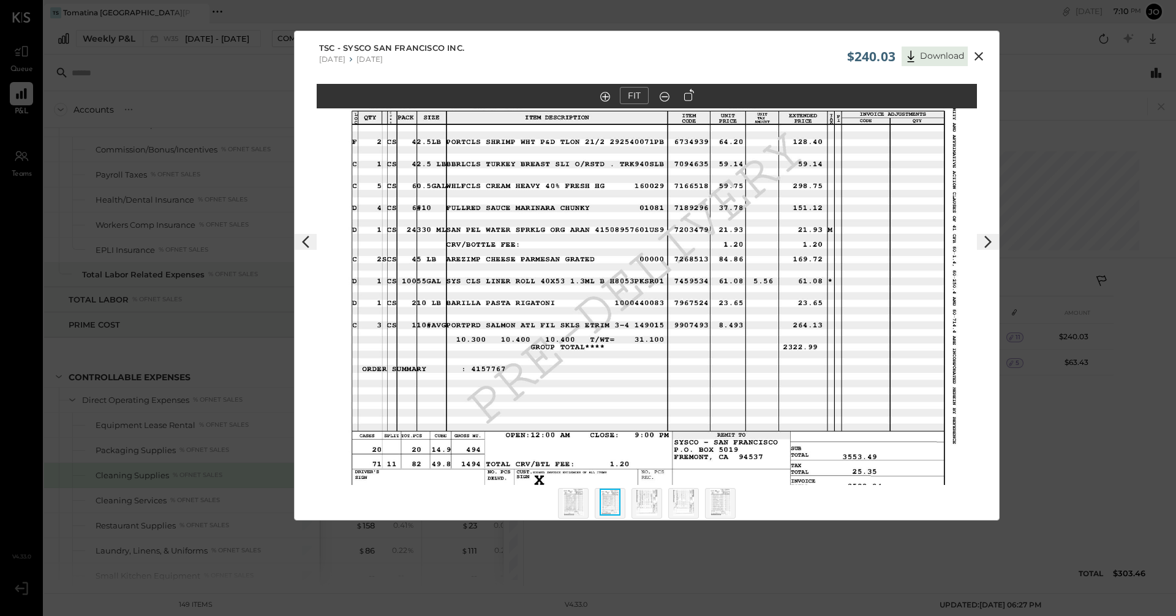
click at [568, 244] on icon at bounding box center [987, 242] width 15 height 15
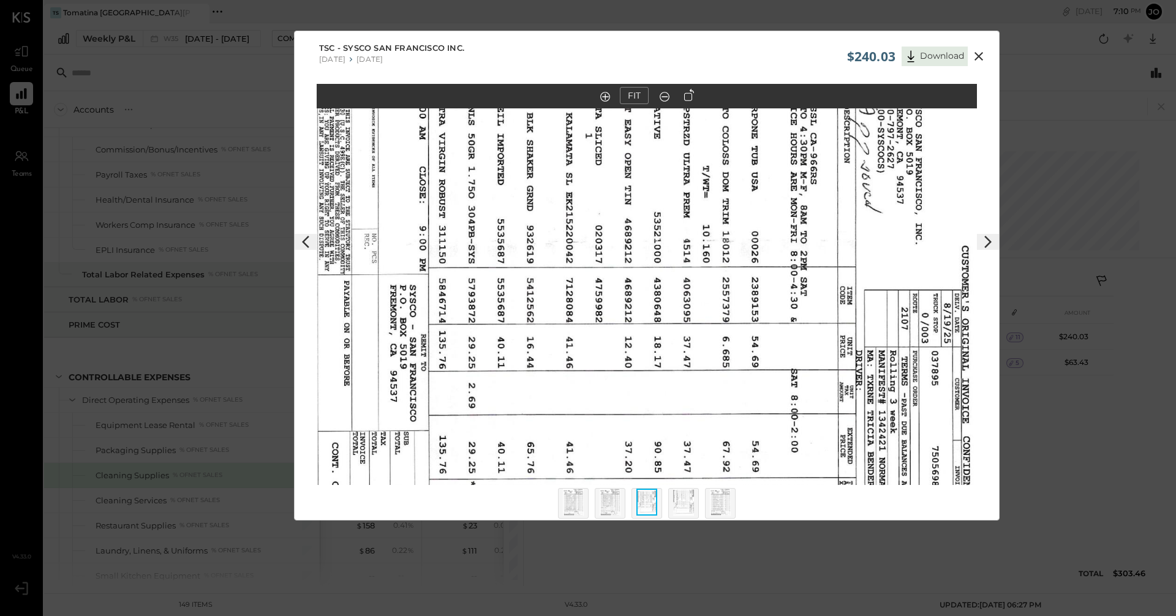
click at [568, 96] on icon at bounding box center [689, 95] width 10 height 12
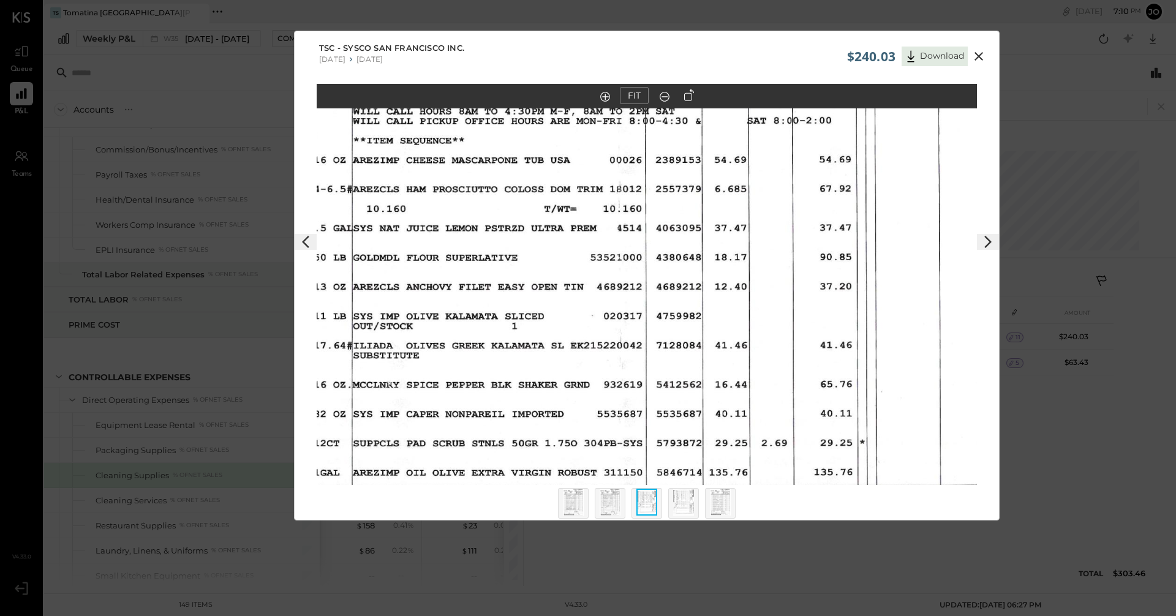
scroll to position [69, 0]
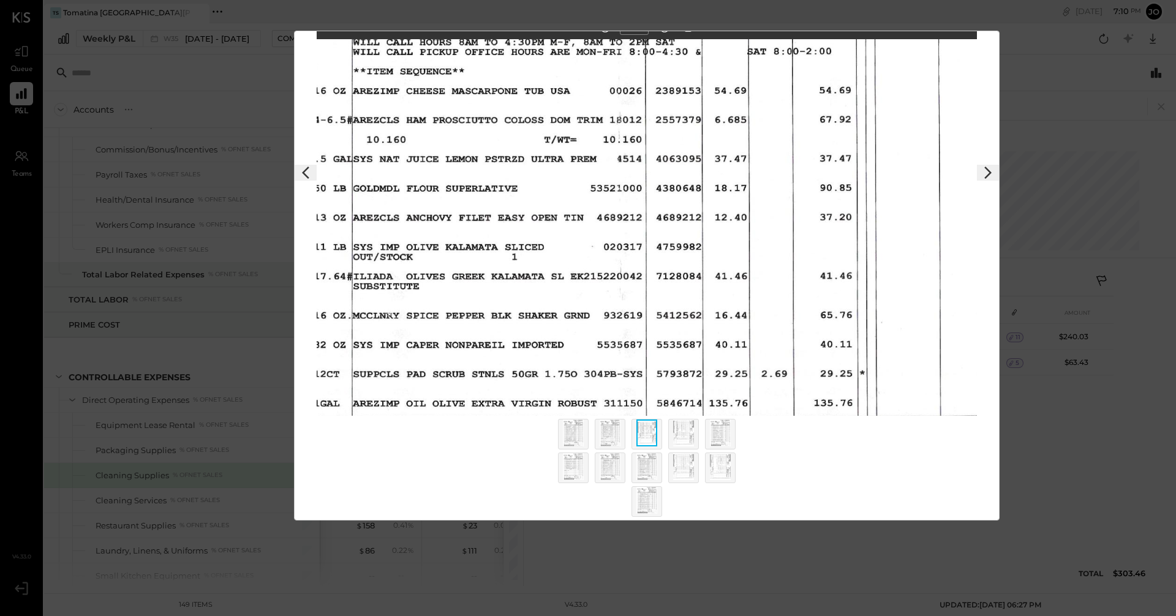
click at [568, 426] on div at bounding box center [683, 434] width 31 height 31
click at [568, 176] on icon at bounding box center [987, 172] width 15 height 15
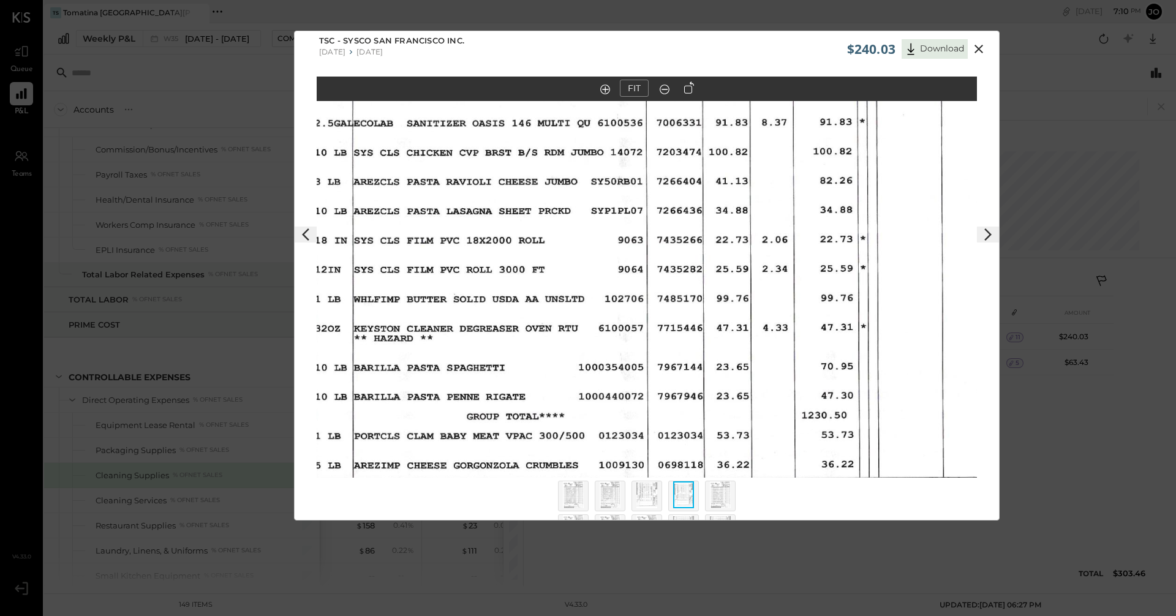
scroll to position [0, 0]
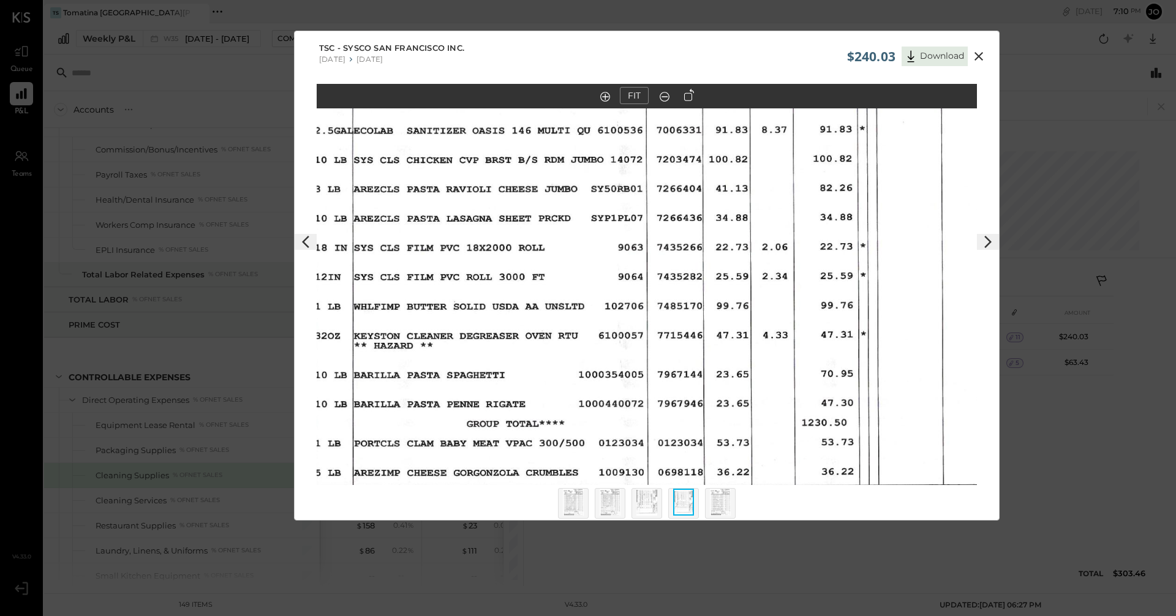
click at [568, 244] on polygon at bounding box center [987, 242] width 7 height 12
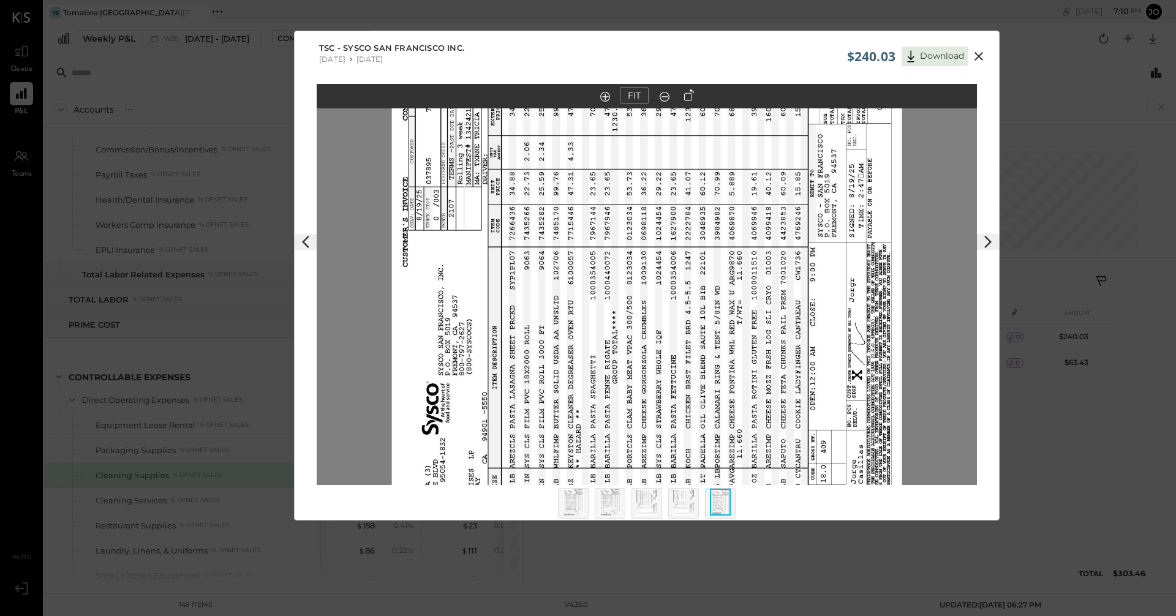
click at [568, 98] on icon at bounding box center [689, 95] width 10 height 12
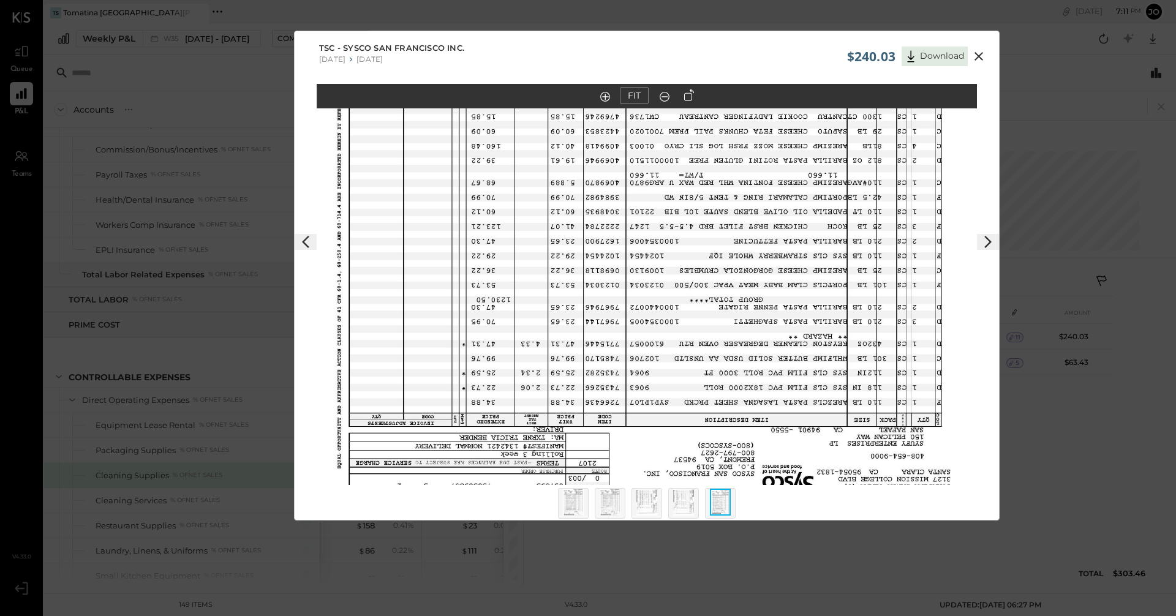
click at [568, 98] on icon at bounding box center [689, 95] width 10 height 12
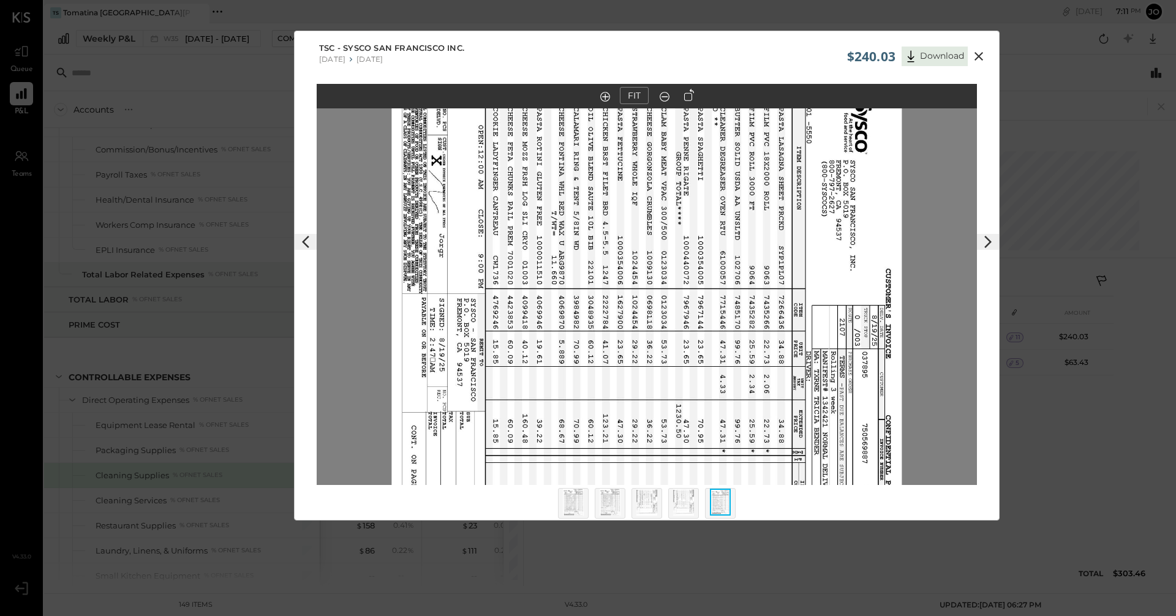
click at [568, 98] on icon at bounding box center [689, 95] width 10 height 12
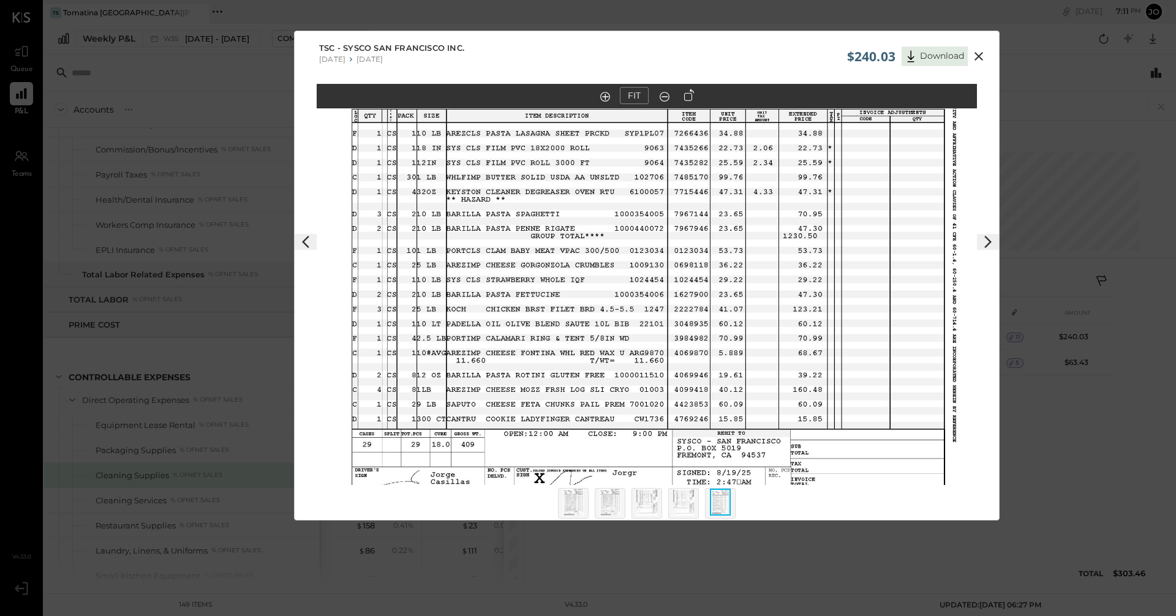
click at [568, 236] on icon at bounding box center [987, 242] width 15 height 15
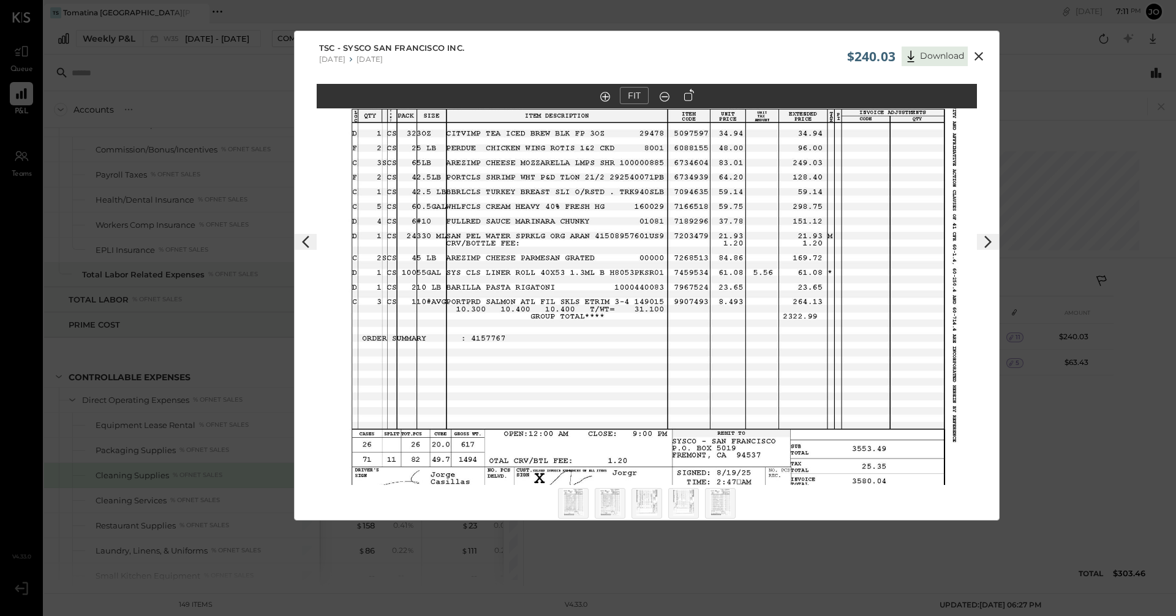
click at [309, 247] on icon at bounding box center [305, 242] width 15 height 15
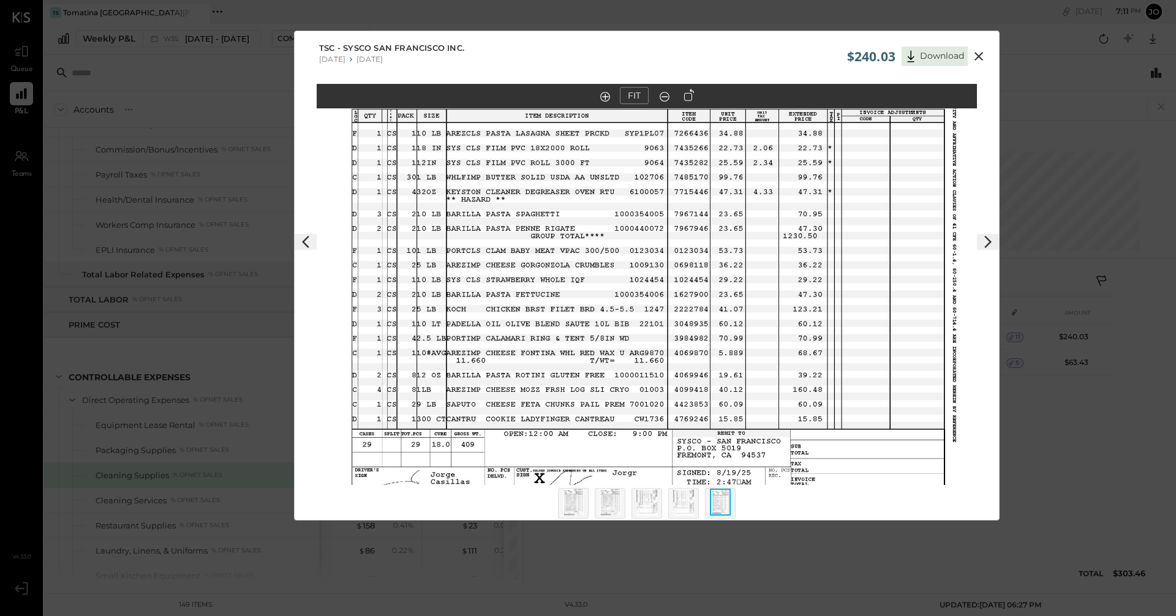
click at [309, 247] on icon at bounding box center [305, 242] width 15 height 15
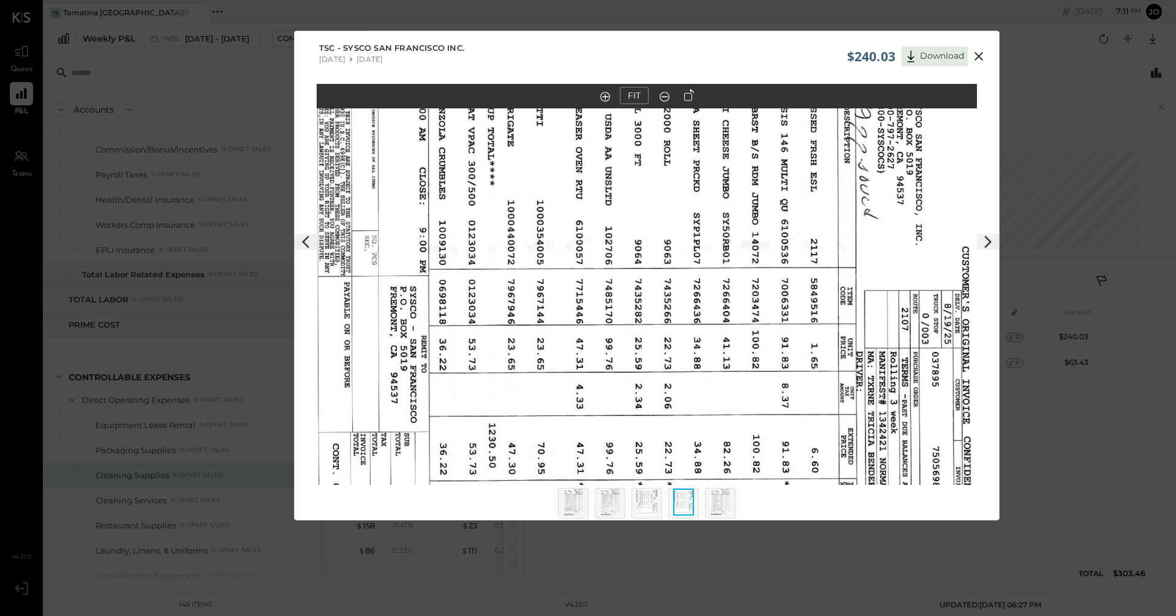
click at [568, 98] on icon at bounding box center [689, 95] width 10 height 12
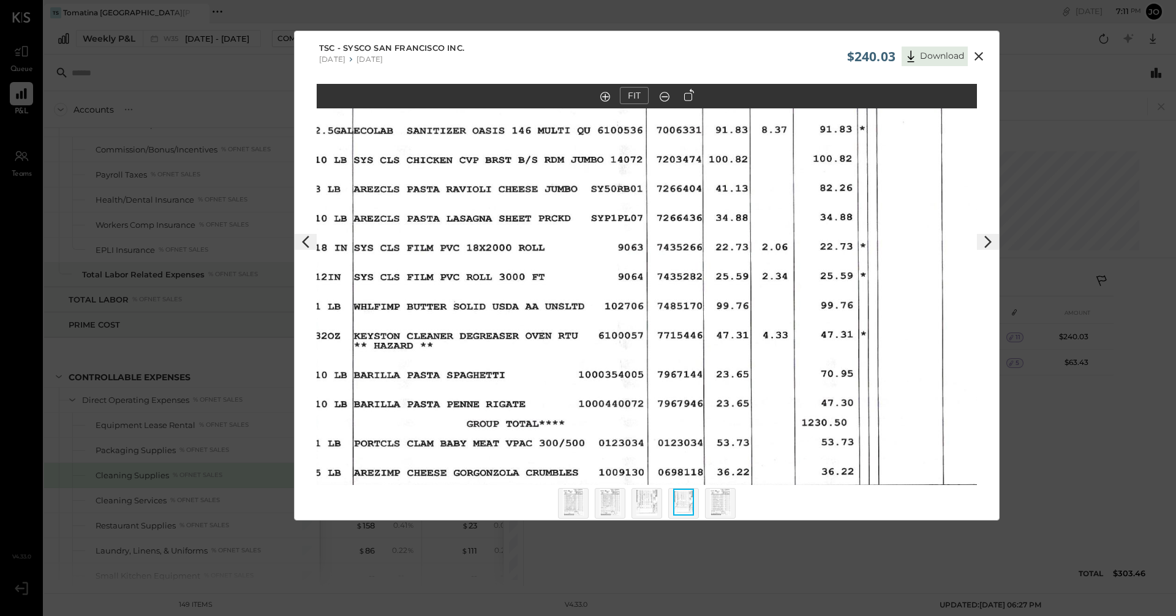
click at [307, 236] on icon at bounding box center [305, 242] width 15 height 15
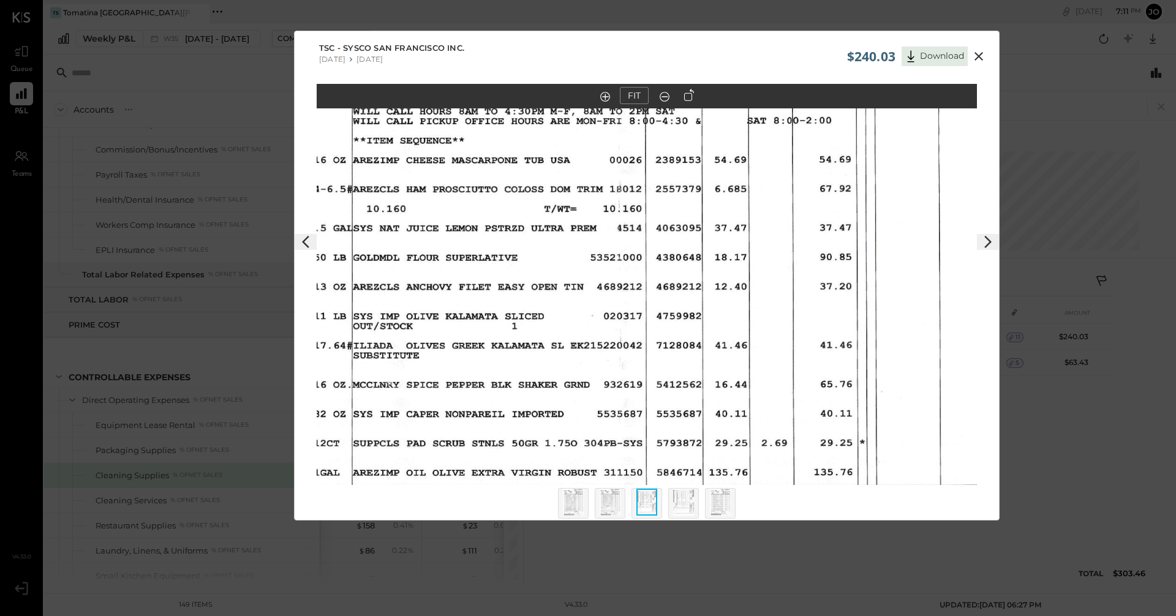
click at [306, 242] on icon at bounding box center [305, 242] width 15 height 15
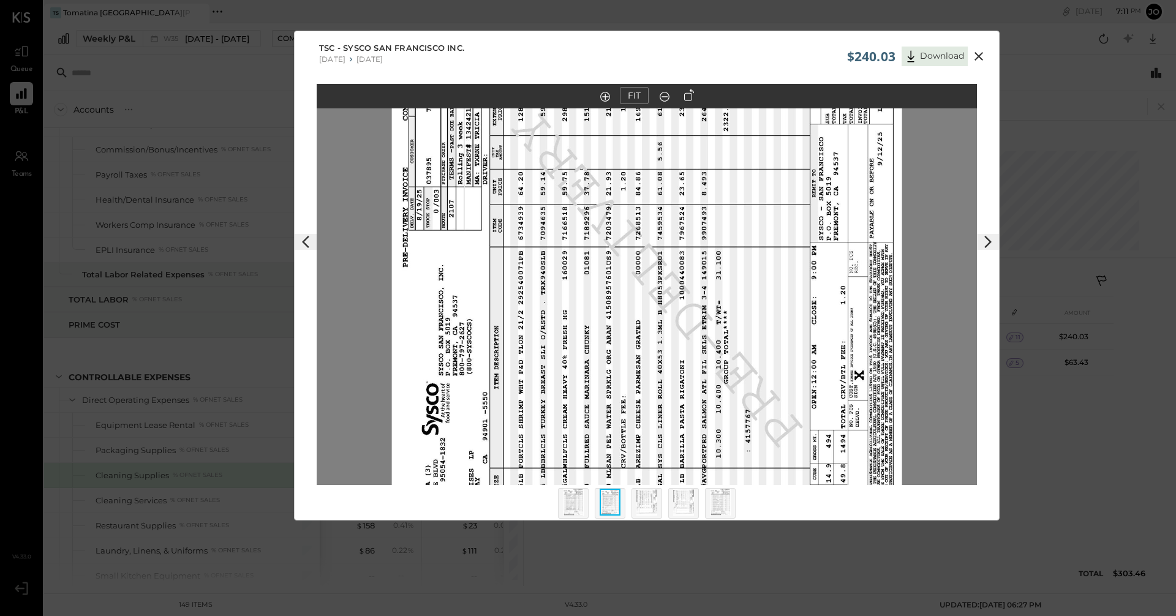
click at [568, 58] on icon at bounding box center [978, 56] width 15 height 15
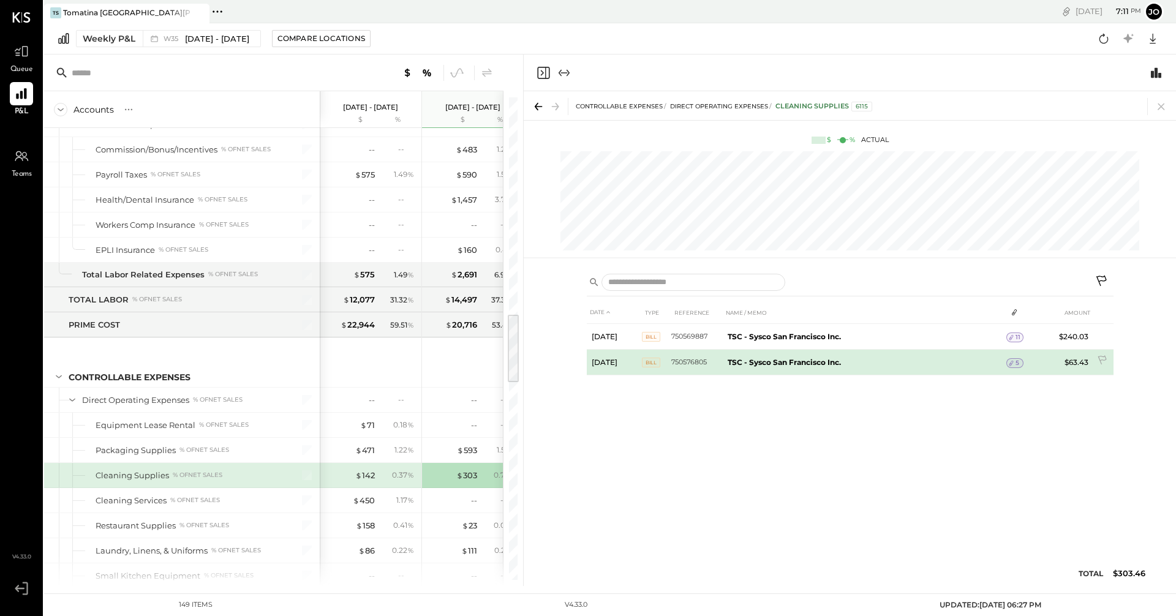
click at [568, 368] on td "TSC - Sysco San Francisco Inc." at bounding box center [865, 363] width 284 height 26
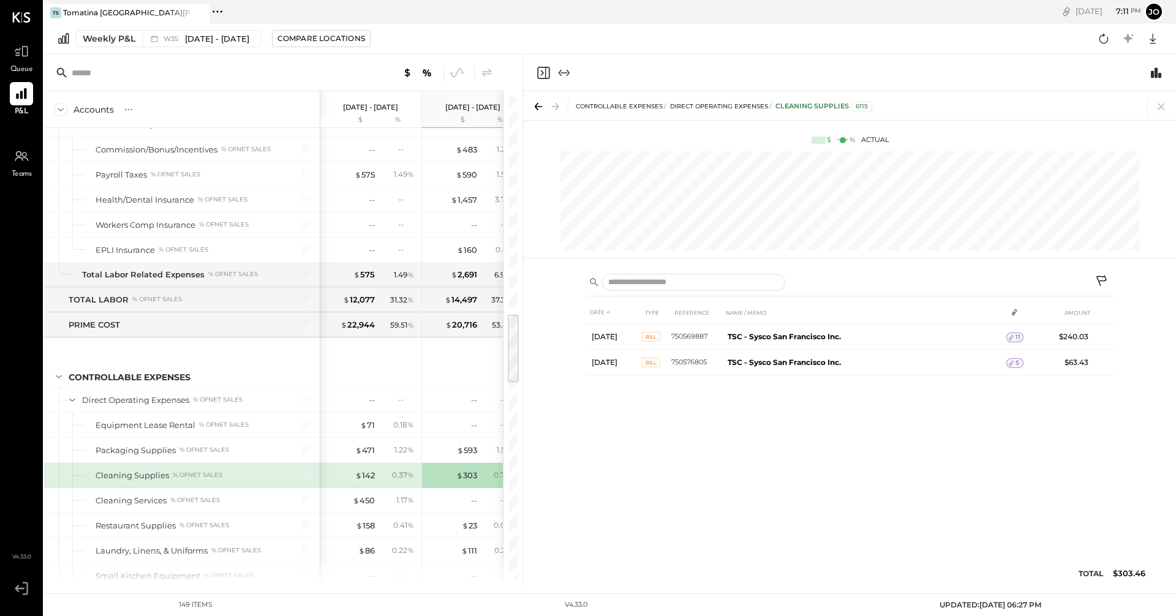
click at [568, 105] on icon at bounding box center [1160, 106] width 17 height 17
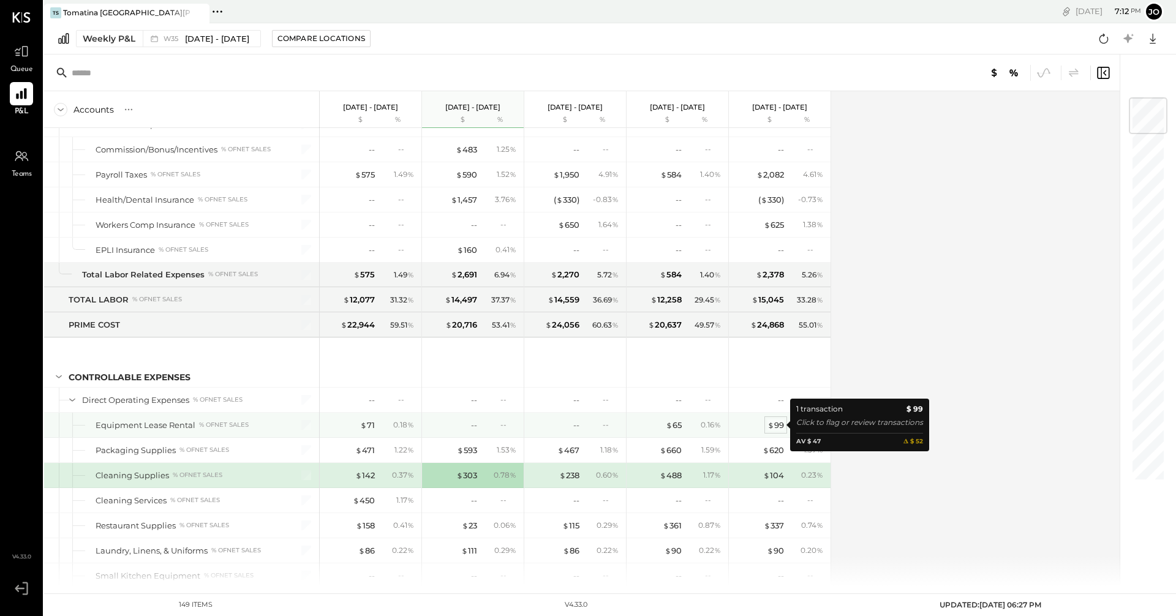
click at [568, 425] on div "$ 99" at bounding box center [775, 425] width 17 height 12
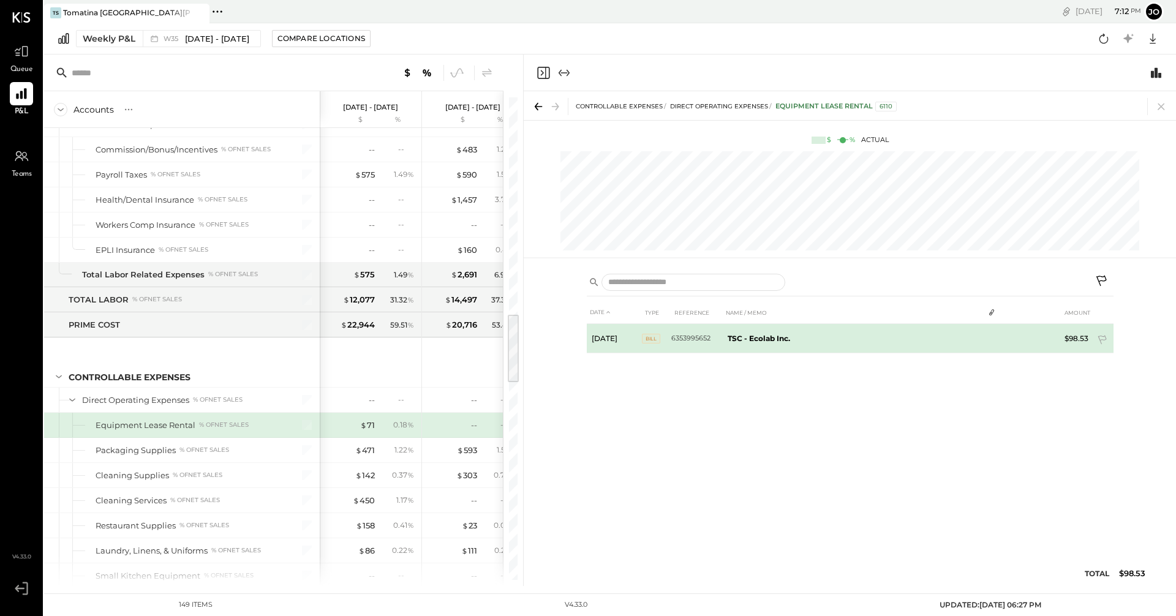
click at [568, 329] on td "TSC - Ecolab Inc." at bounding box center [853, 338] width 261 height 29
click at [568, 335] on b "TSC - Ecolab Inc." at bounding box center [758, 338] width 62 height 9
click at [568, 341] on icon at bounding box center [988, 337] width 9 height 9
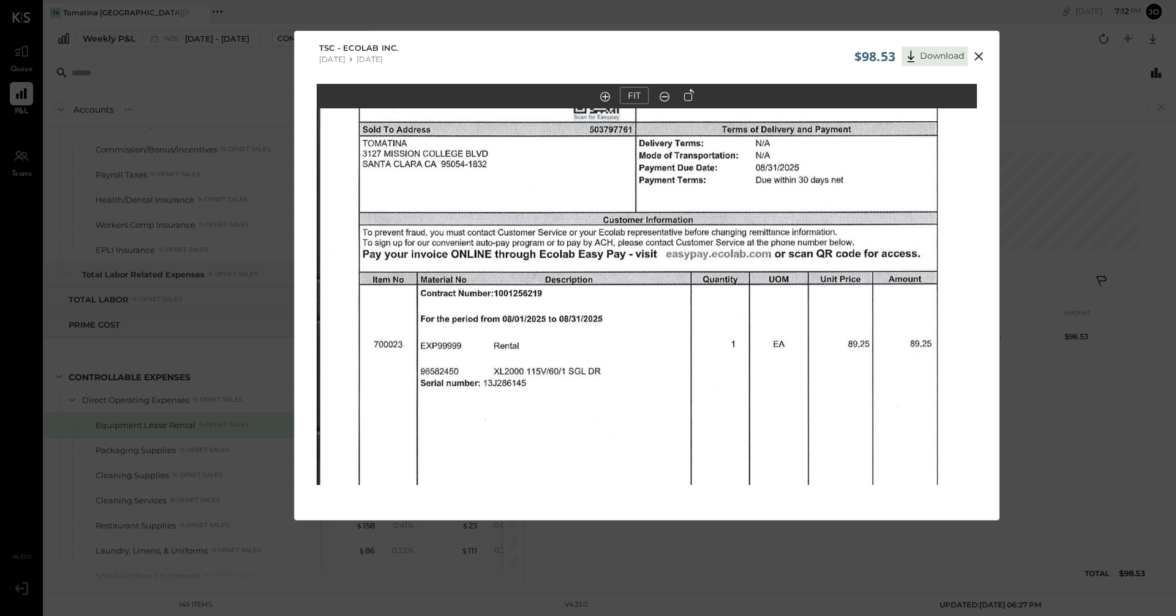
click at [568, 58] on icon at bounding box center [978, 56] width 15 height 15
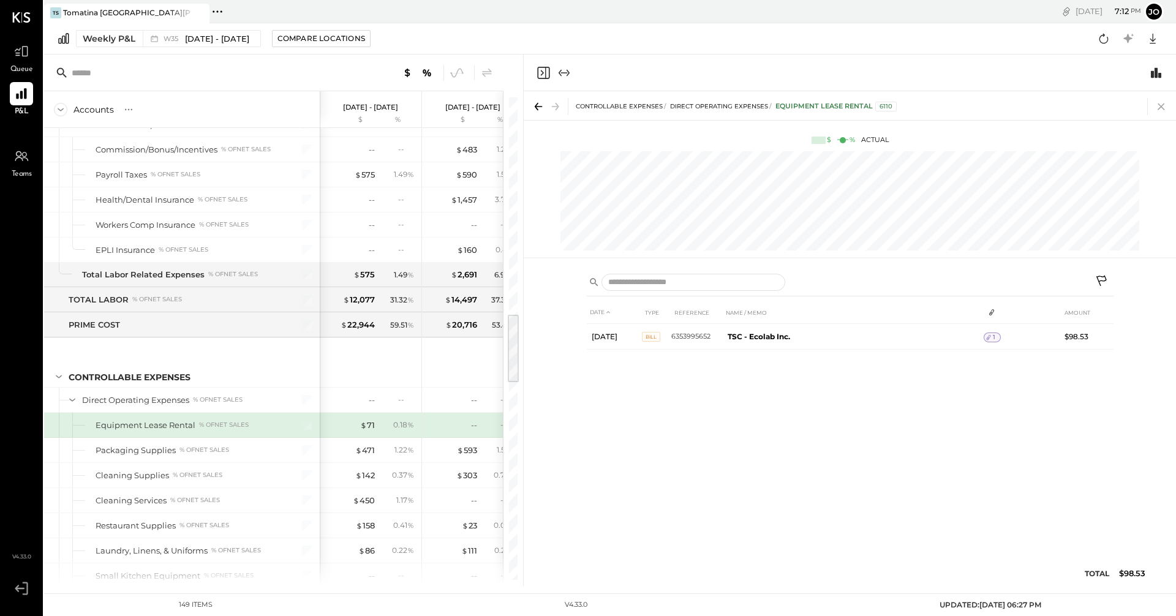
click at [568, 102] on icon at bounding box center [1160, 106] width 17 height 17
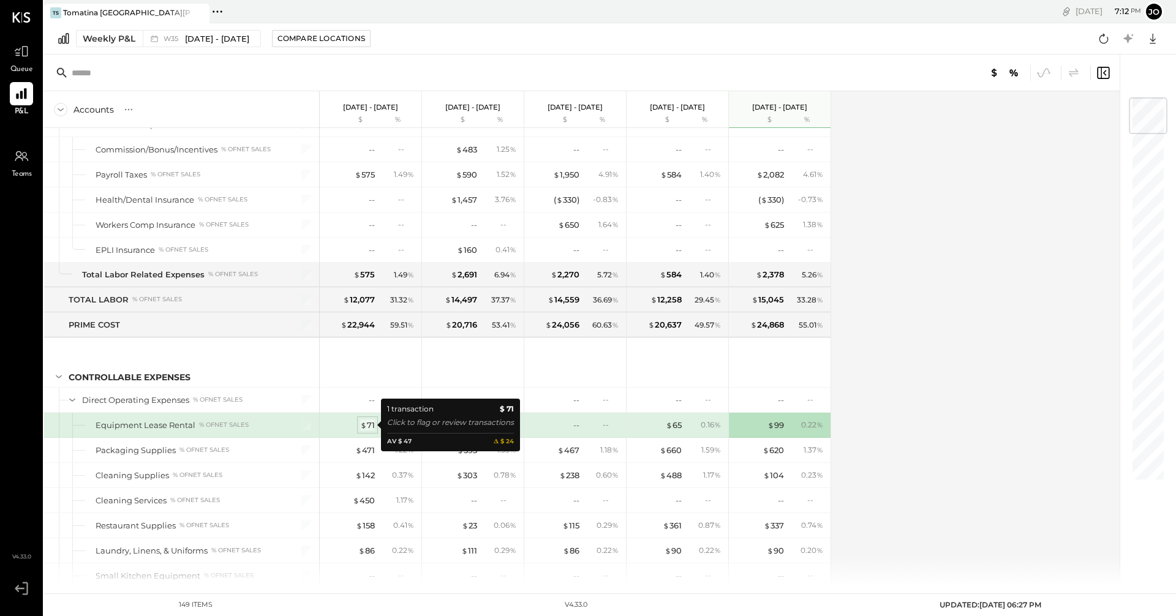
click at [373, 421] on div "$ 71" at bounding box center [367, 425] width 15 height 12
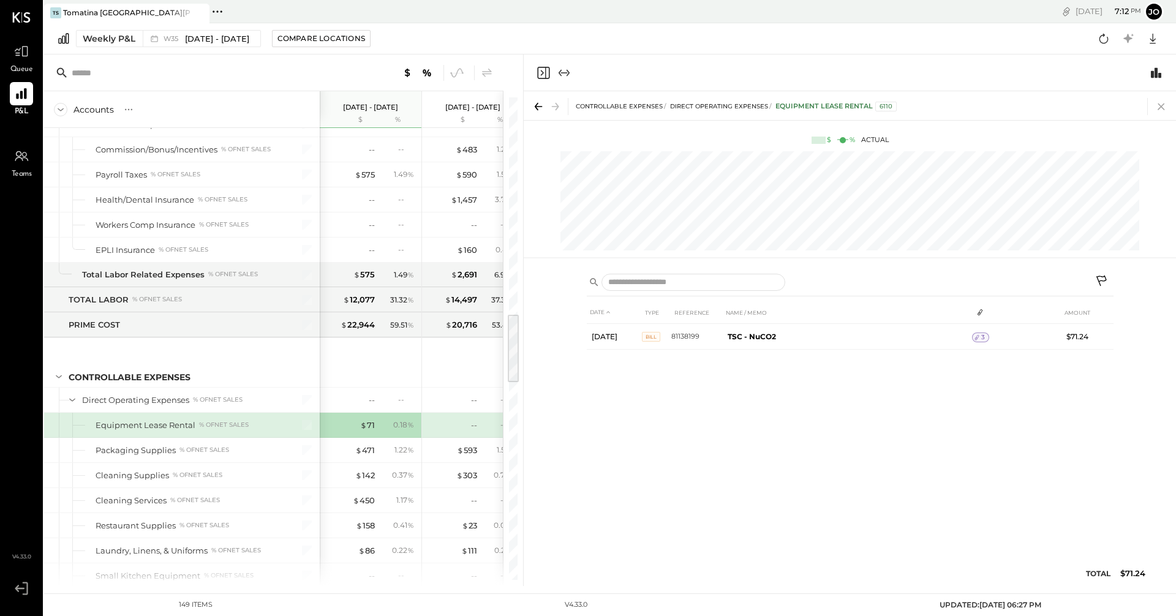
click at [568, 107] on icon at bounding box center [1160, 106] width 17 height 17
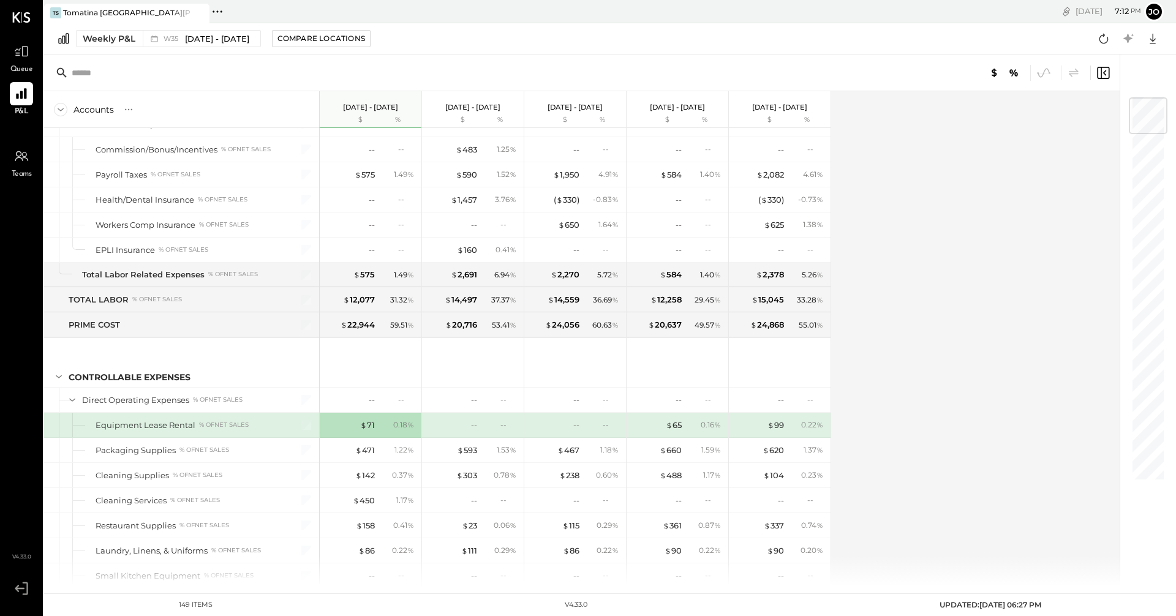
click at [568, 426] on div "0.16 %" at bounding box center [710, 424] width 20 height 11
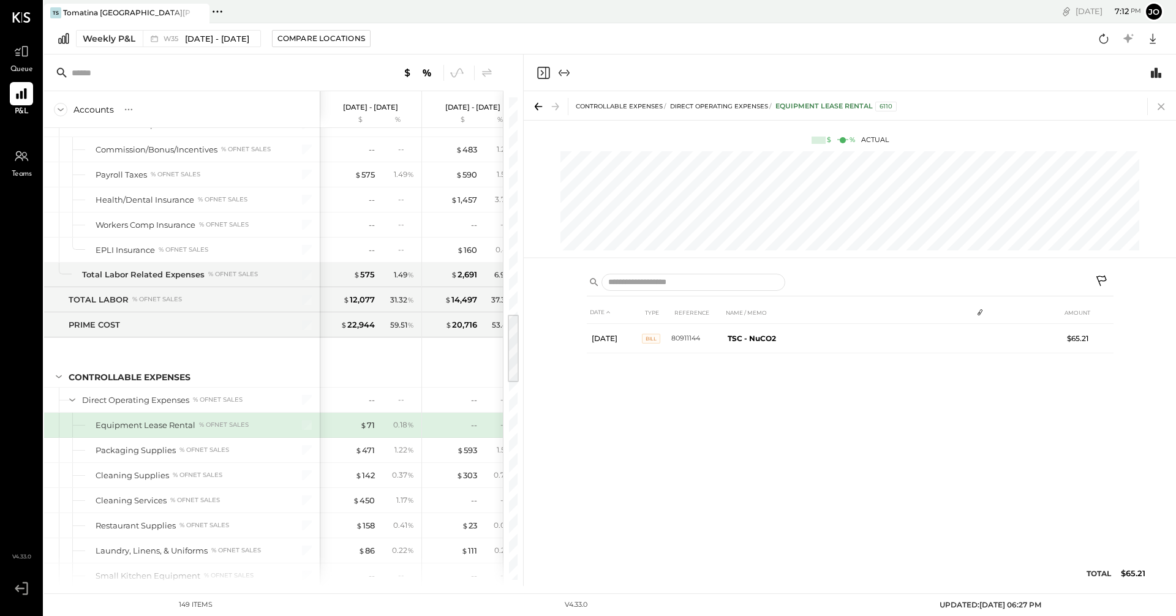
click at [568, 102] on icon at bounding box center [1160, 106] width 17 height 17
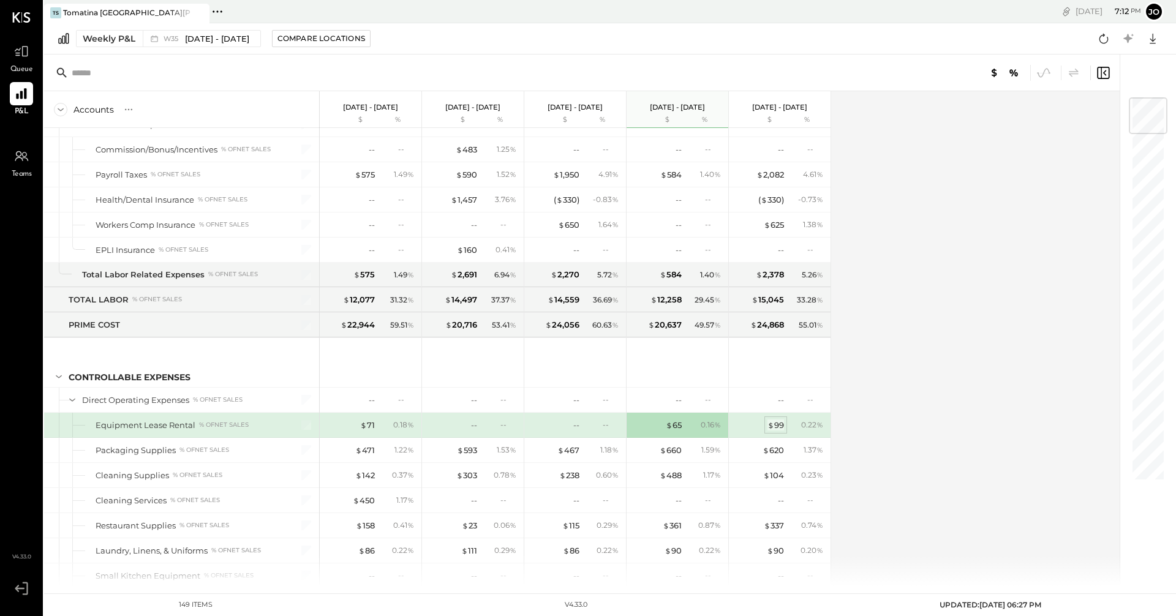
click at [568, 423] on div "$ 99" at bounding box center [775, 425] width 17 height 12
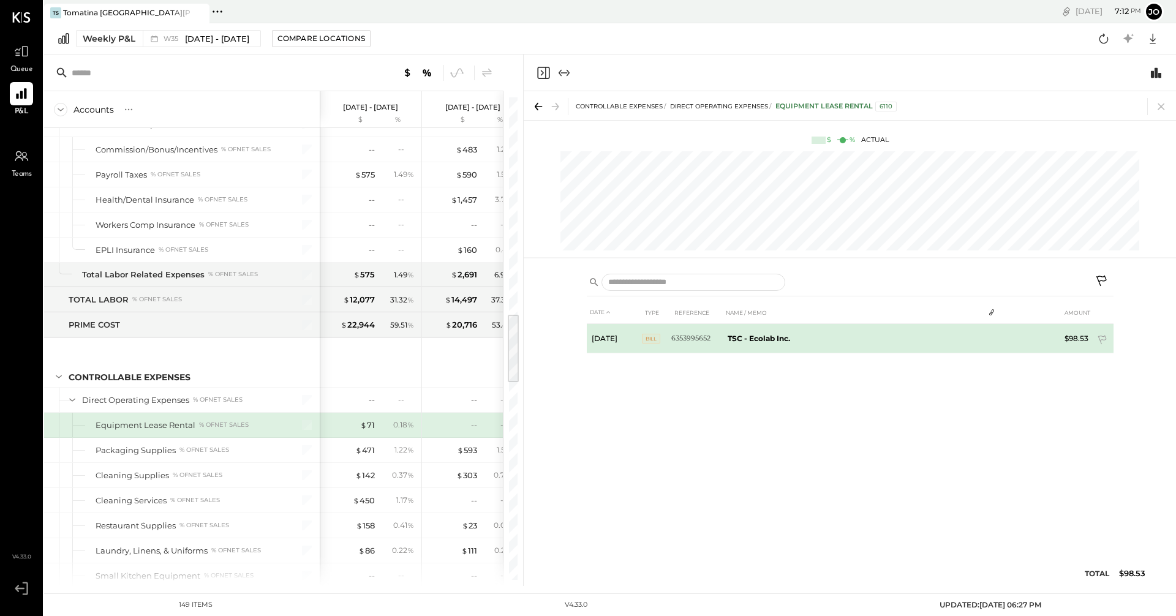
click at [568, 337] on b "TSC - Ecolab Inc." at bounding box center [758, 338] width 62 height 9
click at [568, 336] on icon at bounding box center [988, 338] width 4 height 6
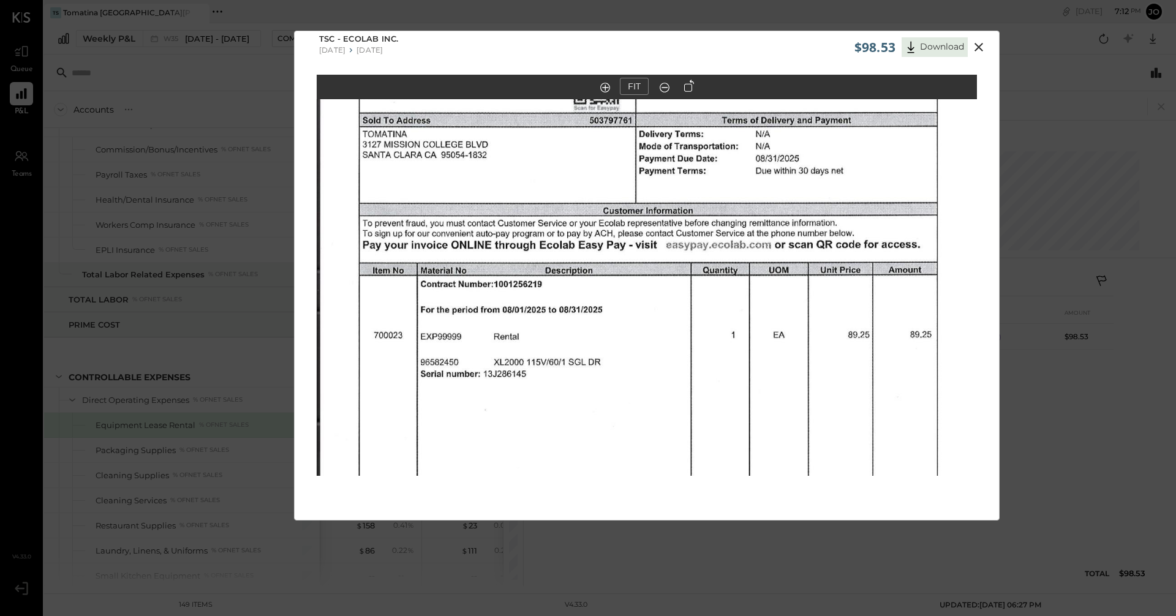
scroll to position [11, 0]
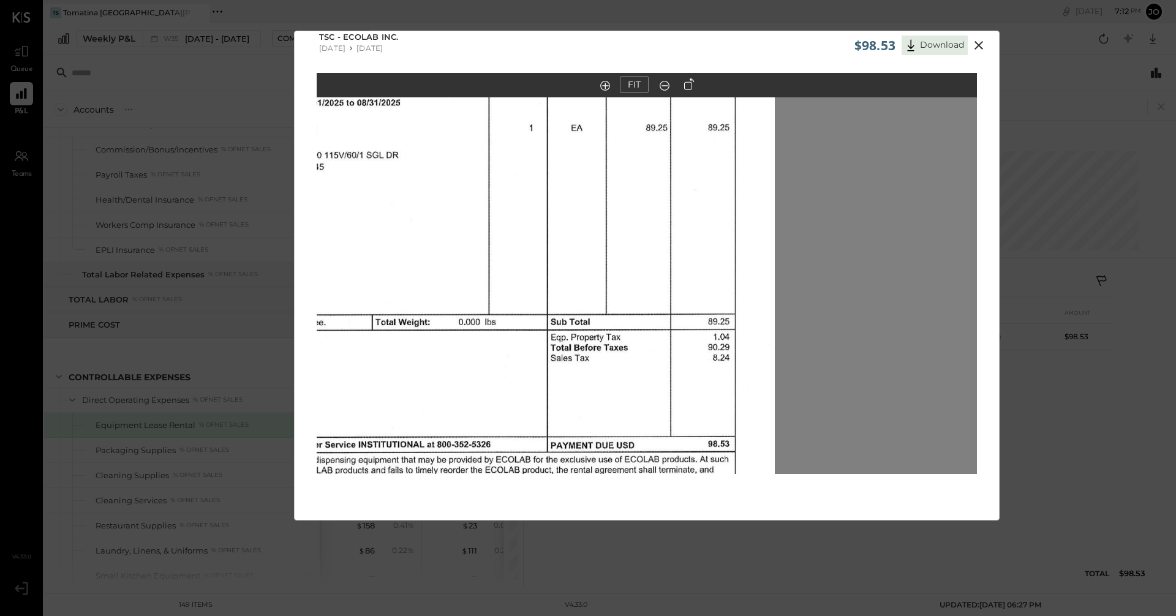
drag, startPoint x: 858, startPoint y: 303, endPoint x: 555, endPoint y: 51, distance: 394.0
click at [555, 51] on div "$98.53 Download TSC - Ecolab Inc. 06/30/2025 07/06/2025 FIT" at bounding box center [646, 276] width 705 height 490
click at [568, 40] on icon at bounding box center [978, 45] width 15 height 15
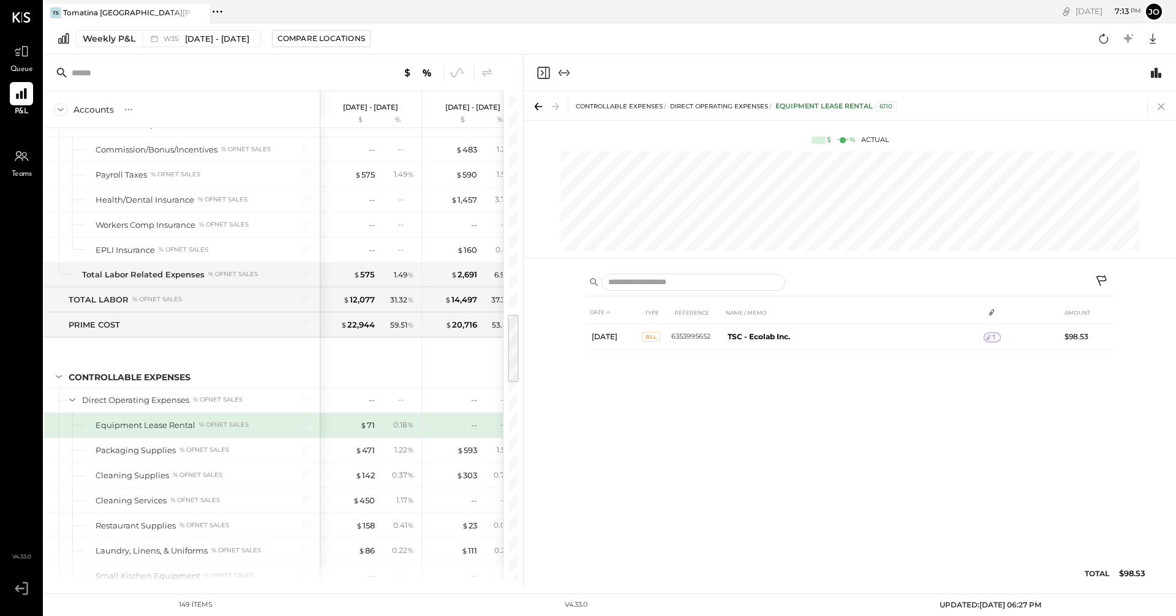
click at [568, 107] on icon at bounding box center [1160, 106] width 17 height 17
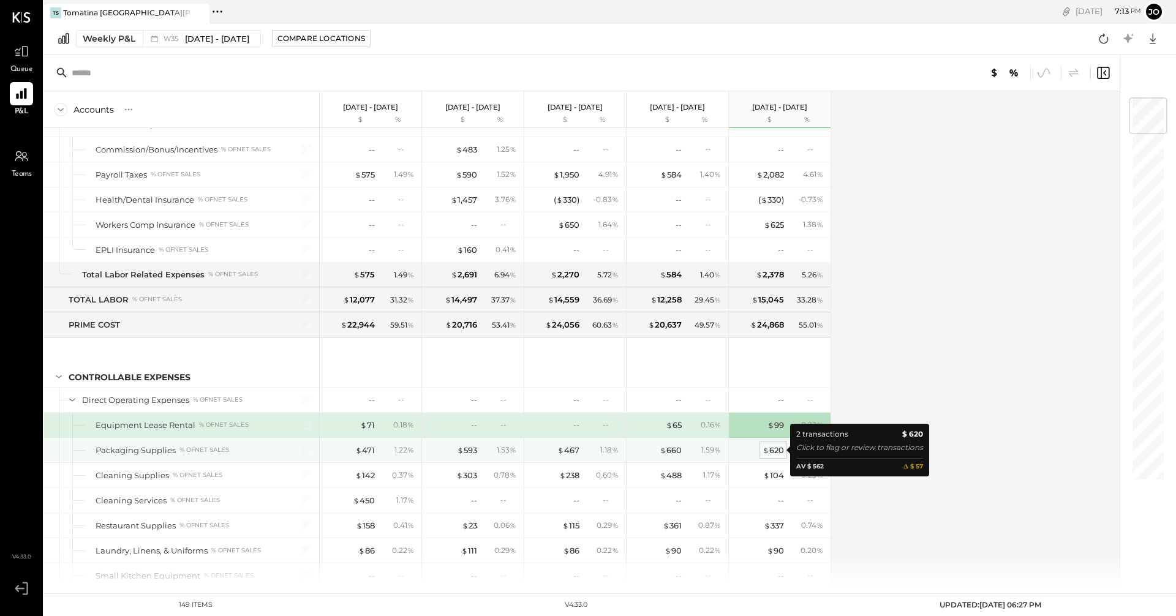
click at [568, 451] on div "$ 620" at bounding box center [772, 451] width 21 height 12
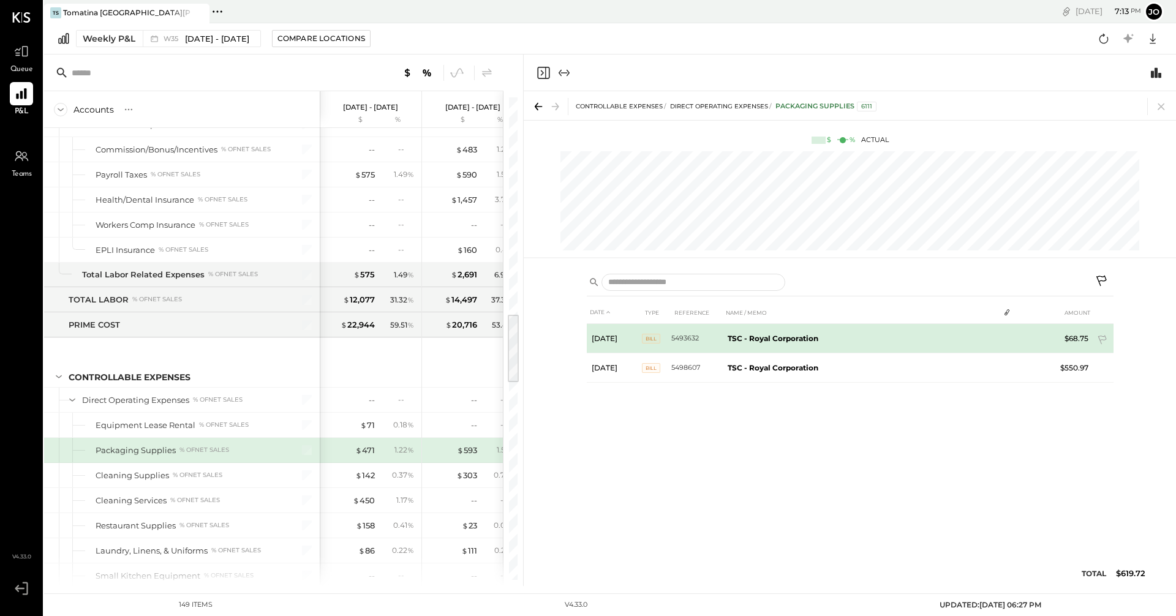
click at [568, 337] on b "TSC - Royal Corporation" at bounding box center [772, 338] width 91 height 9
click at [568, 338] on icon at bounding box center [1003, 337] width 9 height 9
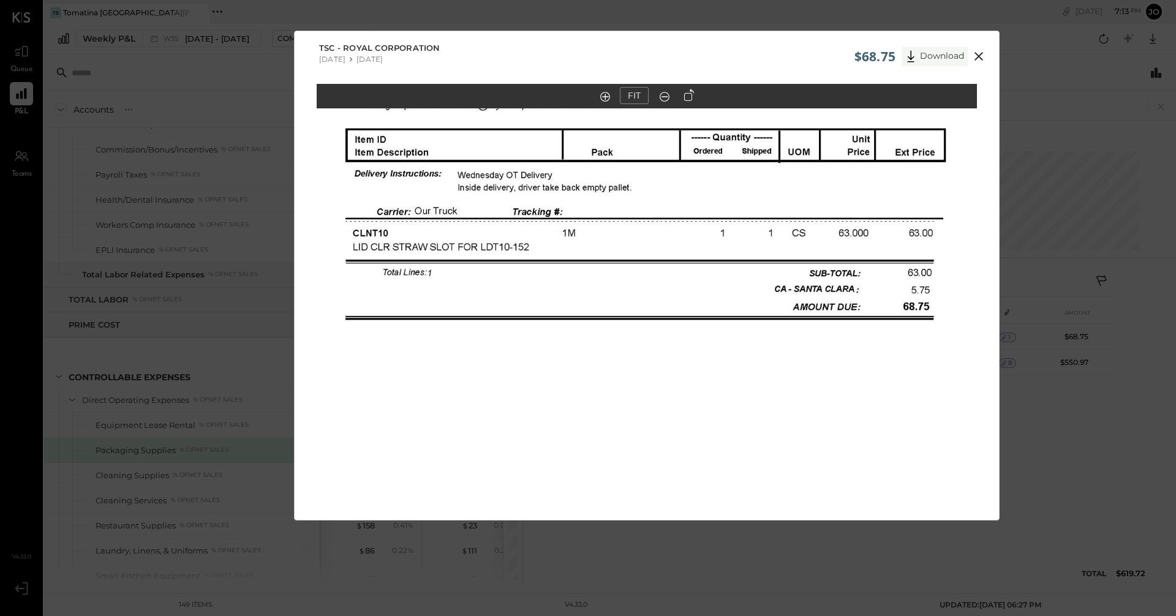
click at [568, 53] on button "Download" at bounding box center [934, 57] width 66 height 20
drag, startPoint x: 776, startPoint y: 551, endPoint x: 784, endPoint y: 538, distance: 15.6
click at [568, 550] on div "$68.75 Download TSC - Royal Corporation 06/30/2025 07/06/2025 FIT" at bounding box center [588, 308] width 1176 height 616
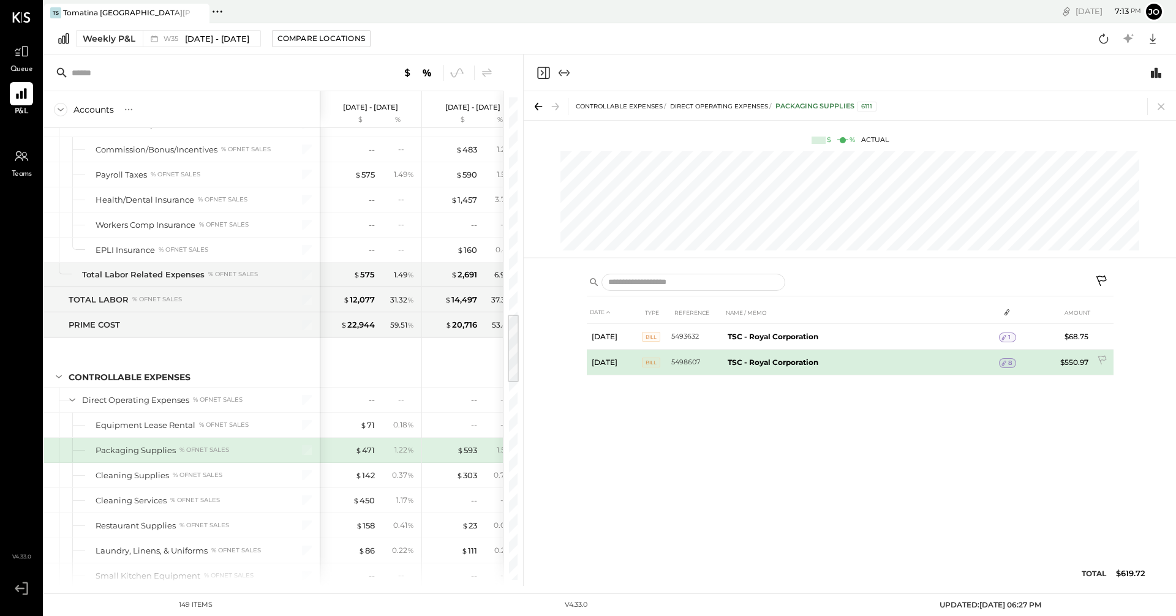
click at [568, 357] on td "TSC - Royal Corporation" at bounding box center [861, 363] width 276 height 26
click at [568, 364] on span "8" at bounding box center [1010, 363] width 4 height 9
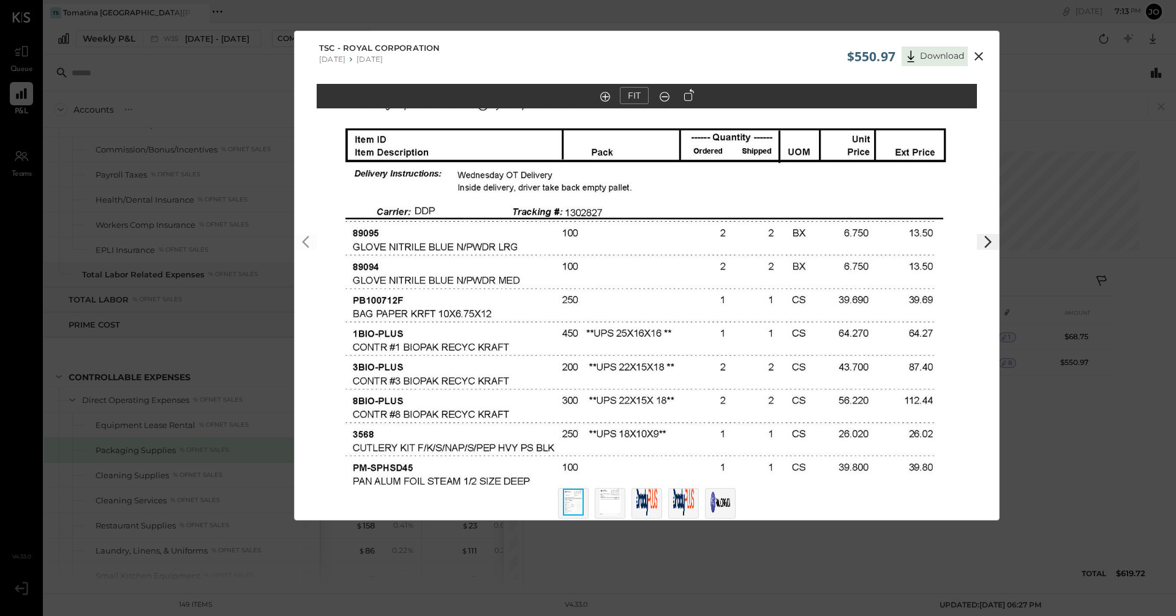
click at [568, 52] on icon at bounding box center [978, 56] width 15 height 15
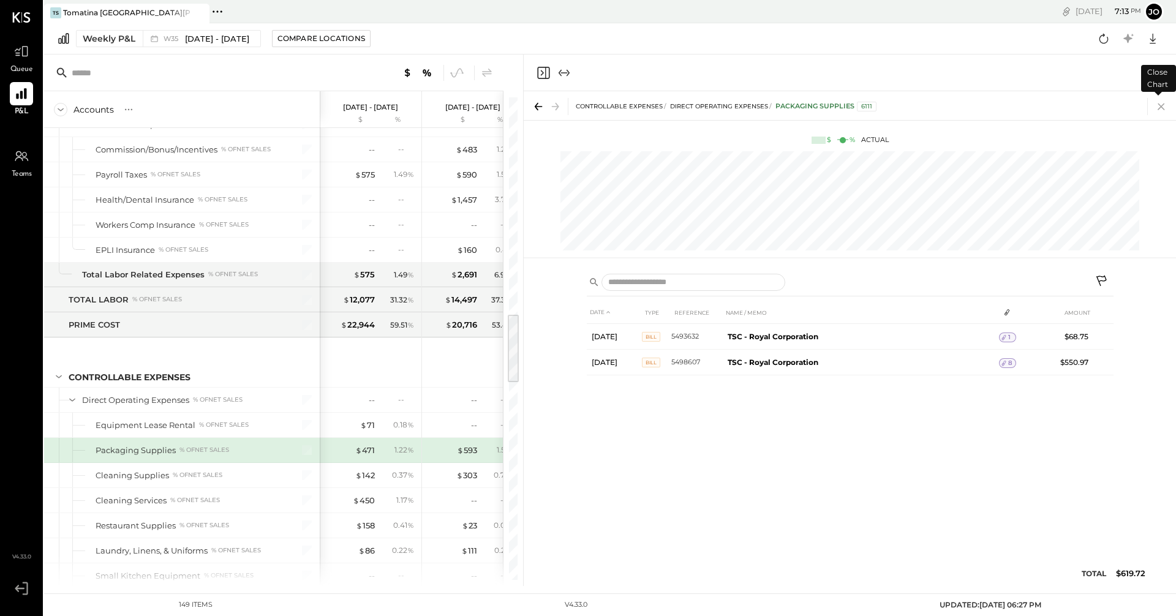
click at [568, 103] on icon at bounding box center [1160, 106] width 17 height 17
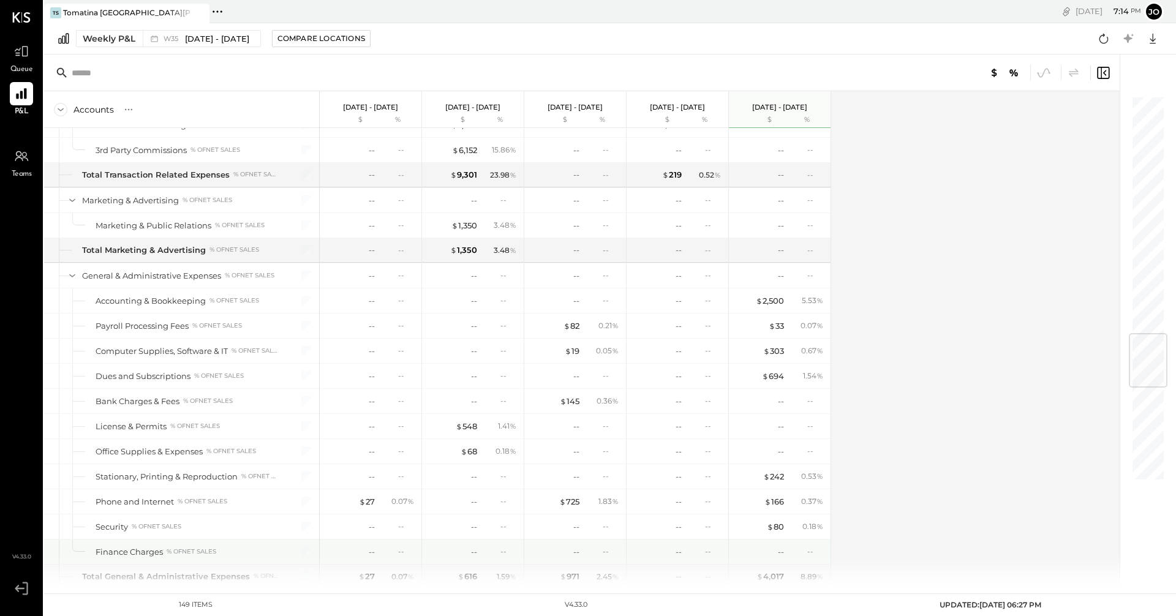
scroll to position [2204, 0]
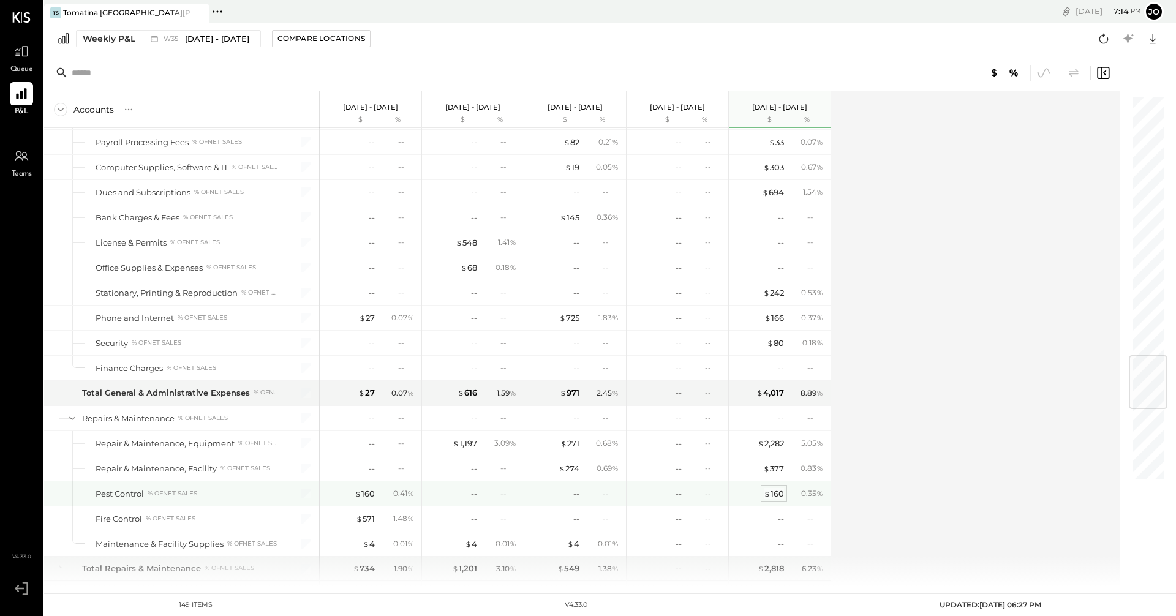
click at [568, 492] on span "$" at bounding box center [767, 494] width 7 height 10
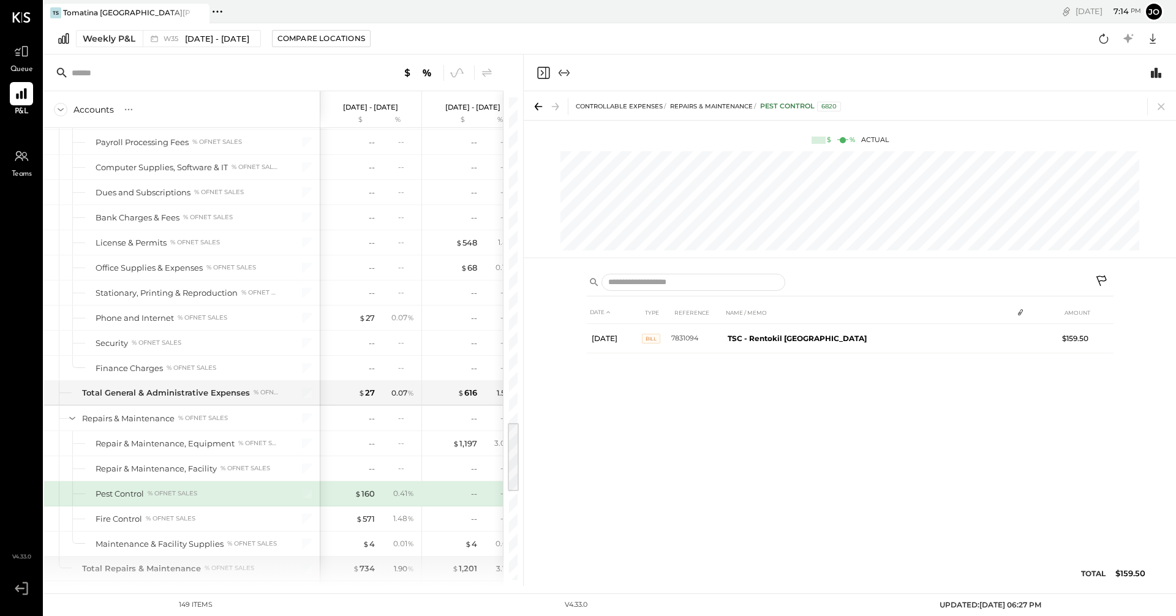
click at [568, 307] on icon at bounding box center [1020, 312] width 10 height 10
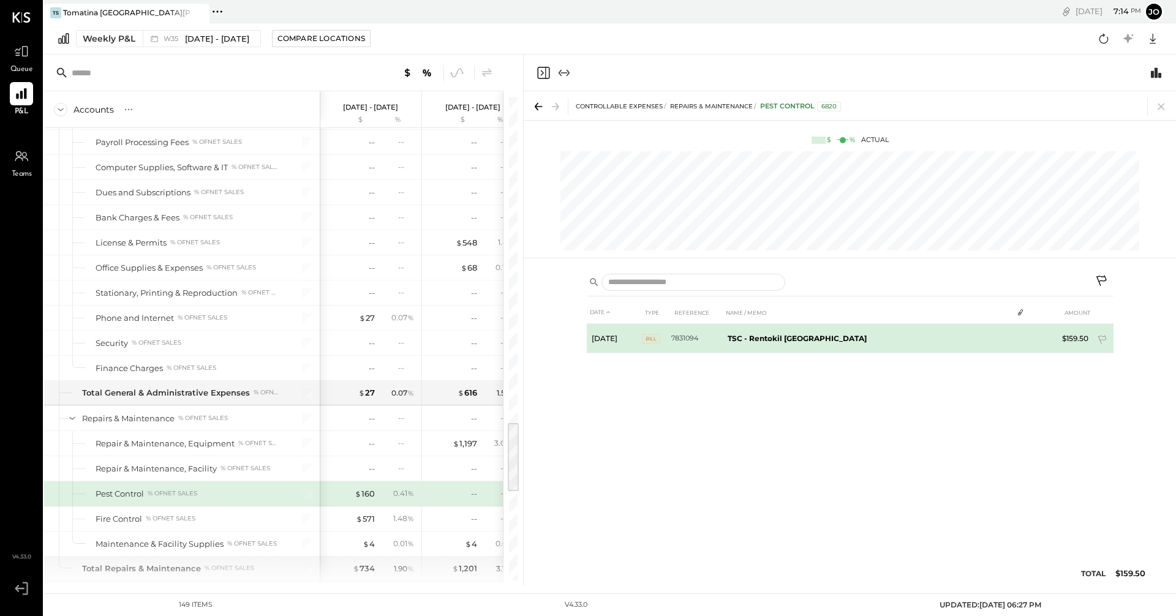
click at [568, 349] on td "TSC - Rentokil North America" at bounding box center [868, 338] width 290 height 29
click at [568, 329] on td "2" at bounding box center [1020, 337] width 17 height 23
click at [568, 339] on icon at bounding box center [1017, 337] width 9 height 9
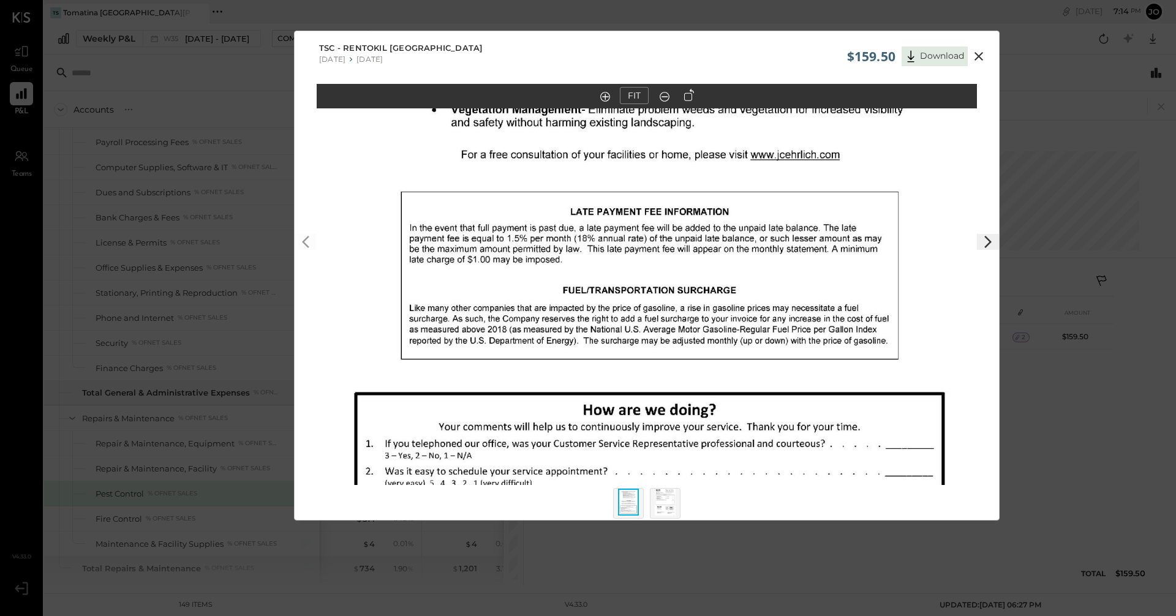
scroll to position [11, 0]
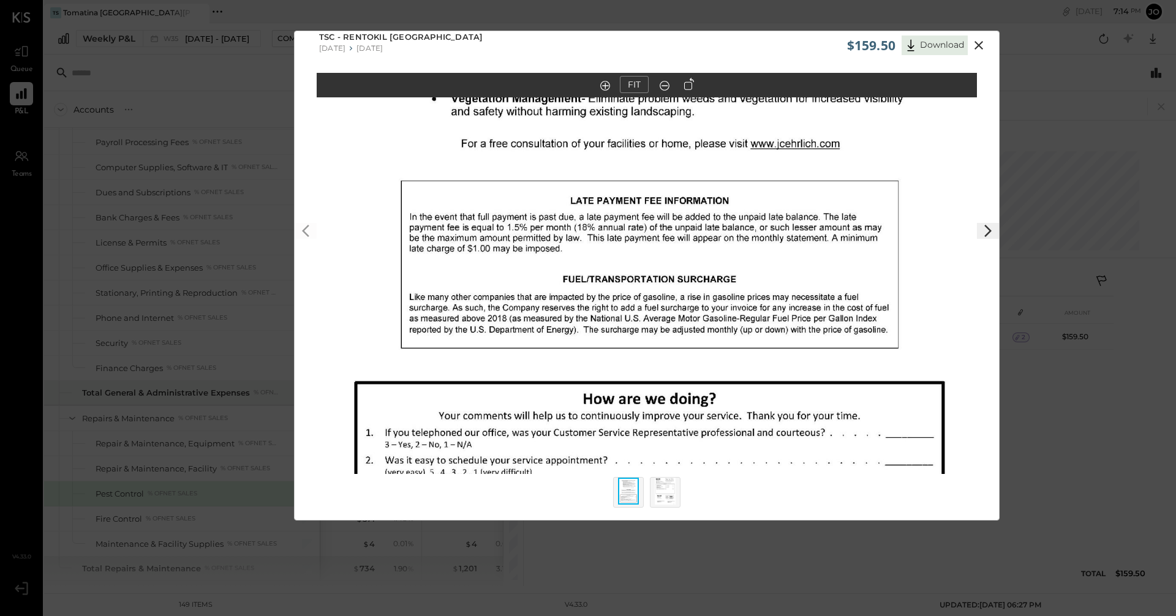
click at [568, 230] on icon at bounding box center [987, 230] width 15 height 15
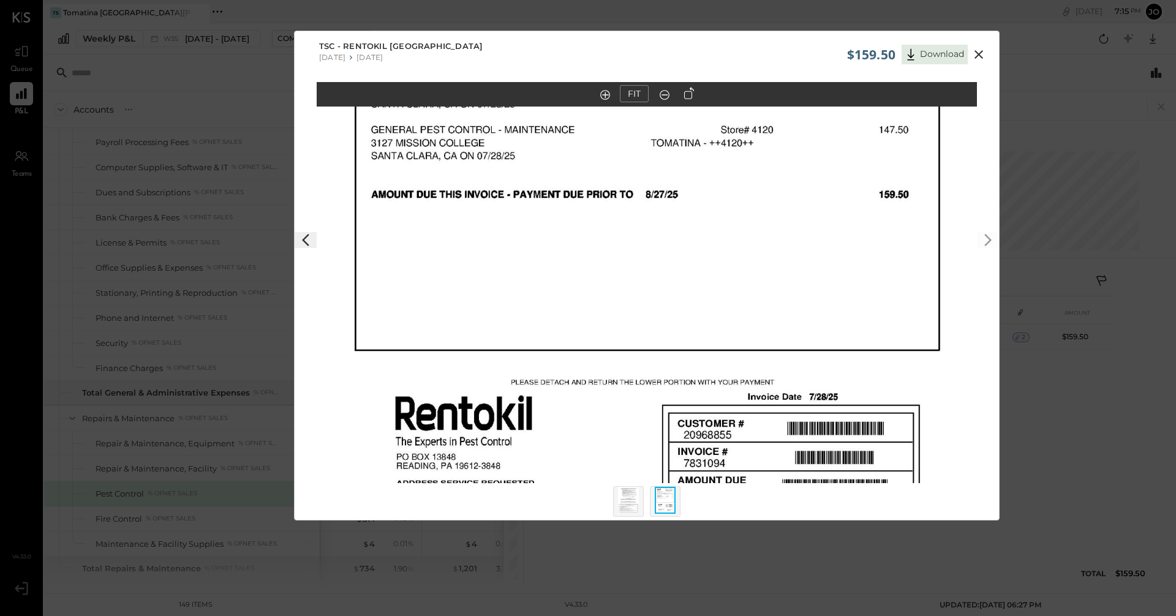
scroll to position [0, 0]
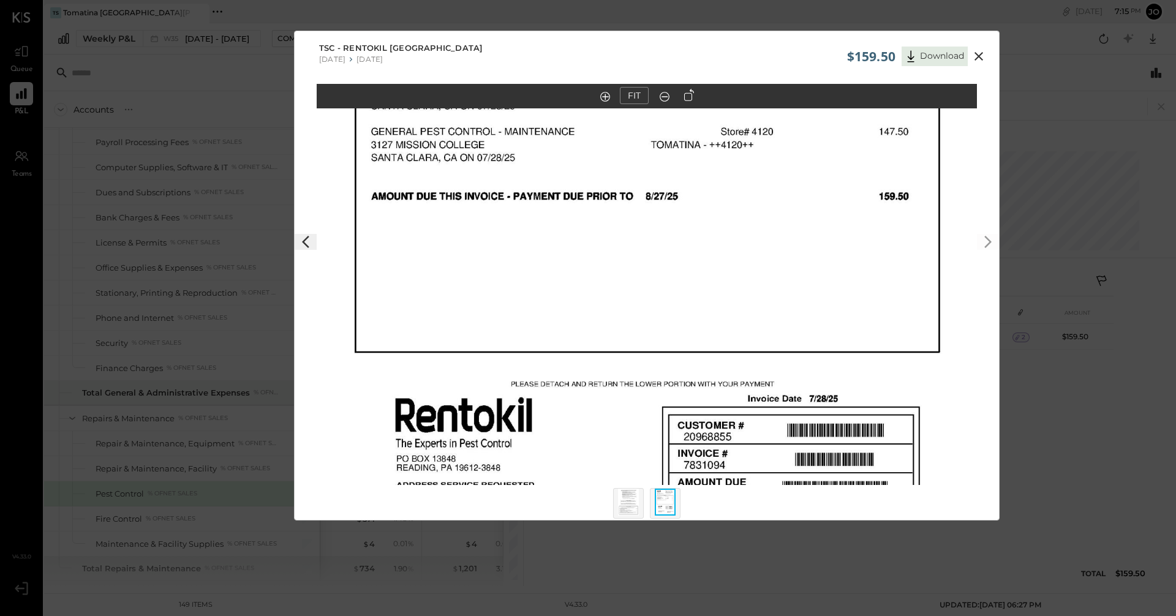
click at [568, 57] on icon at bounding box center [978, 56] width 15 height 15
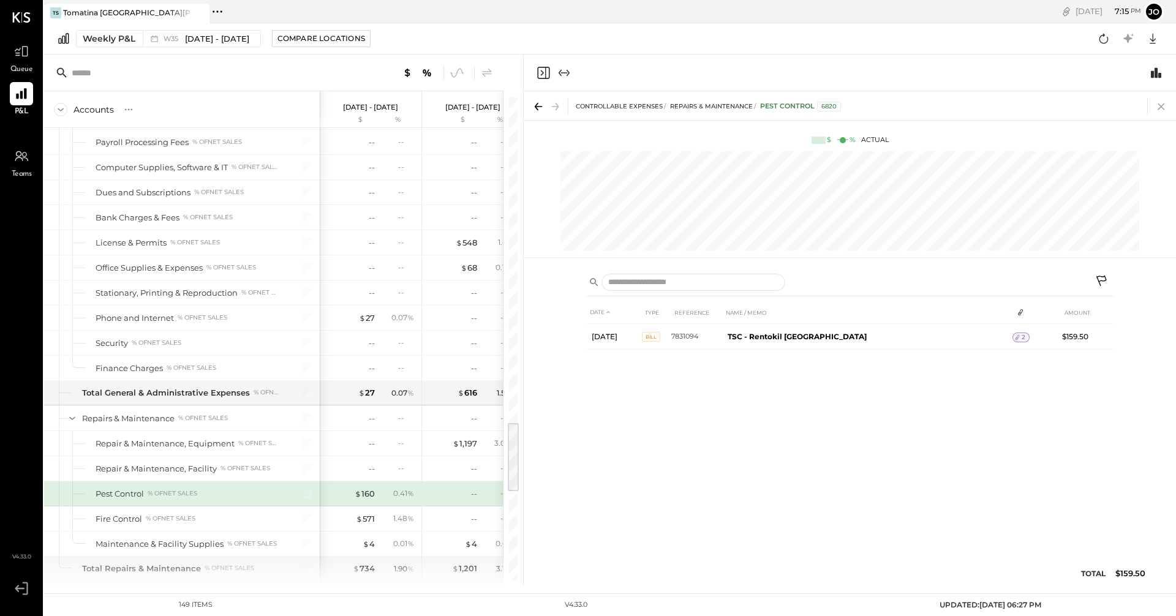
click at [568, 107] on icon at bounding box center [1160, 106] width 7 height 7
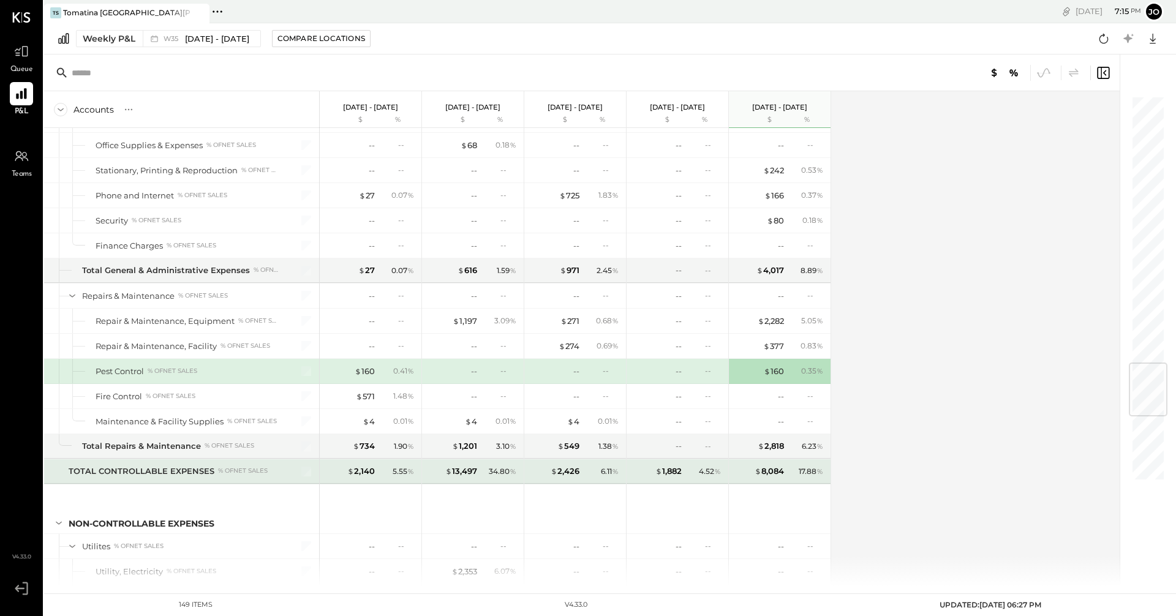
scroll to position [2266, 0]
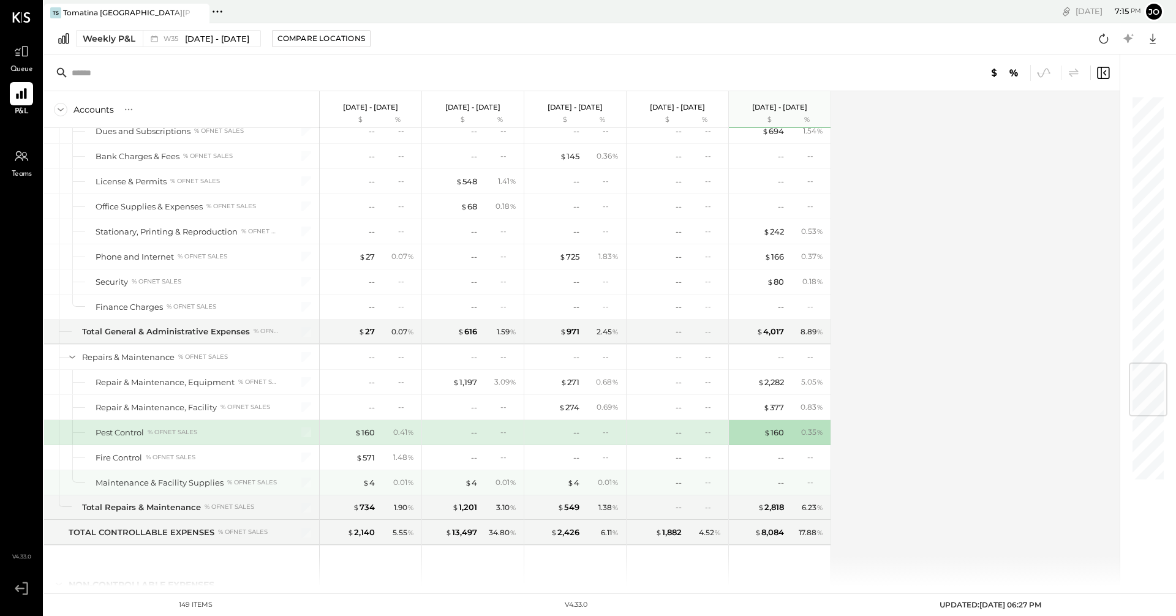
click at [391, 483] on div "0.01 %" at bounding box center [398, 482] width 40 height 11
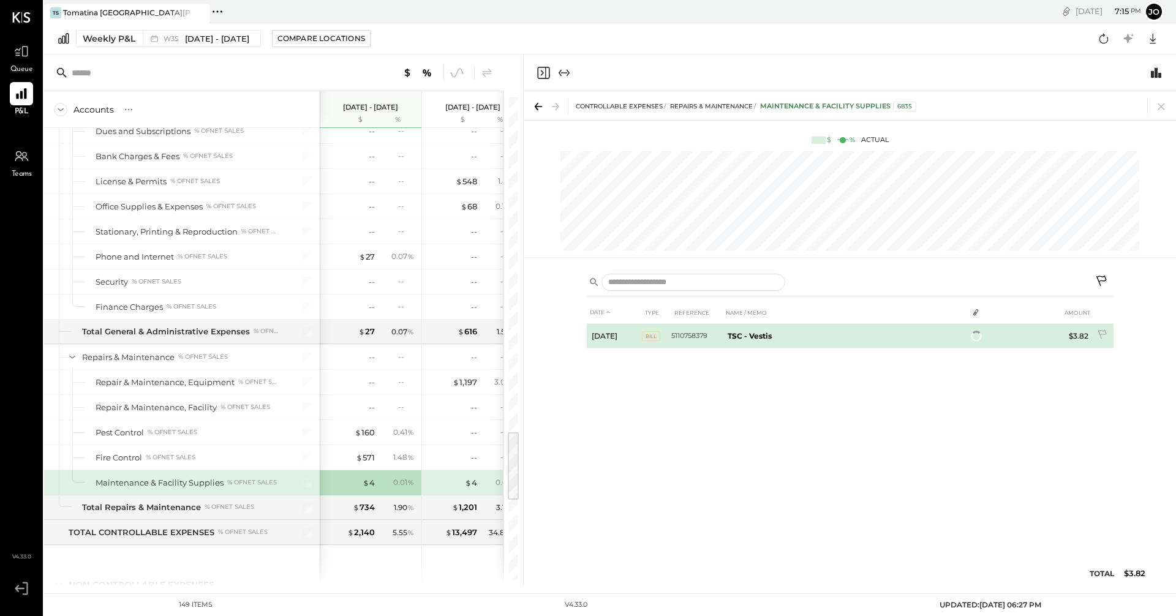
click at [568, 335] on tr "Aug 29, 25 Bill 5110758379 TSC - Vestis $3.82" at bounding box center [850, 336] width 527 height 24
click at [568, 337] on icon at bounding box center [972, 337] width 9 height 9
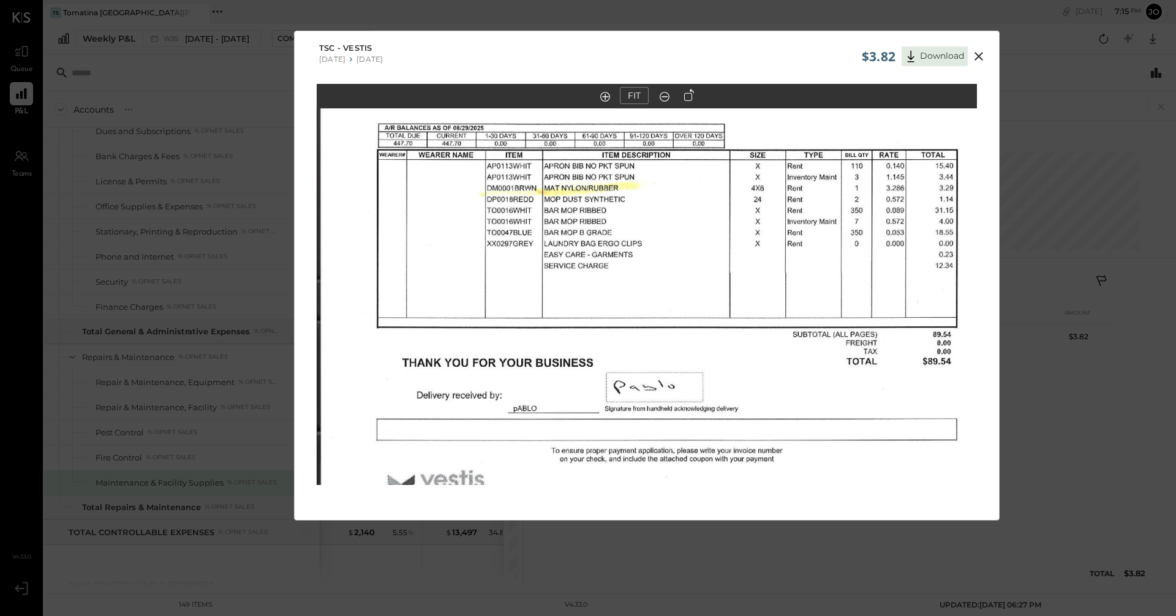
click at [568, 51] on icon at bounding box center [978, 56] width 15 height 15
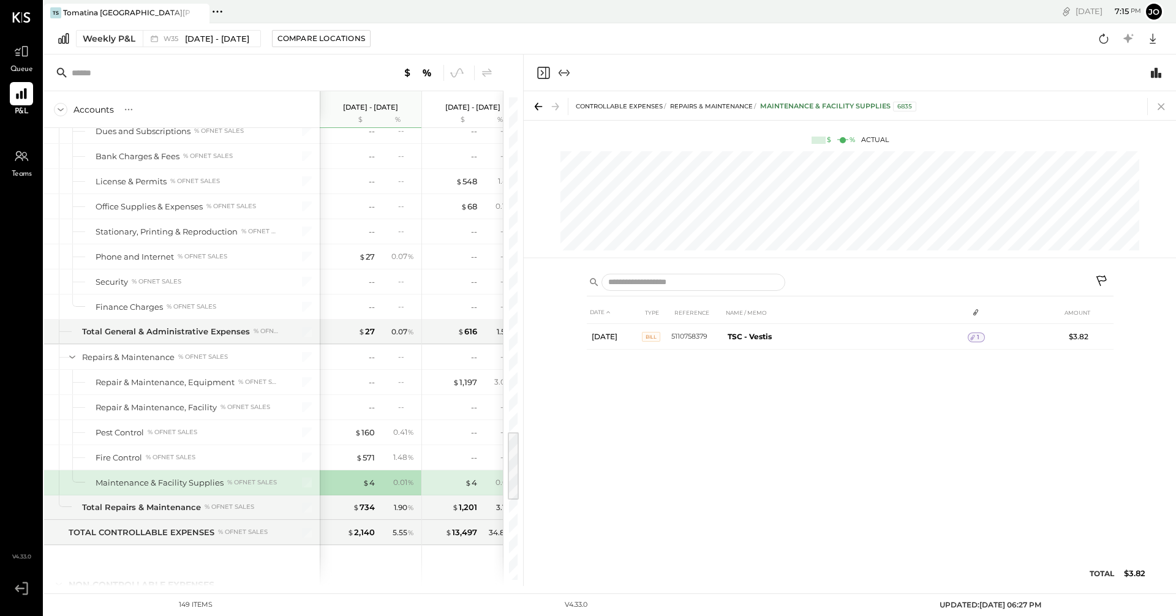
click at [568, 110] on icon at bounding box center [1160, 106] width 17 height 17
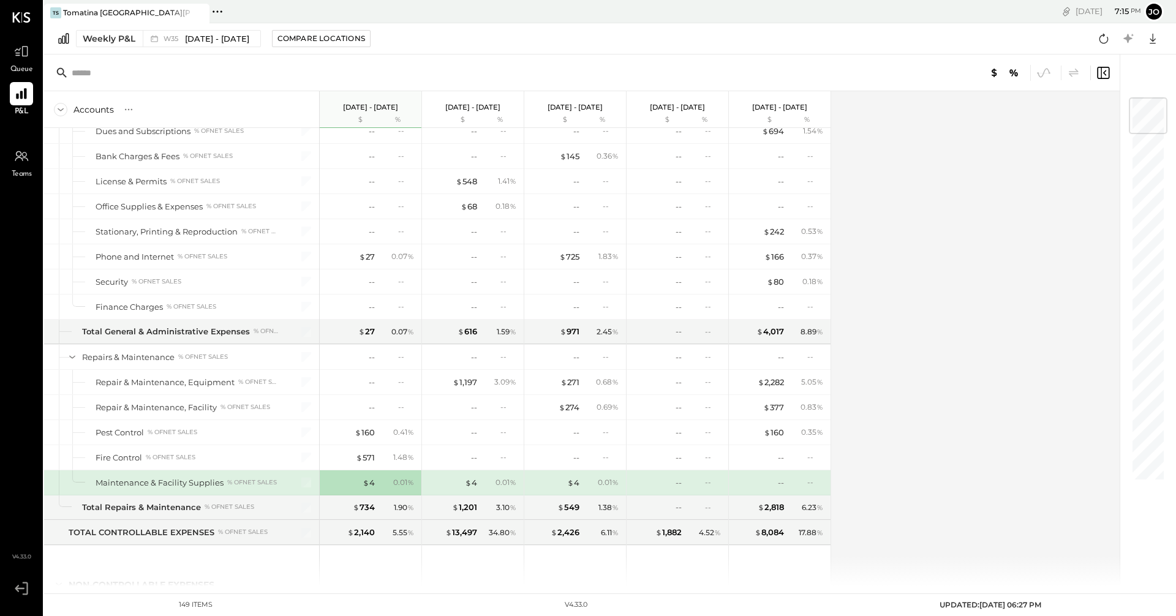
click at [487, 484] on div "0.01 %" at bounding box center [500, 482] width 40 height 11
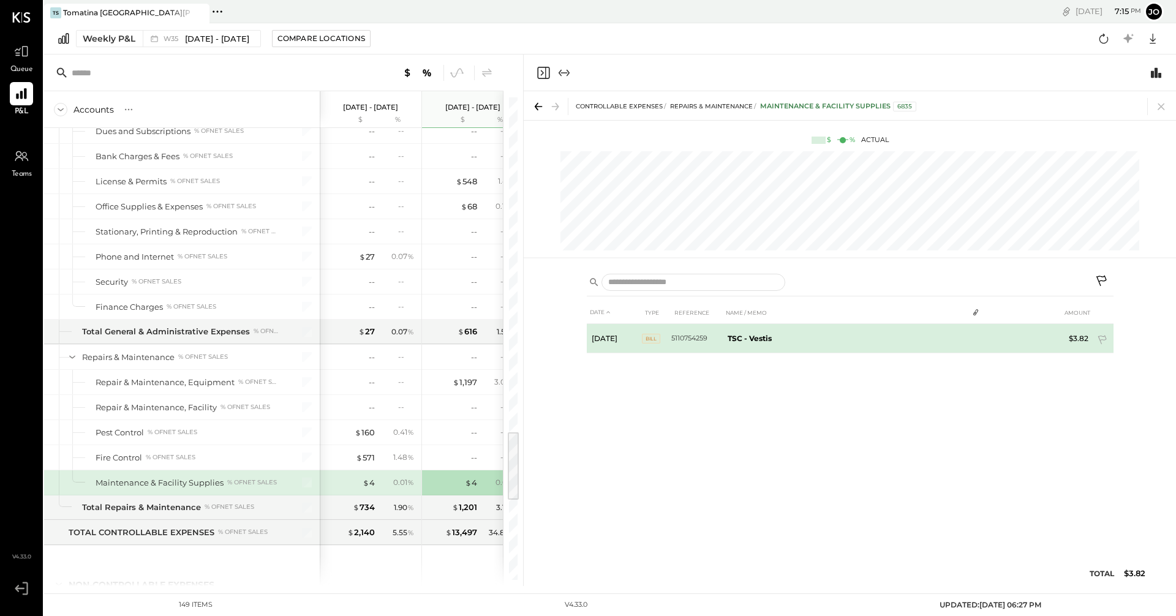
click at [568, 335] on b "TSC - Vestis" at bounding box center [749, 338] width 44 height 9
click at [568, 333] on span "1" at bounding box center [978, 337] width 2 height 9
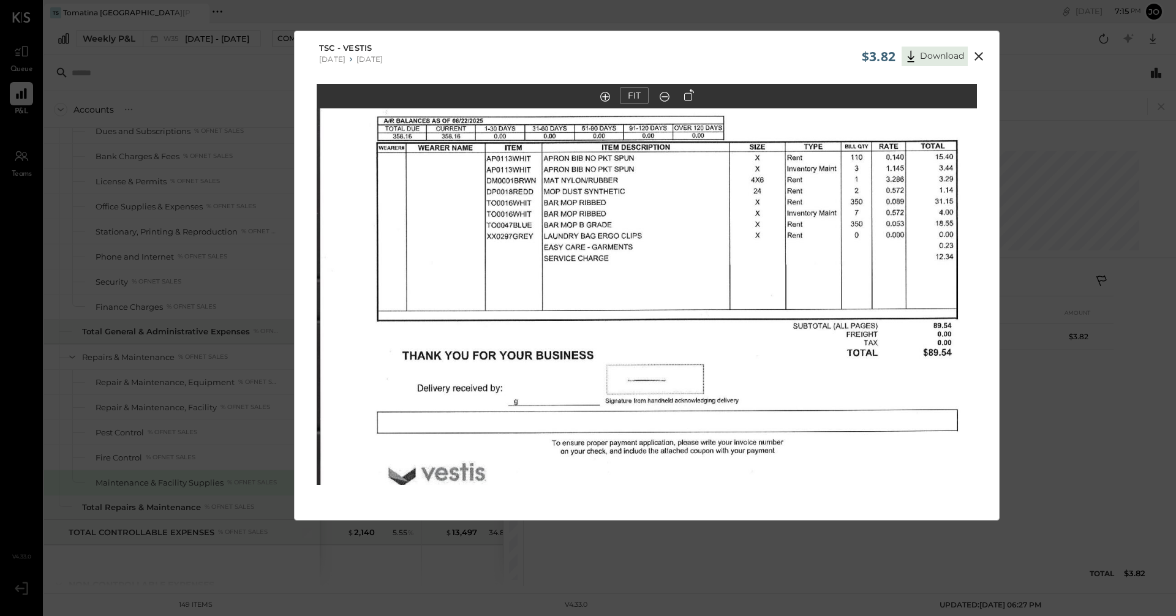
click at [568, 54] on icon at bounding box center [978, 56] width 9 height 9
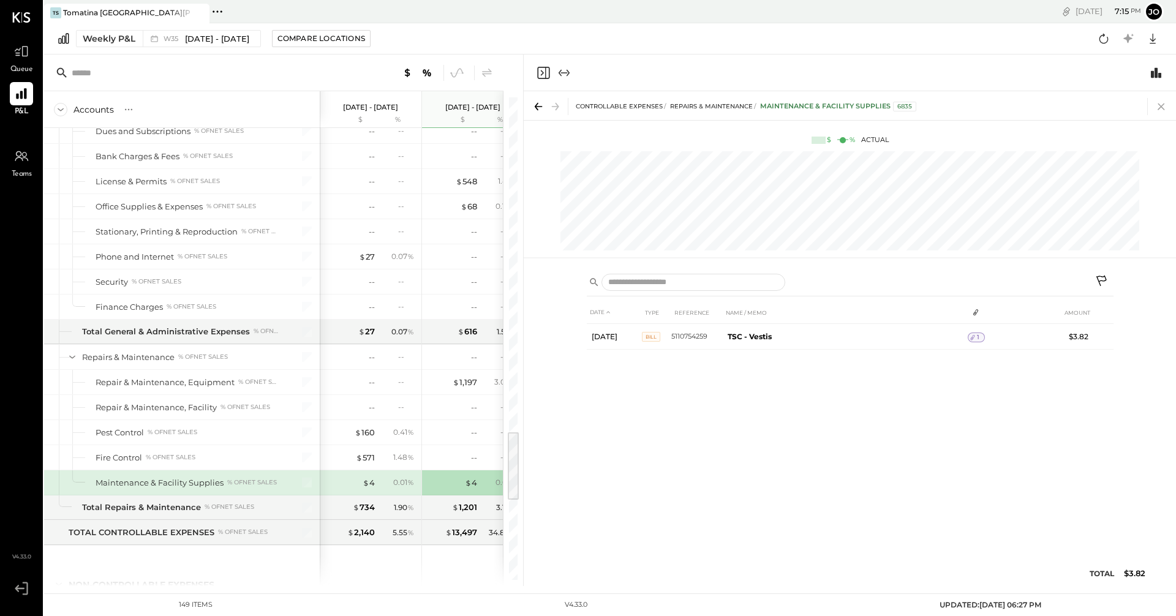
click at [568, 108] on icon at bounding box center [1160, 106] width 17 height 17
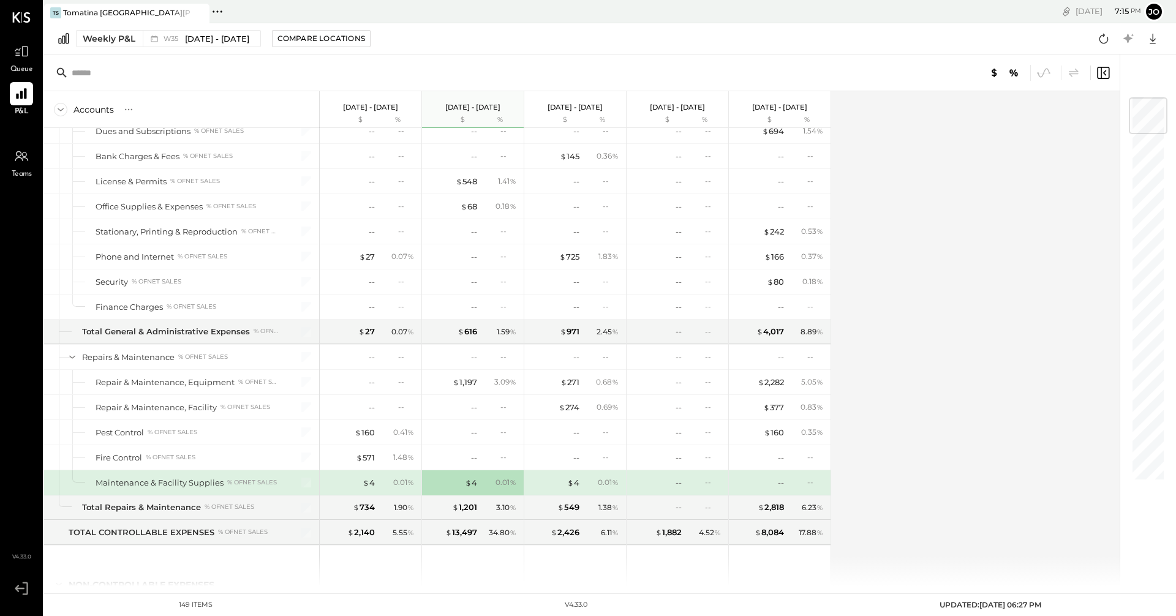
click at [568, 486] on div "Accounts S % GL Aug 25 - 31, 2025 $ % Aug 18 - 24, 2025 $ % Aug 11 - 17, 2025 $…" at bounding box center [582, 338] width 1077 height 495
drag, startPoint x: 830, startPoint y: 490, endPoint x: 854, endPoint y: 456, distance: 41.8
click at [568, 490] on div "-- --" at bounding box center [780, 482] width 102 height 24
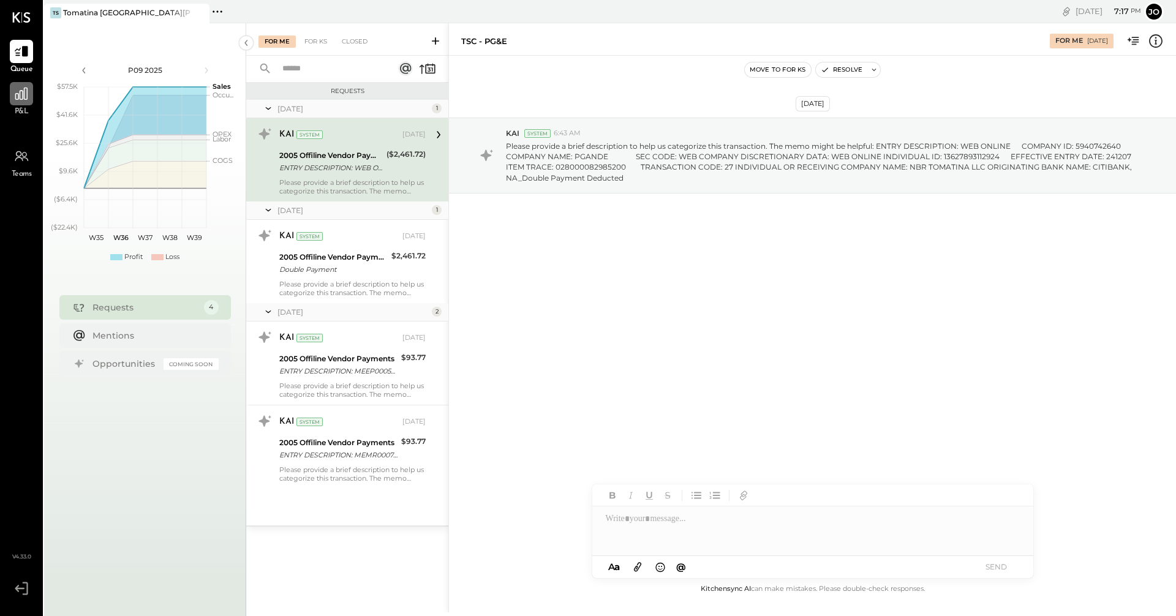
click at [25, 103] on div at bounding box center [21, 93] width 23 height 23
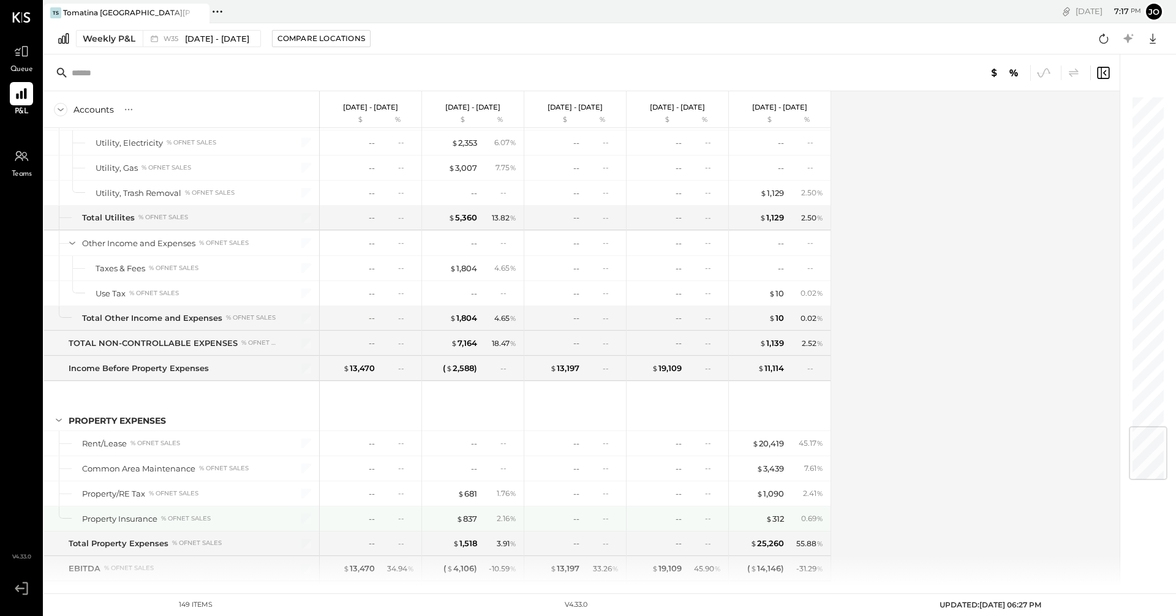
scroll to position [2806, 0]
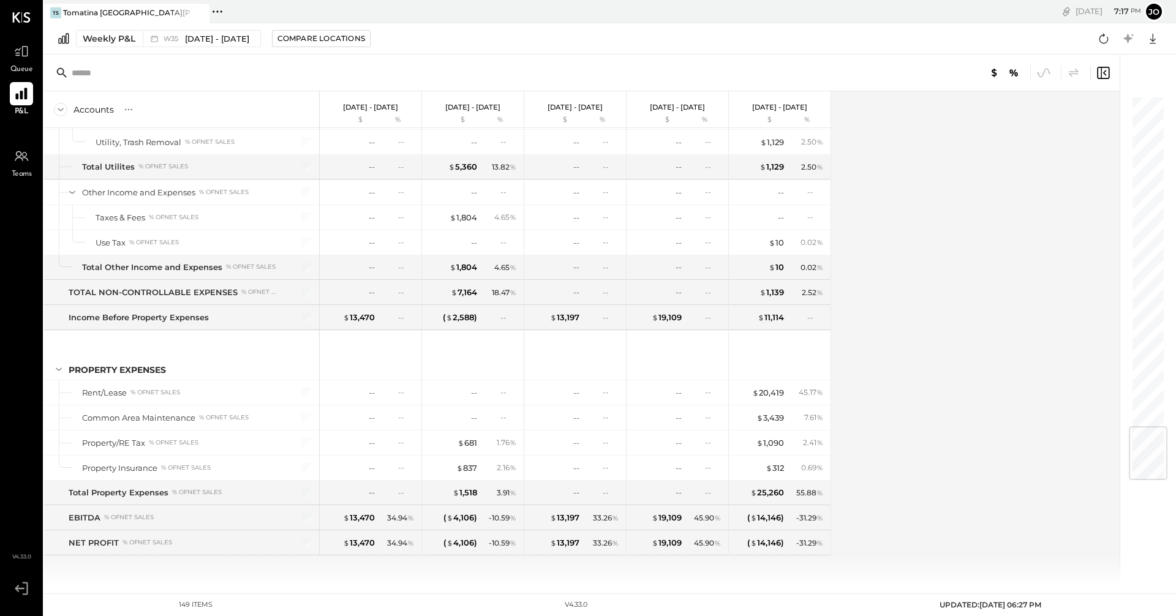
click at [26, 103] on div at bounding box center [21, 93] width 23 height 23
click at [127, 46] on button "Weekly P&L W35 [DATE] - [DATE]" at bounding box center [168, 38] width 185 height 17
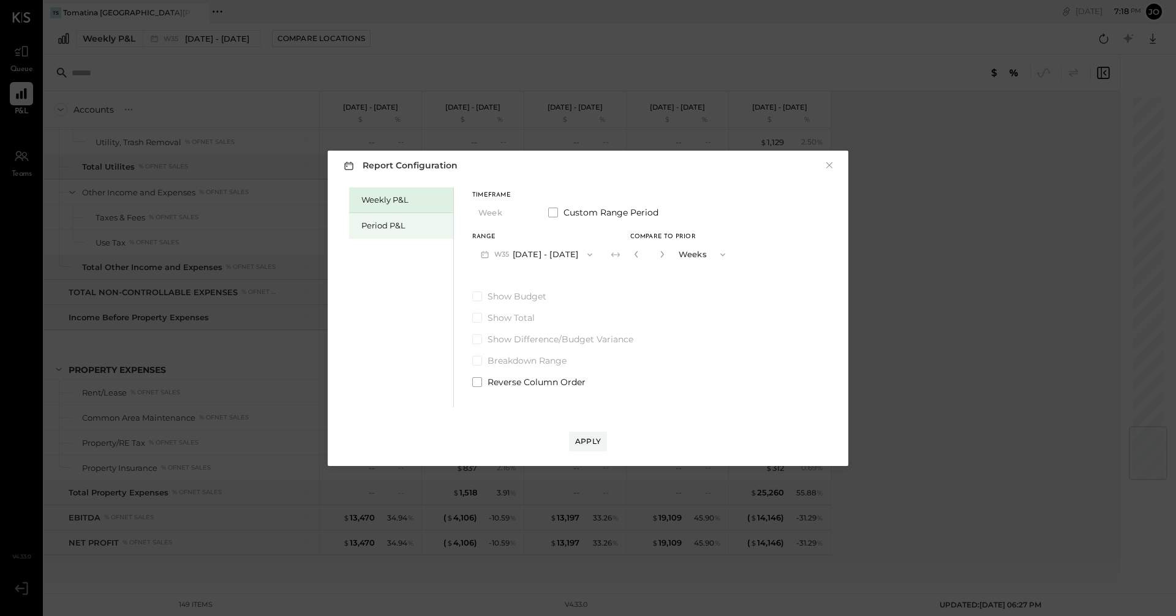
click at [417, 227] on div "Period P&L" at bounding box center [404, 226] width 86 height 12
click at [410, 227] on div "Period P&L" at bounding box center [404, 226] width 86 height 12
click at [397, 228] on div "Period P&L" at bounding box center [404, 226] width 86 height 12
click at [554, 208] on span at bounding box center [553, 213] width 10 height 10
click at [502, 258] on button "[DATE]" at bounding box center [508, 254] width 73 height 23
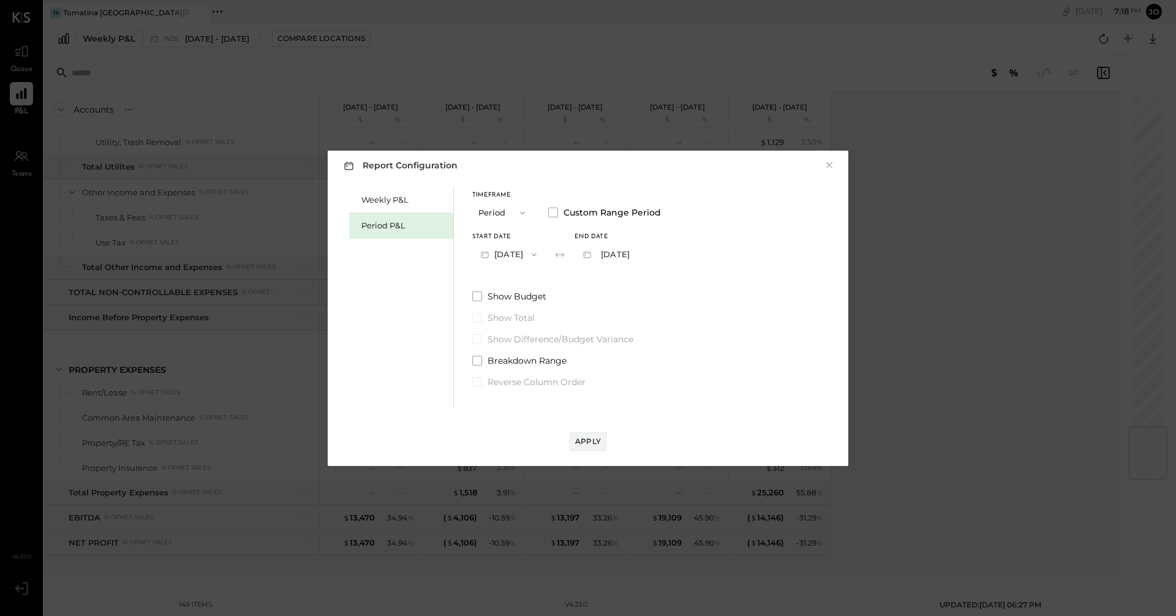
click at [393, 230] on div "Period P&L" at bounding box center [404, 226] width 86 height 12
click at [496, 254] on span "P09" at bounding box center [502, 255] width 17 height 10
click at [492, 280] on span "P08" at bounding box center [487, 282] width 17 height 10
click at [482, 298] on label "Show Budget" at bounding box center [565, 296] width 187 height 12
click at [475, 337] on span at bounding box center [477, 339] width 10 height 10
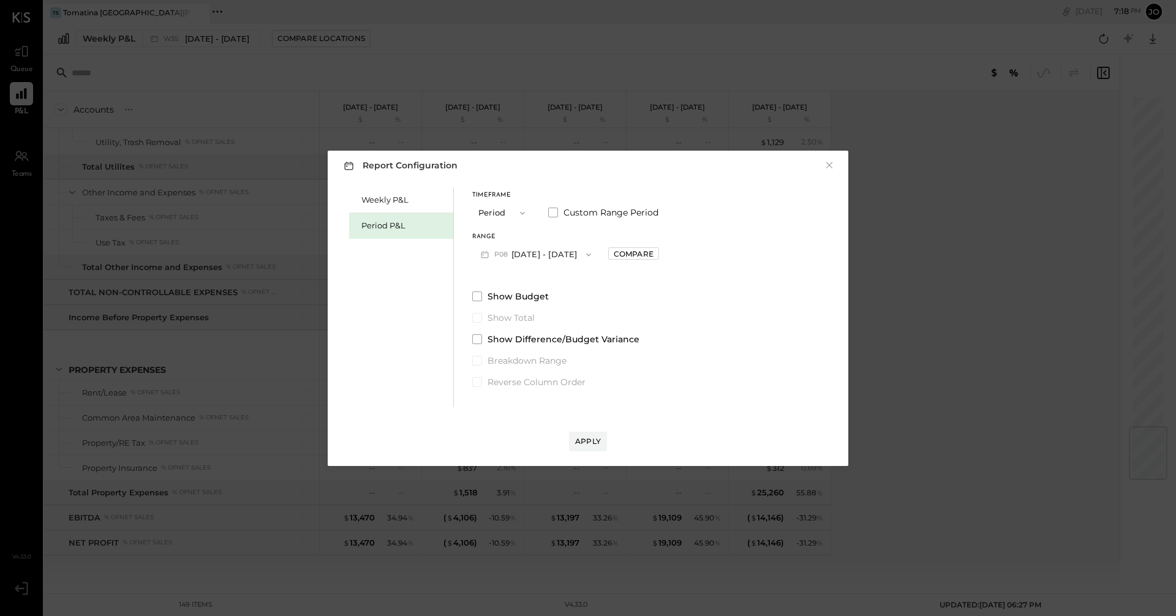
click at [471, 317] on div "Weekly P&L Period P&L Timeframe Period Custom Range Period Range P08 [DATE] - […" at bounding box center [588, 295] width 496 height 223
click at [583, 441] on div "Apply" at bounding box center [588, 441] width 26 height 10
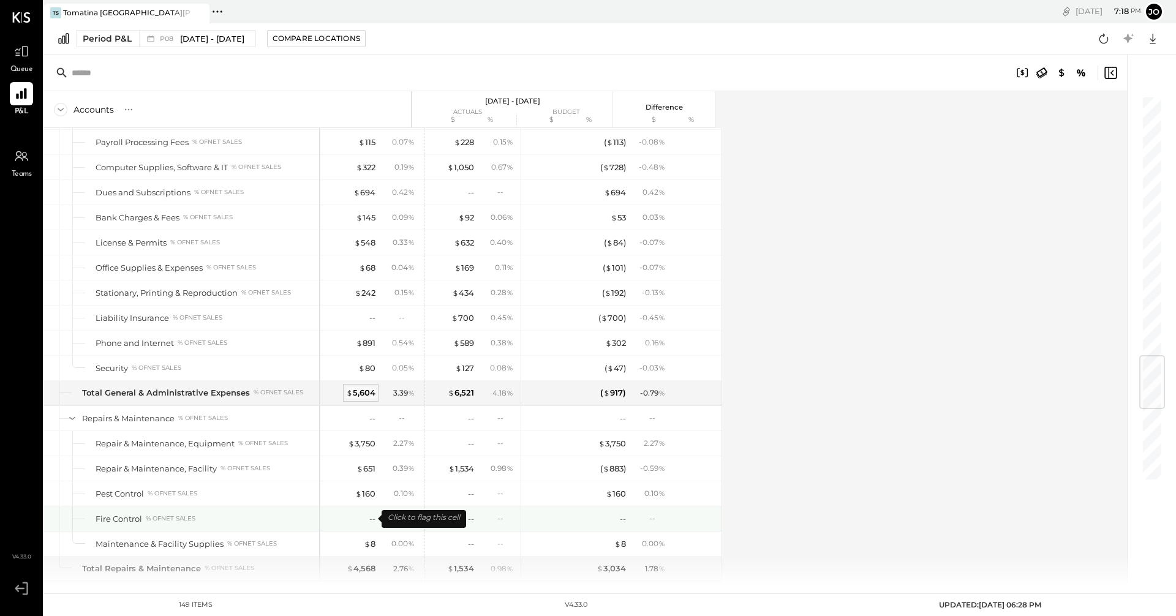
scroll to position [2266, 0]
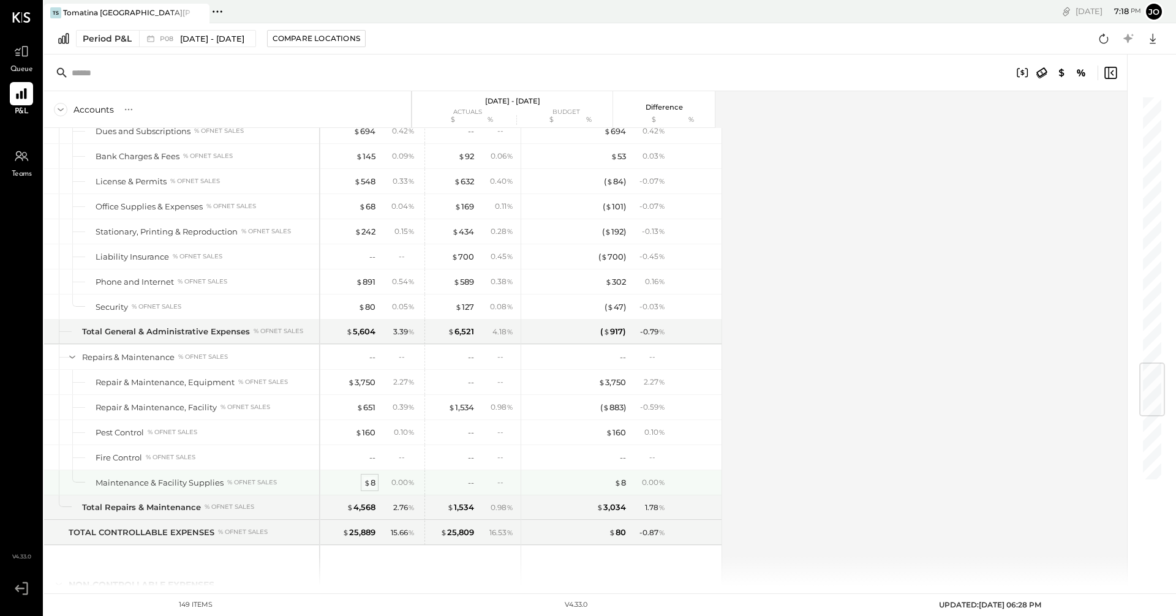
click at [367, 484] on span "$" at bounding box center [367, 483] width 7 height 10
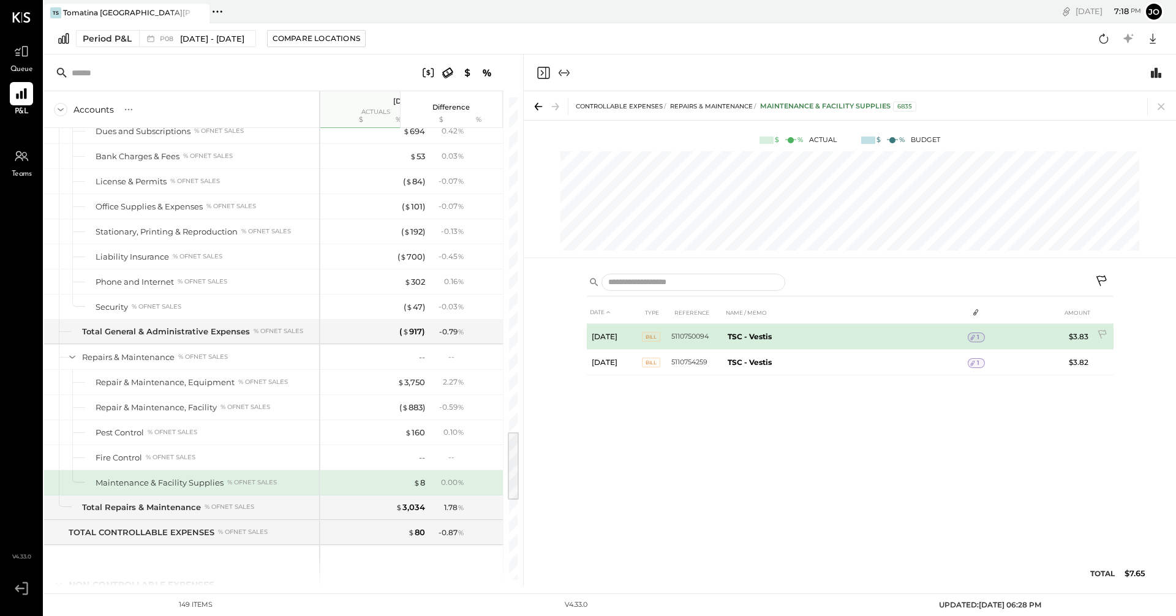
click at [983, 336] on div "1" at bounding box center [975, 337] width 17 height 10
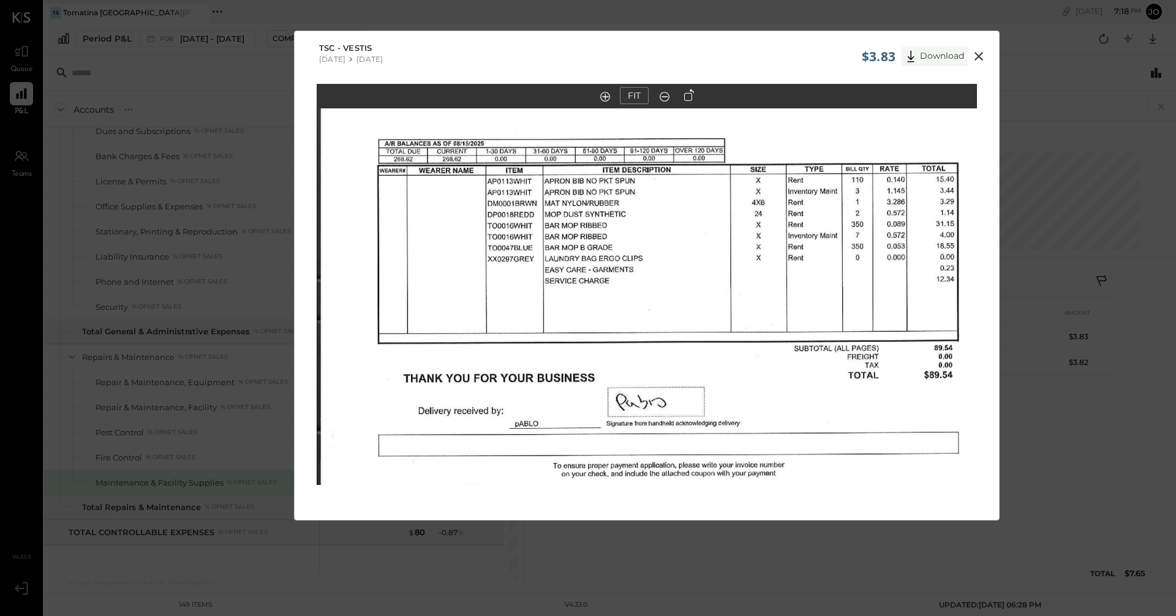
click at [909, 51] on icon at bounding box center [910, 56] width 18 height 18
click at [978, 60] on icon at bounding box center [978, 56] width 15 height 15
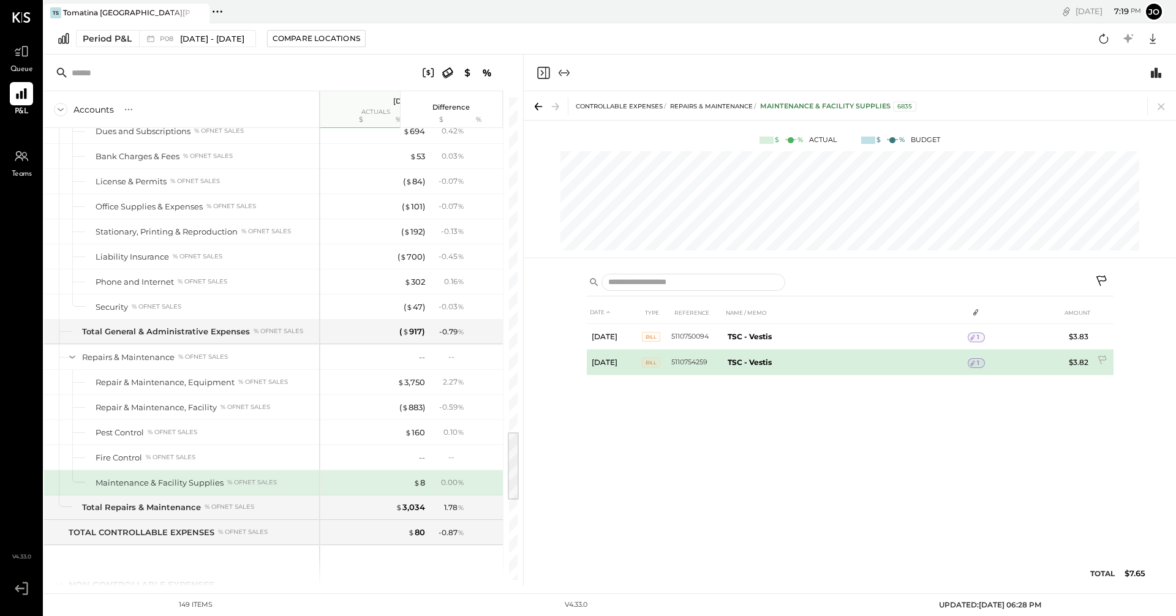
click at [737, 359] on b "TSC - Vestis" at bounding box center [749, 362] width 44 height 9
click at [983, 362] on div "1" at bounding box center [975, 363] width 17 height 10
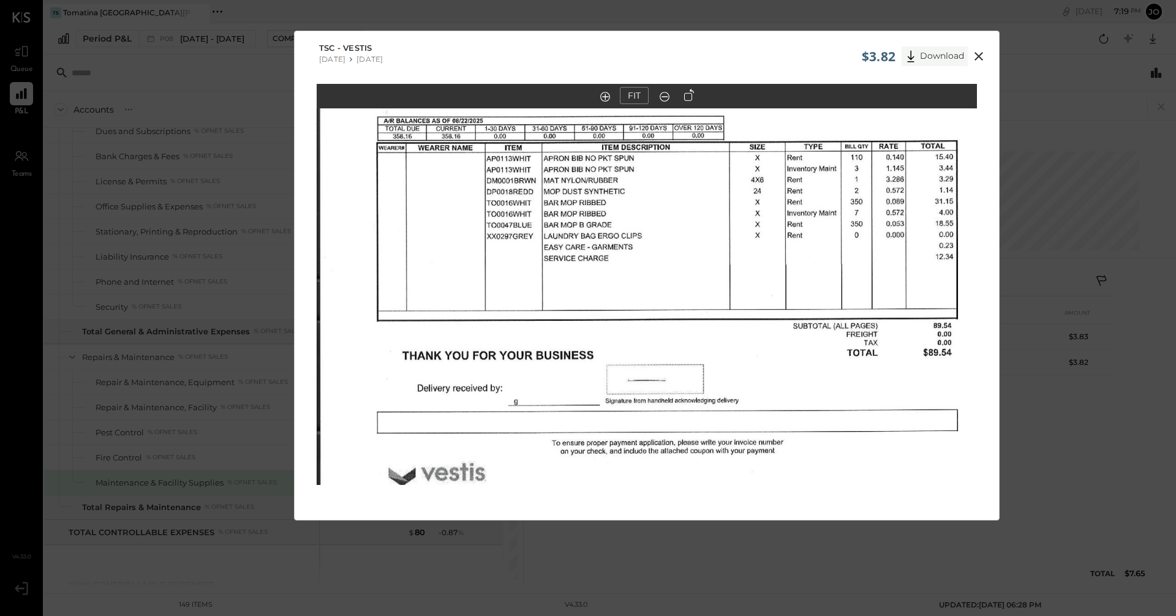
click at [939, 56] on button "Download" at bounding box center [934, 57] width 66 height 20
click at [982, 58] on icon at bounding box center [978, 56] width 15 height 15
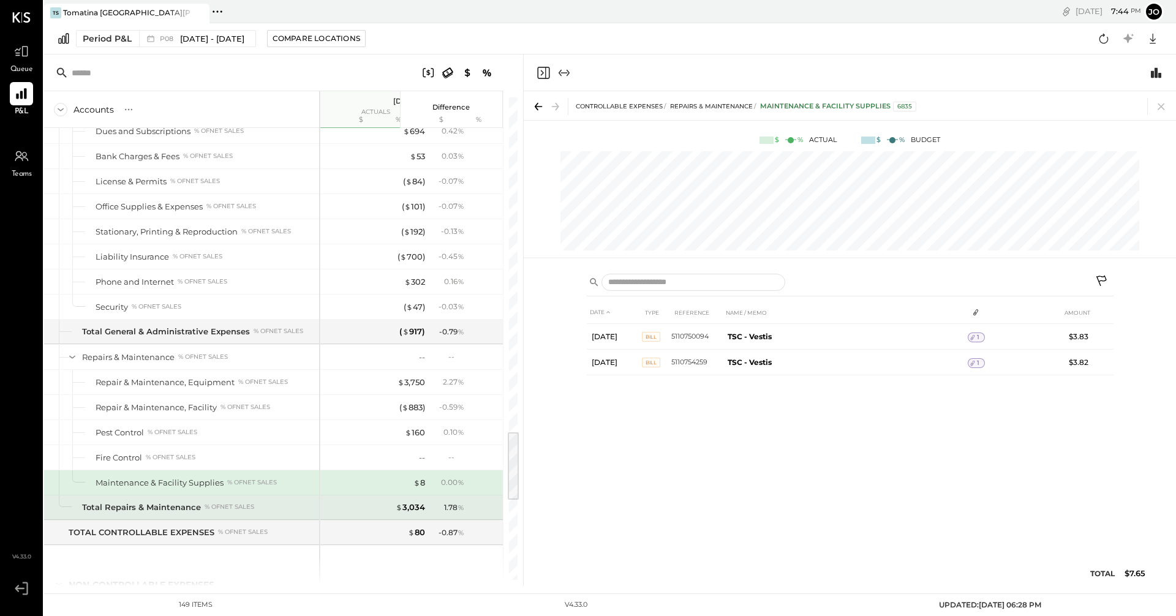
click at [187, 508] on div "Total Repairs & Maintenance" at bounding box center [141, 507] width 119 height 12
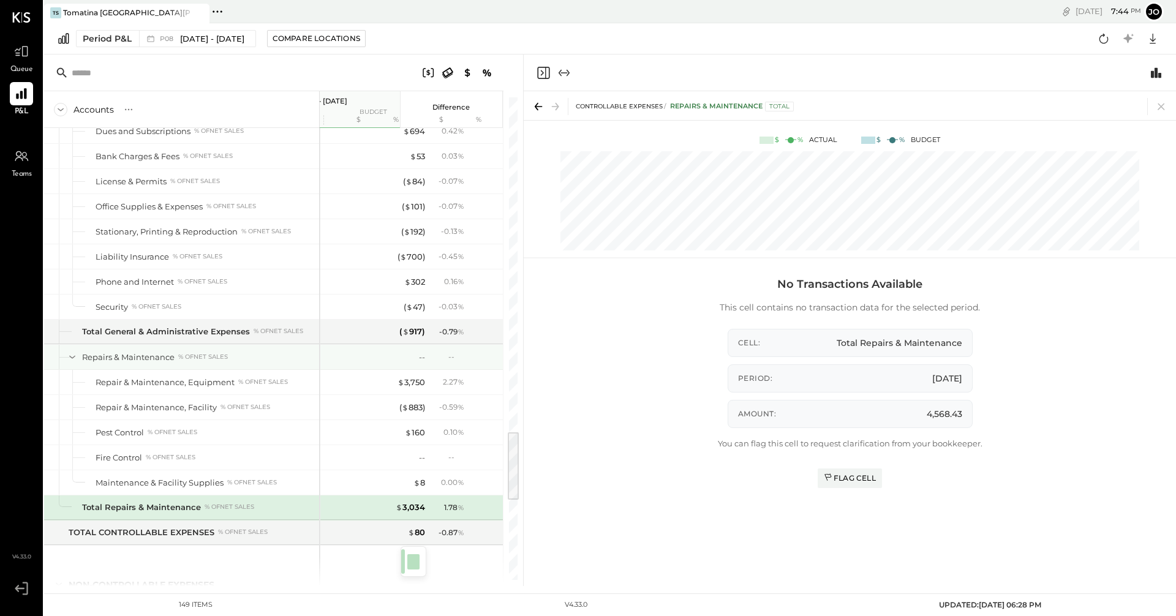
scroll to position [1898, 0]
